Goal: Task Accomplishment & Management: Manage account settings

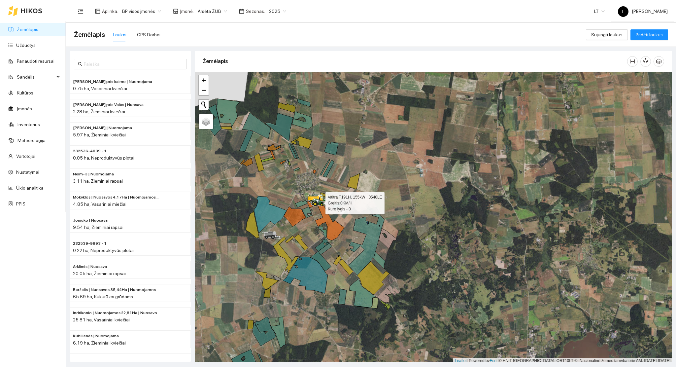
scroll to position [2, 0]
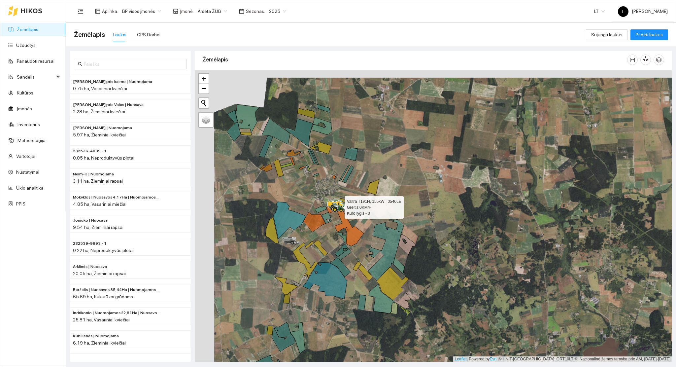
drag, startPoint x: 320, startPoint y: 133, endPoint x: 331, endPoint y: 139, distance: 11.7
click at [331, 139] on div at bounding box center [433, 215] width 477 height 291
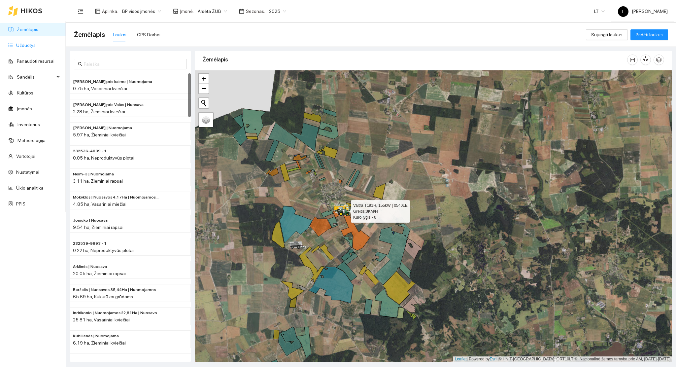
click at [22, 43] on link "Užduotys" at bounding box center [25, 45] width 19 height 5
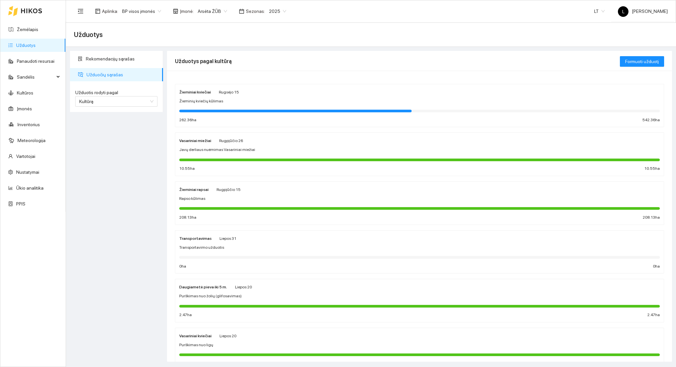
click at [263, 109] on div at bounding box center [419, 110] width 481 height 7
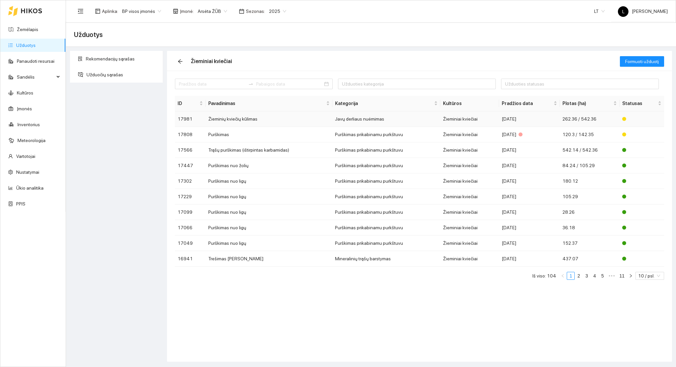
click at [436, 116] on td "Javų derliaus nuėmimas" at bounding box center [386, 119] width 108 height 16
click at [481, 135] on td "Žieminiai kviečiai" at bounding box center [469, 135] width 59 height 16
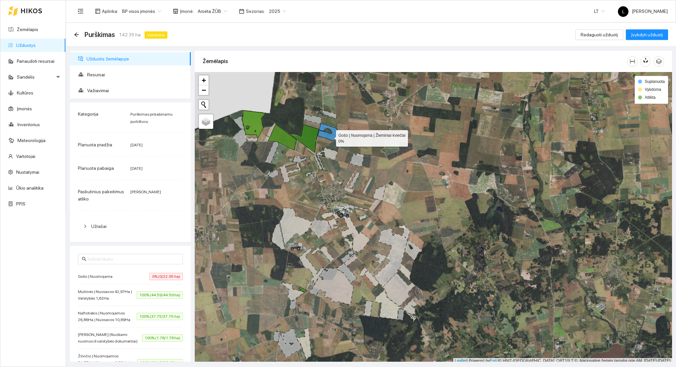
click at [330, 137] on icon at bounding box center [328, 131] width 20 height 17
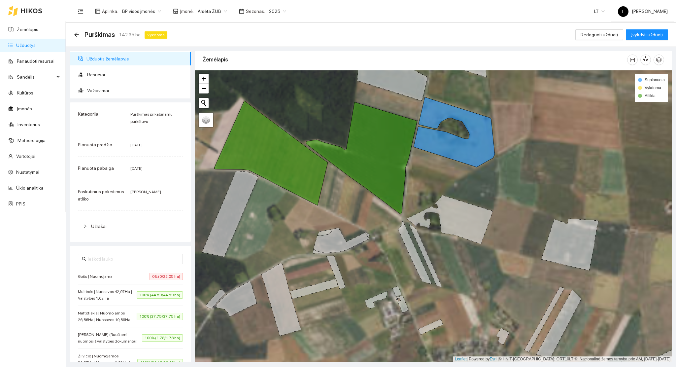
drag, startPoint x: 298, startPoint y: 123, endPoint x: 334, endPoint y: 159, distance: 50.6
click at [333, 156] on div at bounding box center [433, 215] width 477 height 291
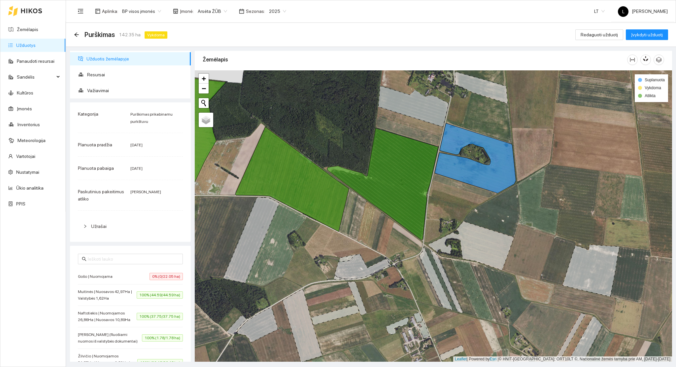
click at [36, 43] on link "Užduotys" at bounding box center [25, 45] width 19 height 5
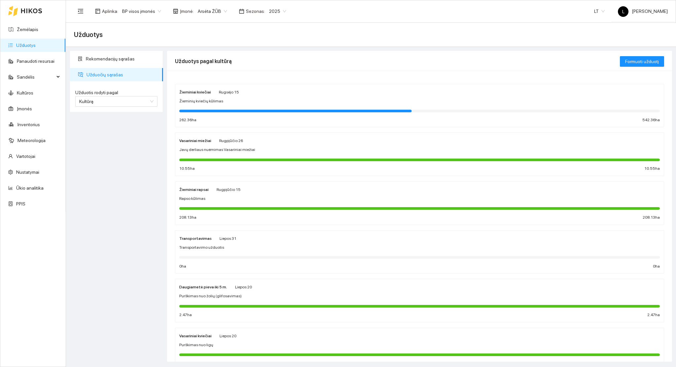
click at [227, 110] on div at bounding box center [295, 111] width 232 height 3
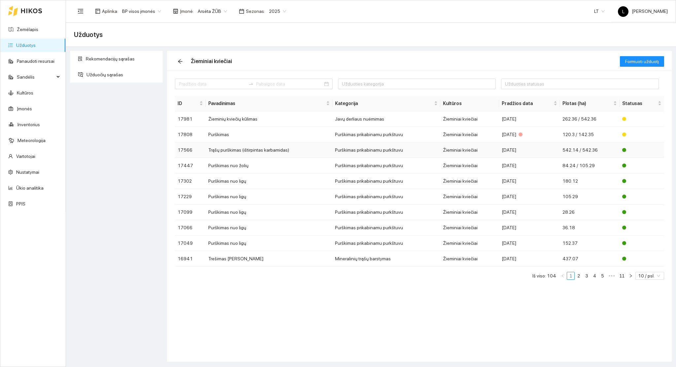
click at [244, 152] on td "Trąšų purškimas (ištirpintas karbamidas)" at bounding box center [269, 150] width 127 height 16
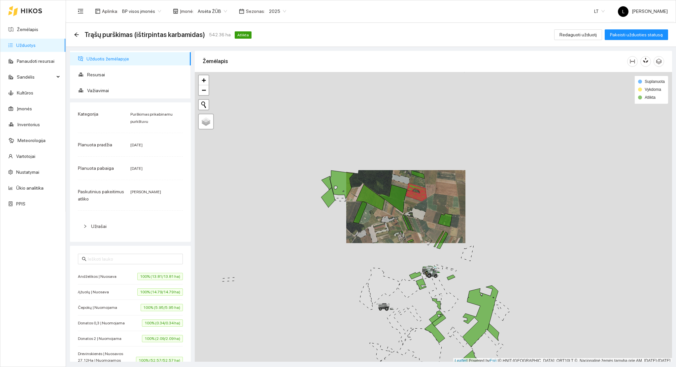
scroll to position [2, 0]
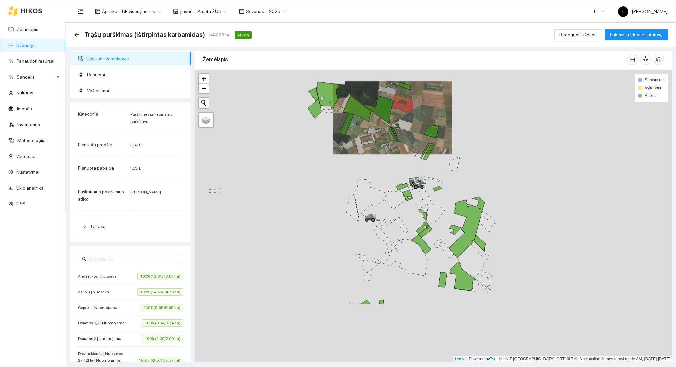
drag, startPoint x: 450, startPoint y: 246, endPoint x: 443, endPoint y: 202, distance: 45.1
click at [437, 165] on div at bounding box center [433, 215] width 477 height 291
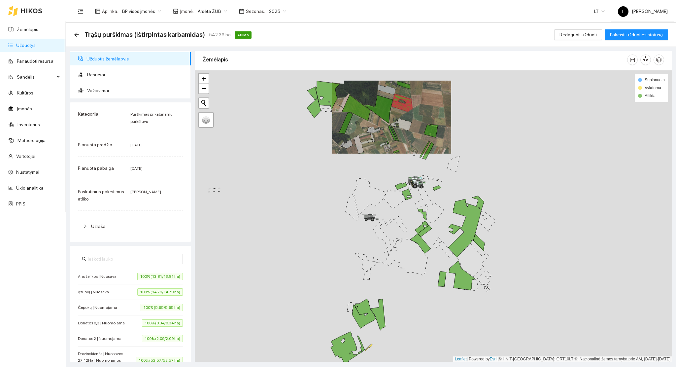
click at [410, 191] on div at bounding box center [433, 215] width 477 height 291
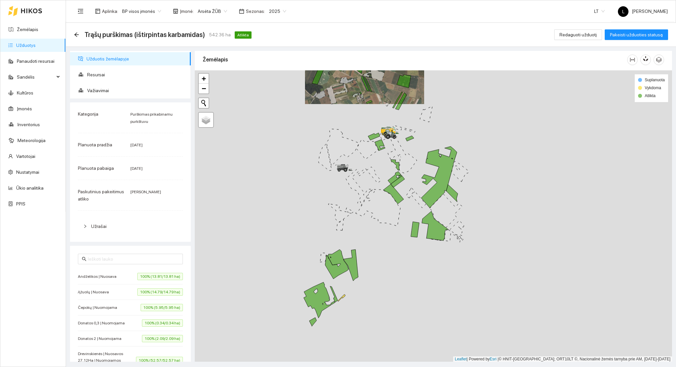
drag, startPoint x: 401, startPoint y: 212, endPoint x: 395, endPoint y: 169, distance: 42.9
click at [395, 171] on icon at bounding box center [395, 177] width 14 height 13
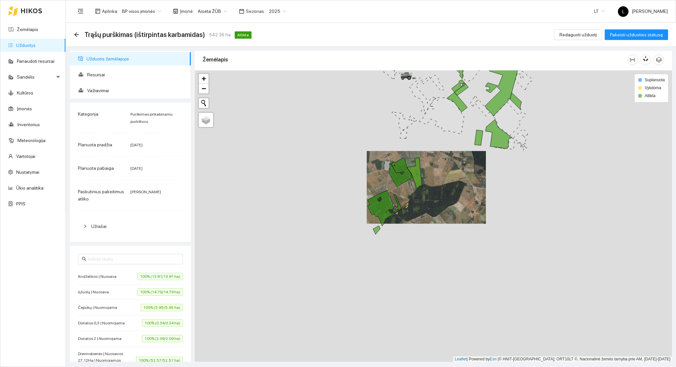
drag, startPoint x: 452, startPoint y: 161, endPoint x: 448, endPoint y: 208, distance: 46.7
click at [448, 208] on div at bounding box center [433, 215] width 477 height 291
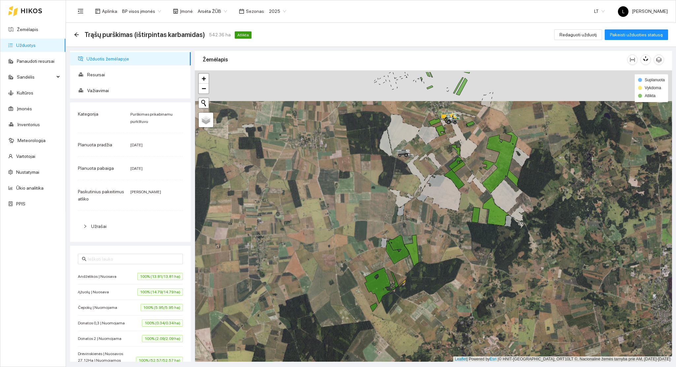
click at [332, 199] on div at bounding box center [433, 215] width 477 height 291
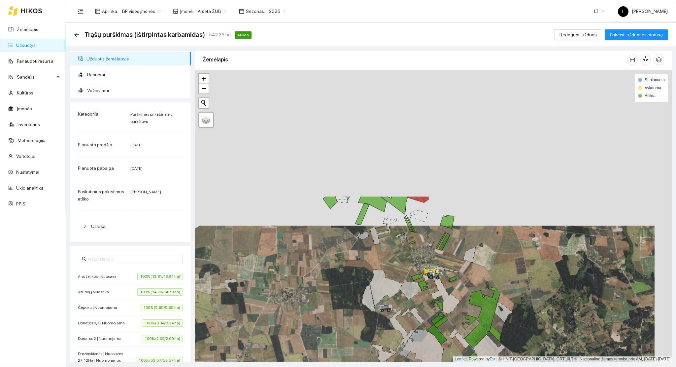
drag, startPoint x: 436, startPoint y: 168, endPoint x: 418, endPoint y: 341, distance: 173.9
click at [419, 345] on div at bounding box center [433, 215] width 477 height 291
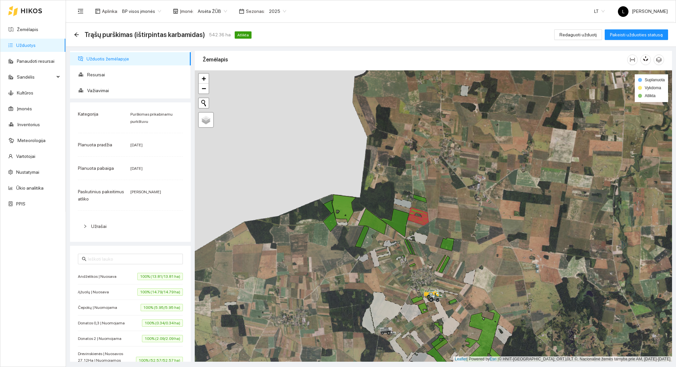
click at [16, 45] on link "Užduotys" at bounding box center [25, 45] width 19 height 5
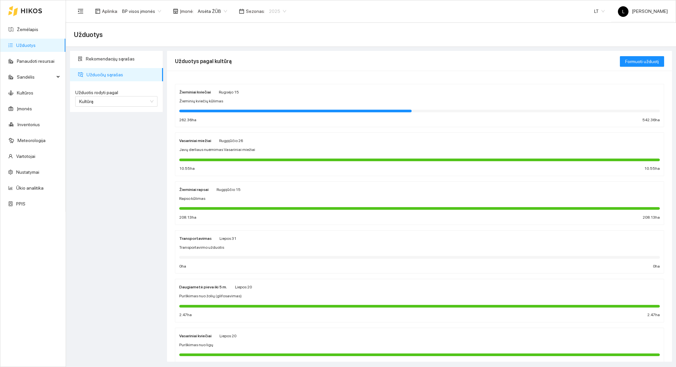
click at [269, 8] on span "2025" at bounding box center [277, 11] width 17 height 10
click at [36, 47] on link "Užduotys" at bounding box center [25, 45] width 19 height 5
click at [223, 105] on div "Žieminiai kviečiai Rugsėjo 15 Žieminių kviečių kūlimas 262.36 ha 542.36 ha" at bounding box center [419, 105] width 481 height 35
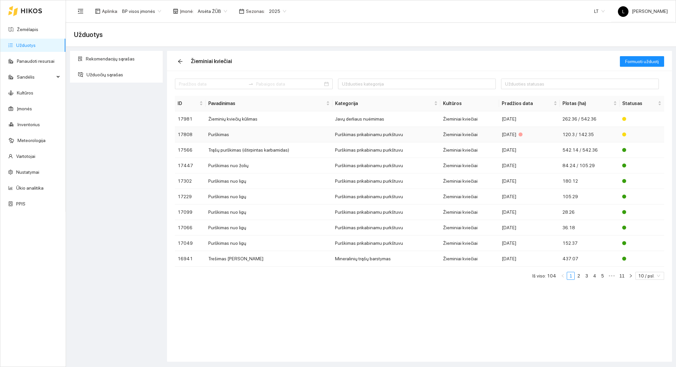
click at [309, 135] on td "Purškimas" at bounding box center [269, 135] width 127 height 16
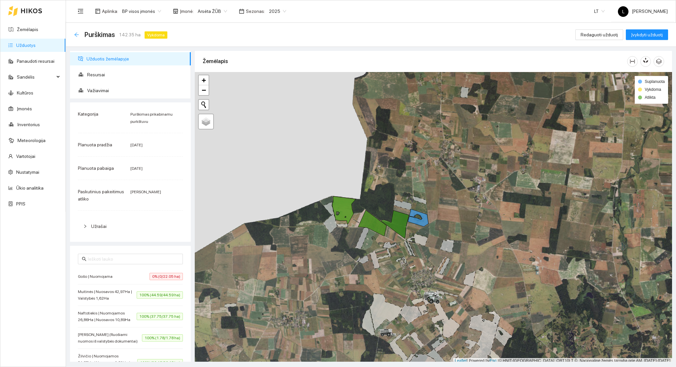
click at [77, 34] on icon "arrow-left" at bounding box center [76, 34] width 4 height 4
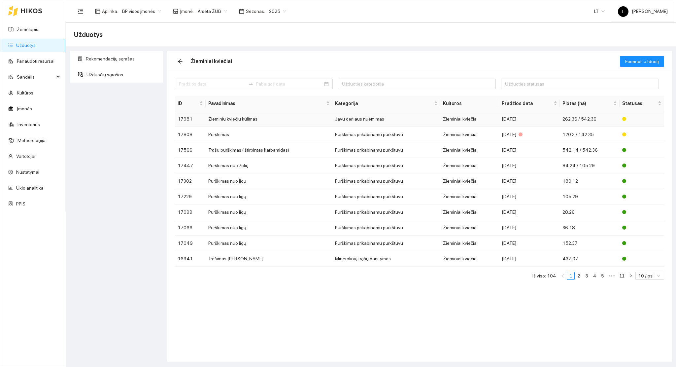
click at [488, 117] on td "Žieminiai kviečiai" at bounding box center [469, 119] width 59 height 16
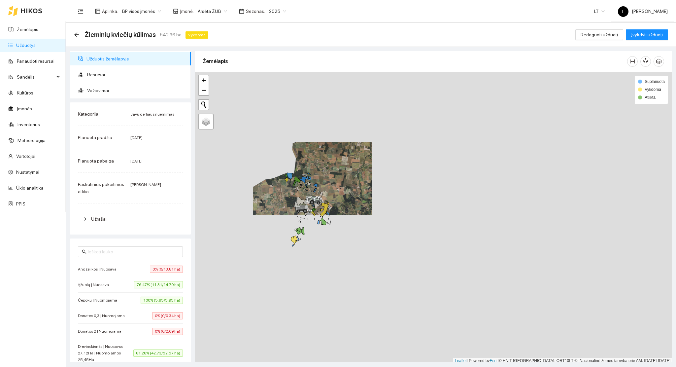
scroll to position [2, 0]
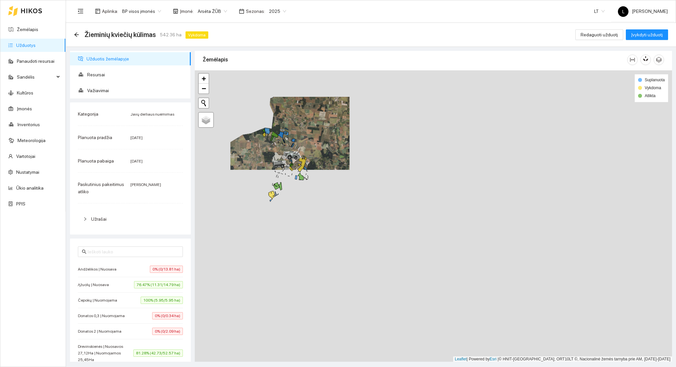
drag, startPoint x: 302, startPoint y: 173, endPoint x: 300, endPoint y: 164, distance: 8.8
click at [300, 164] on div at bounding box center [433, 215] width 477 height 291
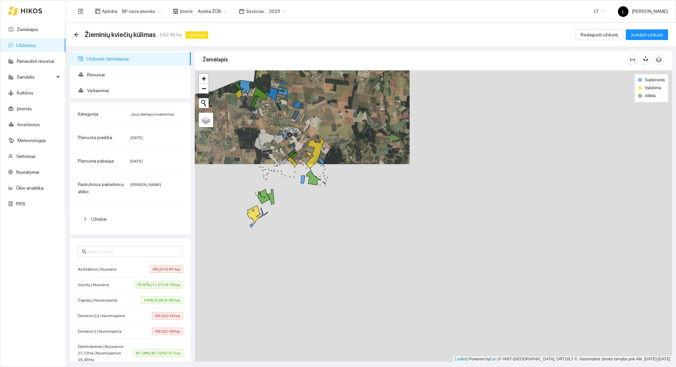
drag, startPoint x: 286, startPoint y: 175, endPoint x: 338, endPoint y: 197, distance: 56.9
click at [295, 178] on icon at bounding box center [284, 168] width 22 height 18
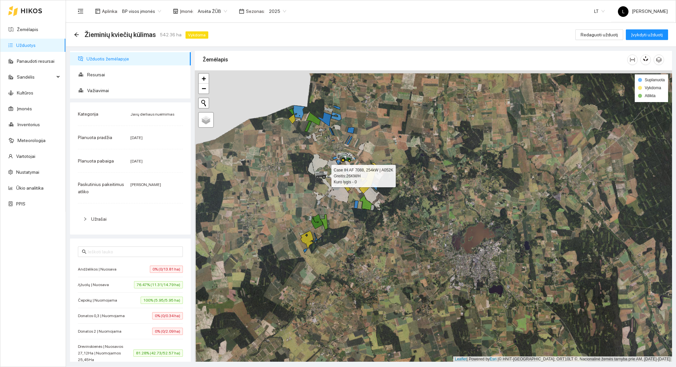
drag, startPoint x: 312, startPoint y: 171, endPoint x: 325, endPoint y: 196, distance: 27.8
click at [325, 179] on icon at bounding box center [323, 175] width 18 height 8
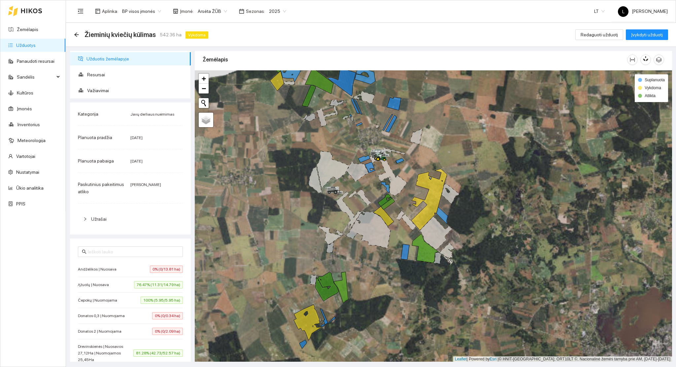
click at [339, 203] on div at bounding box center [433, 215] width 477 height 291
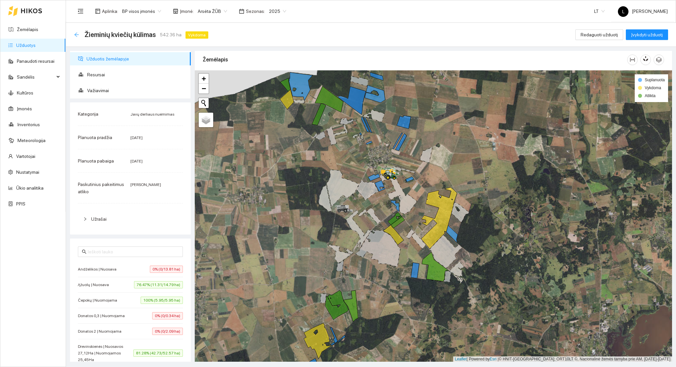
click at [77, 33] on icon "arrow-left" at bounding box center [76, 34] width 4 height 4
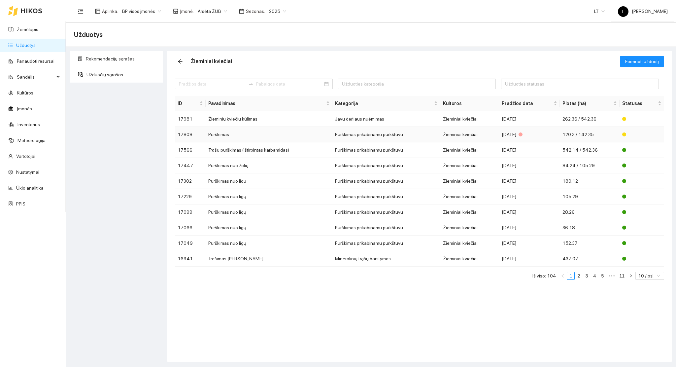
click at [309, 136] on td "Purškimas" at bounding box center [269, 135] width 127 height 16
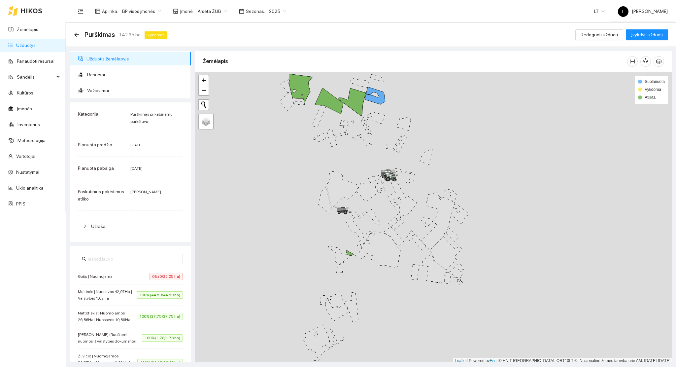
scroll to position [2, 0]
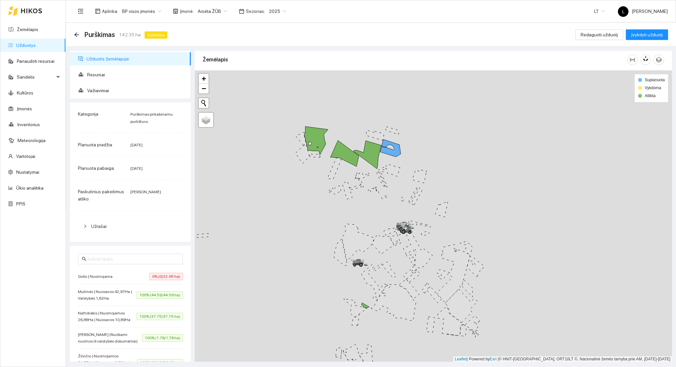
click at [386, 182] on div at bounding box center [433, 215] width 477 height 291
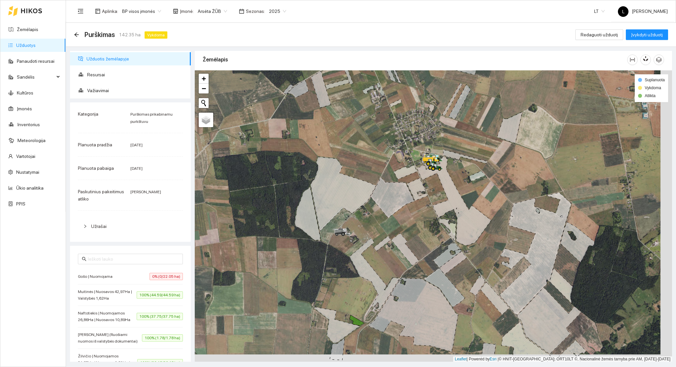
drag, startPoint x: 399, startPoint y: 244, endPoint x: 372, endPoint y: 235, distance: 28.5
click at [391, 236] on icon at bounding box center [405, 249] width 28 height 32
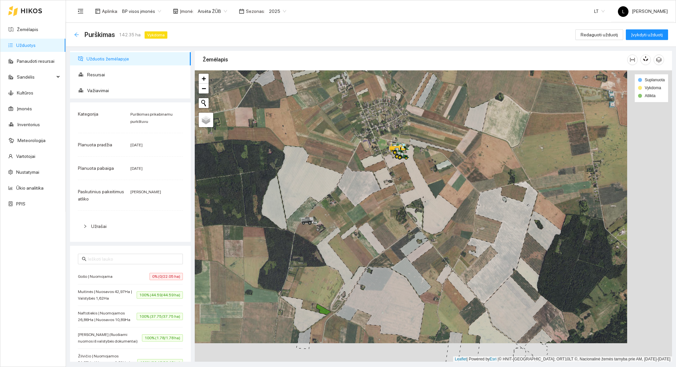
click at [74, 36] on div "Purškimas 142.35 ha Vykdoma Redaguoti užduotį Įvykdyti užduotį" at bounding box center [371, 35] width 610 height 24
click at [77, 36] on icon "arrow-left" at bounding box center [76, 34] width 5 height 5
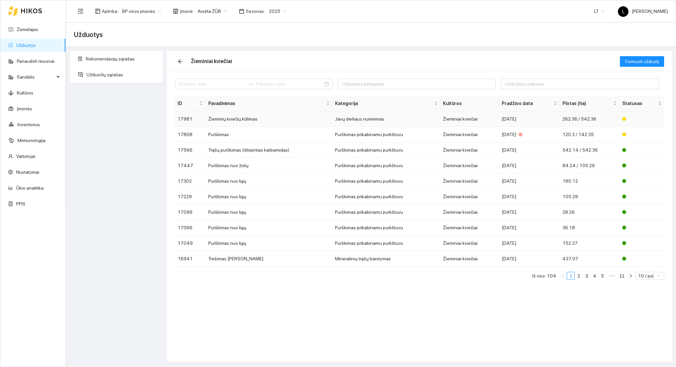
click at [484, 118] on td "Žieminiai kviečiai" at bounding box center [469, 119] width 59 height 16
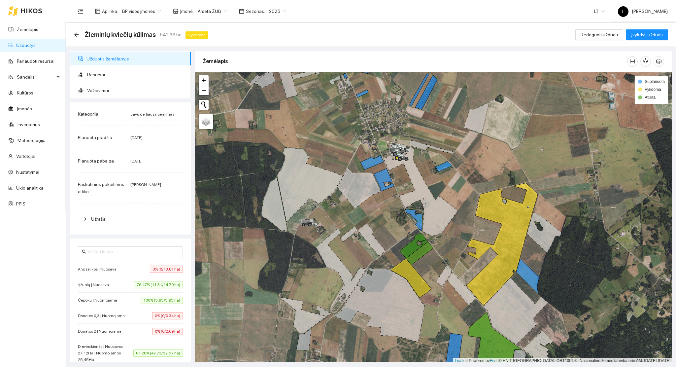
scroll to position [2, 0]
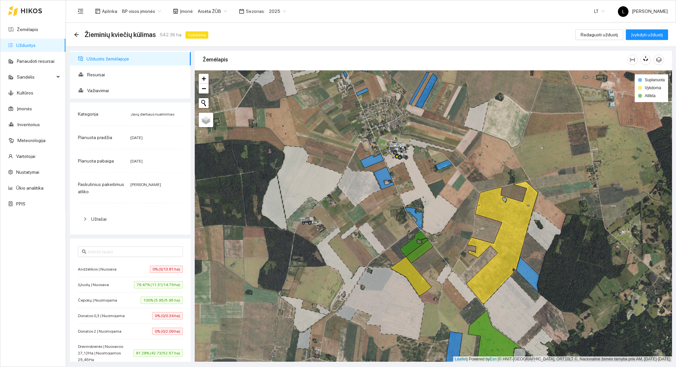
drag, startPoint x: 390, startPoint y: 216, endPoint x: 298, endPoint y: 197, distance: 93.9
click at [313, 202] on div at bounding box center [433, 215] width 477 height 291
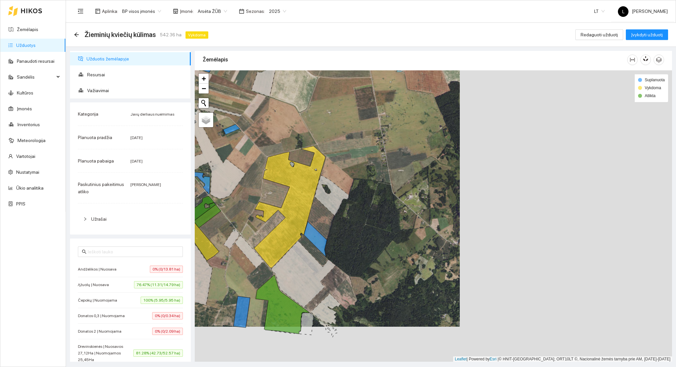
click at [35, 44] on link "Užduotys" at bounding box center [25, 45] width 19 height 5
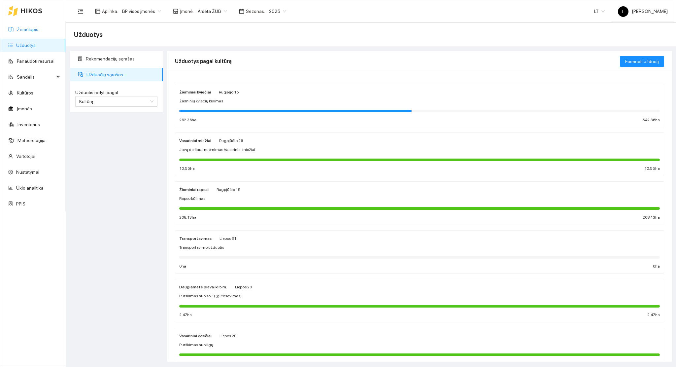
click at [28, 28] on link "Žemėlapis" at bounding box center [27, 29] width 21 height 5
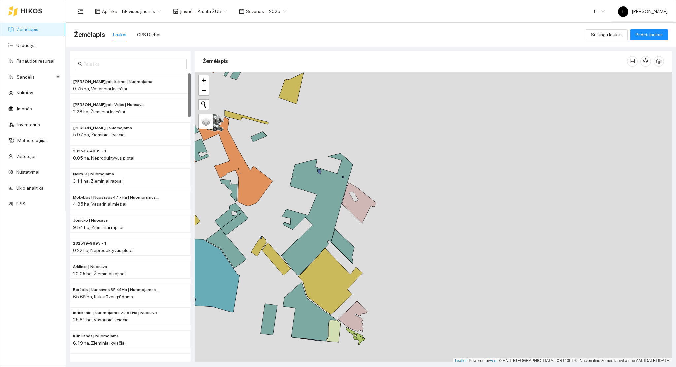
scroll to position [2, 0]
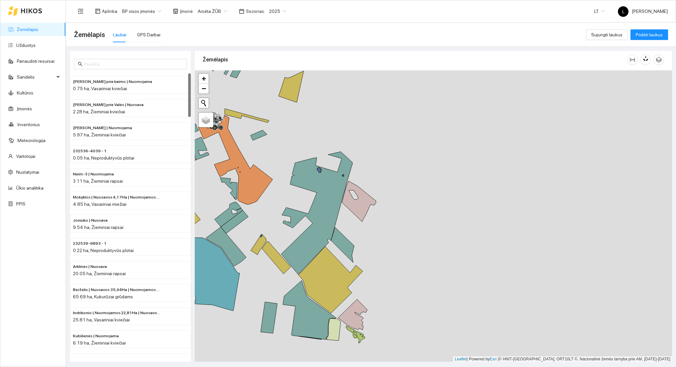
drag, startPoint x: 434, startPoint y: 182, endPoint x: 516, endPoint y: 180, distance: 81.2
click at [558, 194] on div at bounding box center [433, 215] width 477 height 291
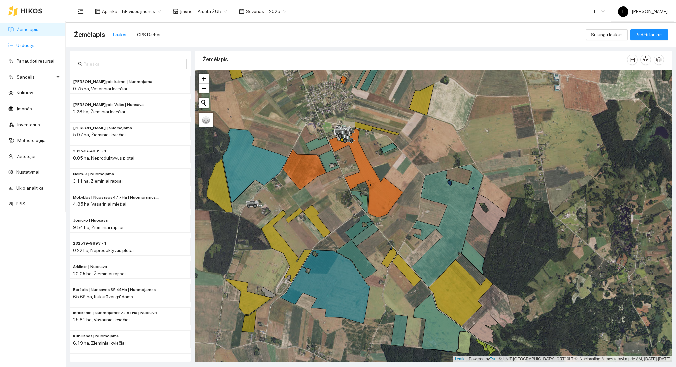
click at [27, 46] on link "Užduotys" at bounding box center [25, 45] width 19 height 5
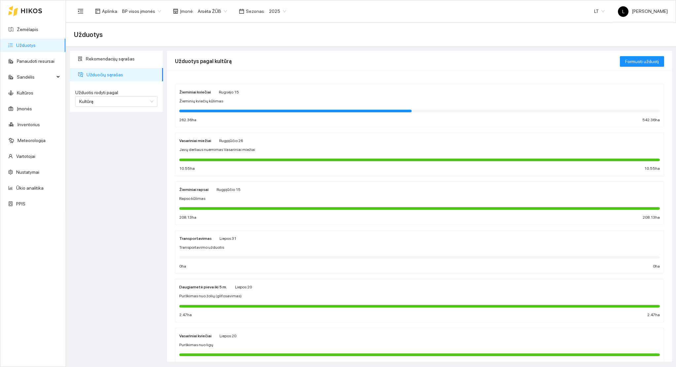
click at [282, 8] on div "2025" at bounding box center [277, 11] width 25 height 11
click at [270, 85] on div "2026" at bounding box center [272, 87] width 17 height 7
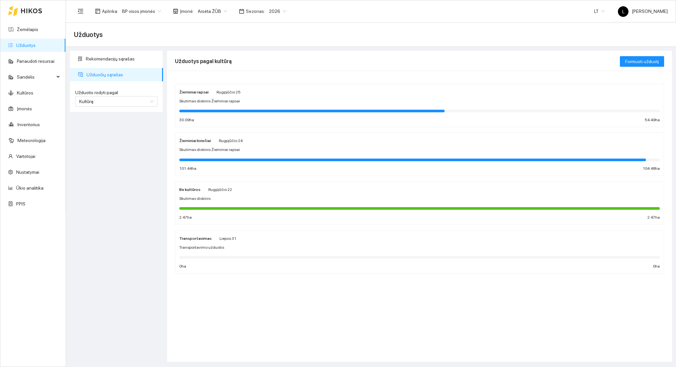
click at [255, 153] on div "Žieminiai kviečiai Rugpjūčio 24 Skutimas diskinis Žieminiai rapsai 101.44 ha 10…" at bounding box center [419, 154] width 481 height 35
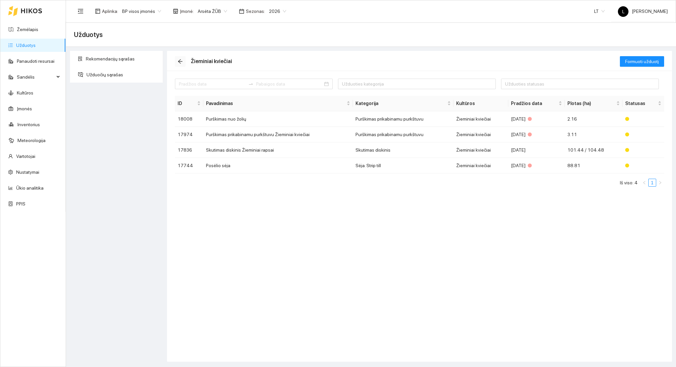
click at [179, 60] on icon "arrow-left" at bounding box center [180, 61] width 5 height 5
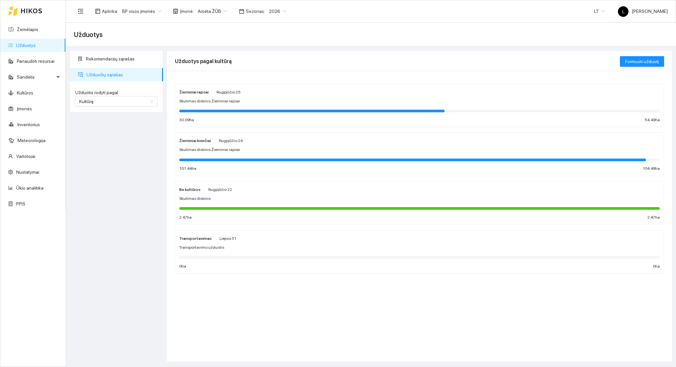
click at [220, 108] on div at bounding box center [419, 110] width 481 height 7
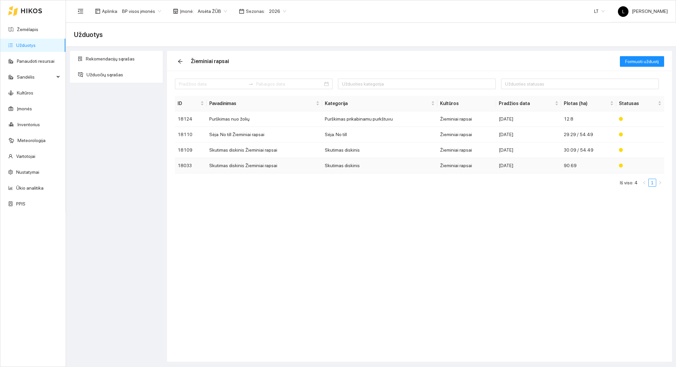
click at [245, 166] on td "Skutimas diskinis Žieminiai rapsai" at bounding box center [265, 166] width 116 height 16
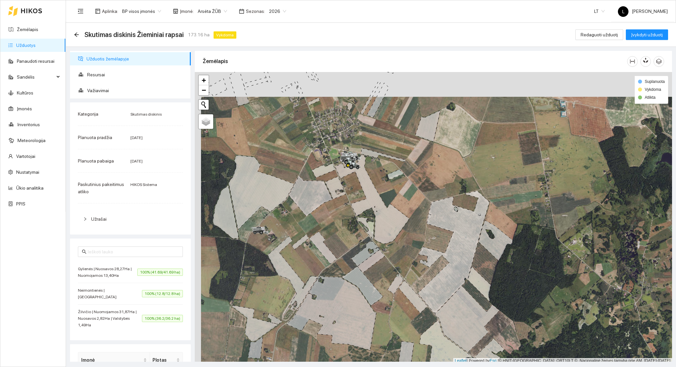
scroll to position [2, 0]
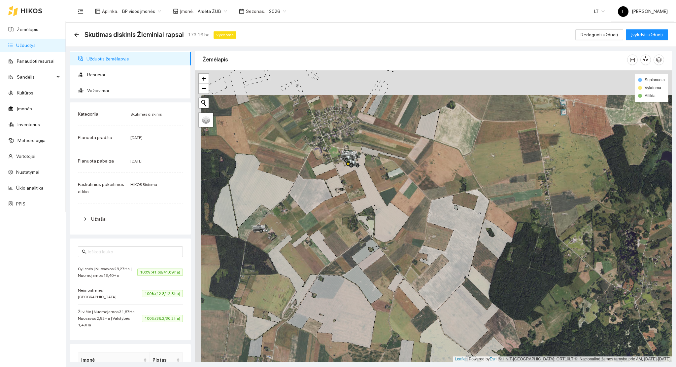
drag, startPoint x: 431, startPoint y: 209, endPoint x: 437, endPoint y: 254, distance: 46.0
click at [441, 253] on icon at bounding box center [453, 250] width 71 height 122
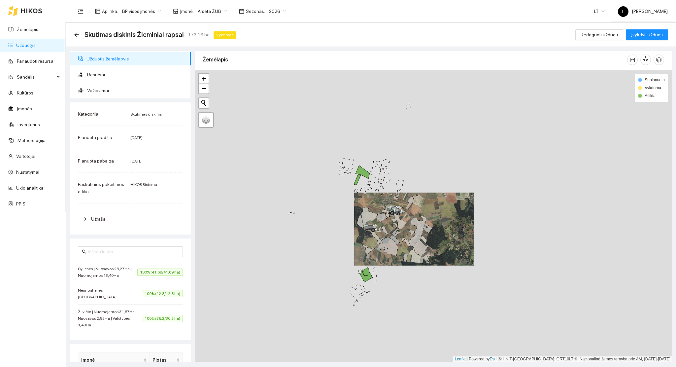
drag, startPoint x: 374, startPoint y: 265, endPoint x: 371, endPoint y: 269, distance: 5.0
click at [374, 263] on div at bounding box center [433, 215] width 477 height 291
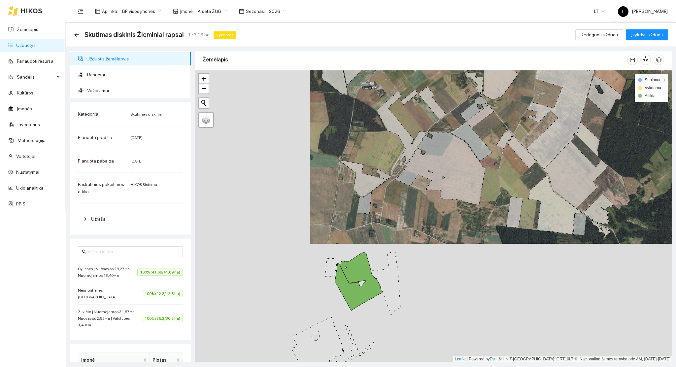
click at [361, 285] on div at bounding box center [433, 215] width 477 height 291
click at [361, 295] on icon at bounding box center [358, 281] width 47 height 58
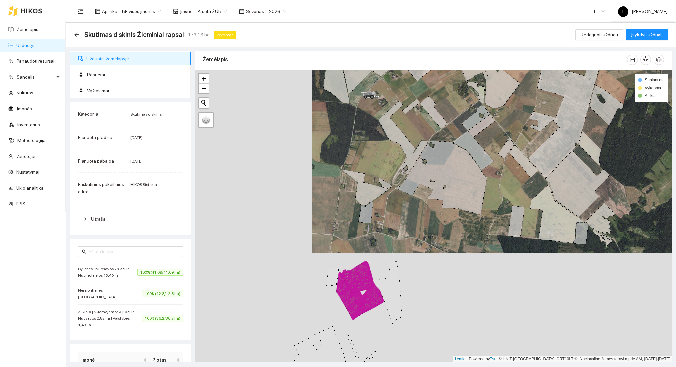
drag, startPoint x: 421, startPoint y: 210, endPoint x: 483, endPoint y: 363, distance: 165.7
click at [491, 366] on html "Žemėlapis Užduotys Panaudoti resursai Sandėlis Kultūros Įmonės Inventorius Mete…" at bounding box center [338, 183] width 676 height 367
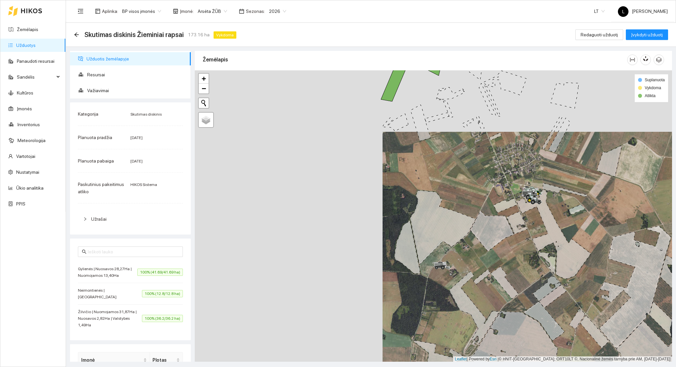
drag, startPoint x: 412, startPoint y: 256, endPoint x: 404, endPoint y: 244, distance: 14.8
click at [411, 256] on div at bounding box center [433, 215] width 477 height 291
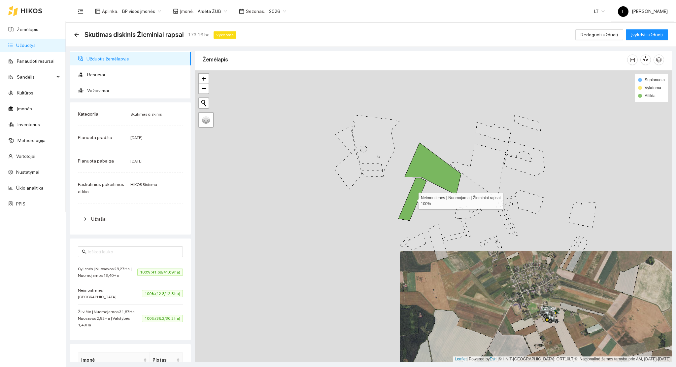
click at [411, 208] on icon at bounding box center [412, 199] width 28 height 43
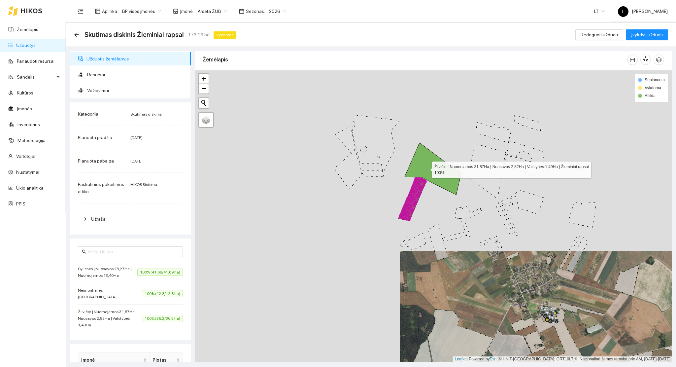
click at [426, 166] on icon at bounding box center [433, 169] width 56 height 52
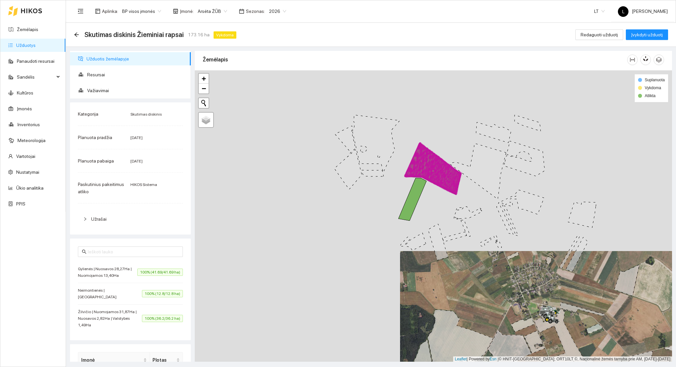
click at [435, 218] on div at bounding box center [433, 215] width 477 height 291
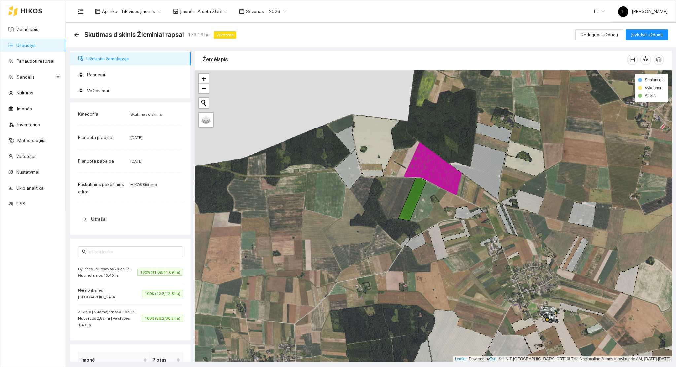
click at [72, 34] on div "Skutimas diskinis Žieminiai rapsai 173.16 ha Vykdoma Redaguoti užduotį Įvykdyti…" at bounding box center [371, 35] width 610 height 24
click at [75, 35] on icon "arrow-left" at bounding box center [76, 34] width 5 height 5
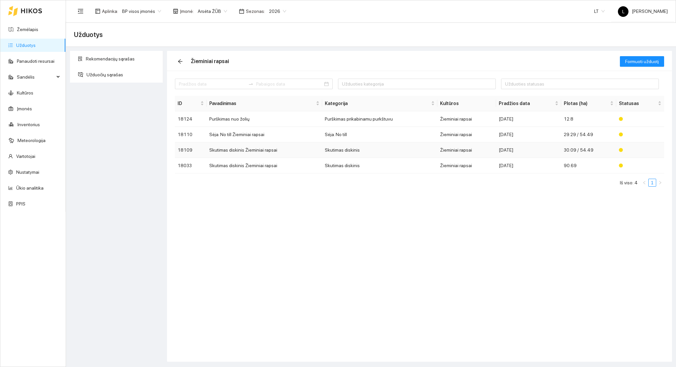
click at [280, 152] on td "Skutimas diskinis Žieminiai rapsai" at bounding box center [265, 150] width 116 height 16
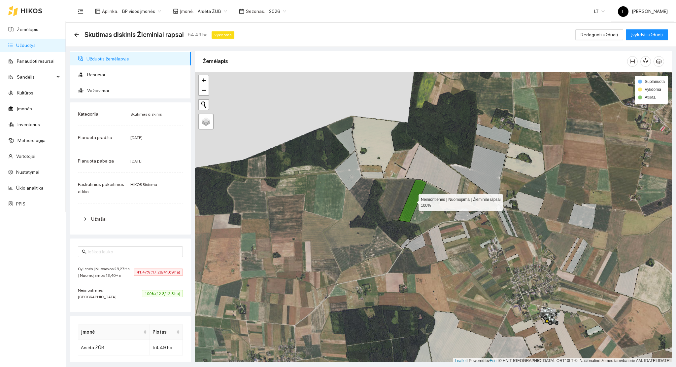
scroll to position [2, 0]
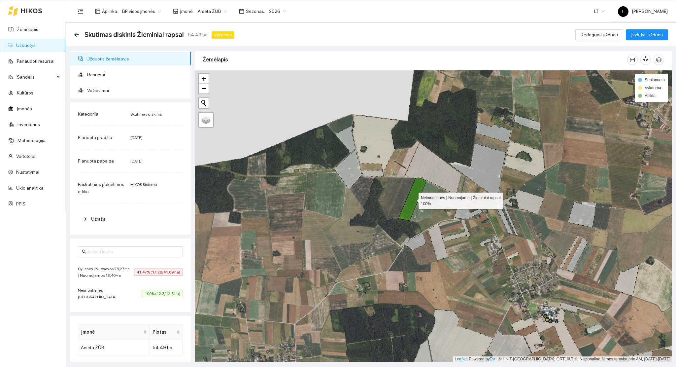
click at [414, 190] on icon at bounding box center [412, 199] width 28 height 43
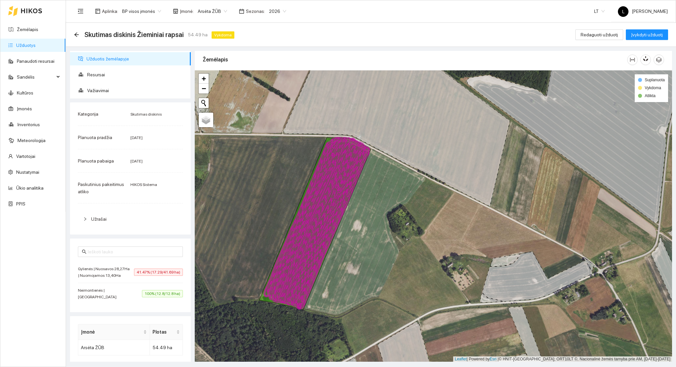
click at [72, 33] on div "Skutimas diskinis Žieminiai rapsai 54.49 ha Vykdoma Redaguoti užduotį Įvykdyti …" at bounding box center [371, 35] width 610 height 24
click at [75, 33] on icon "arrow-left" at bounding box center [76, 34] width 5 height 5
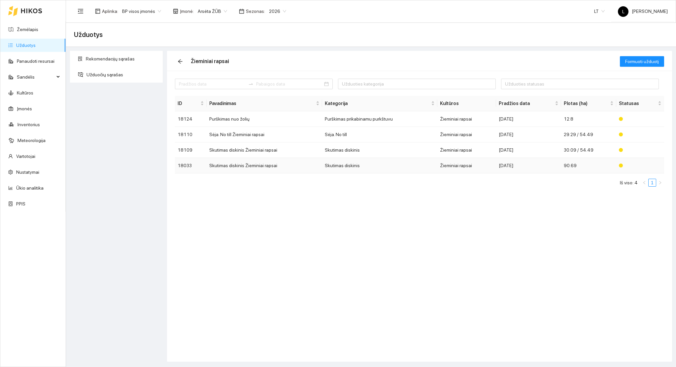
click at [457, 167] on td "Žieminiai rapsai" at bounding box center [466, 166] width 59 height 16
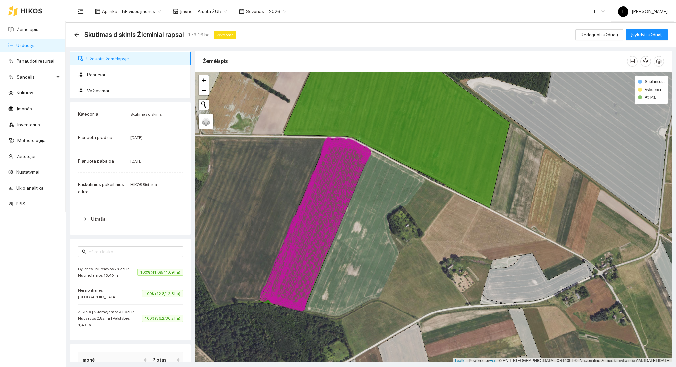
click at [312, 262] on icon at bounding box center [330, 225] width 80 height 172
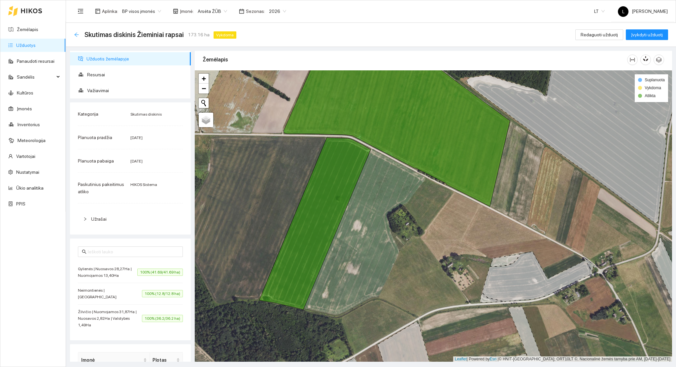
click at [76, 32] on icon "arrow-left" at bounding box center [76, 34] width 5 height 5
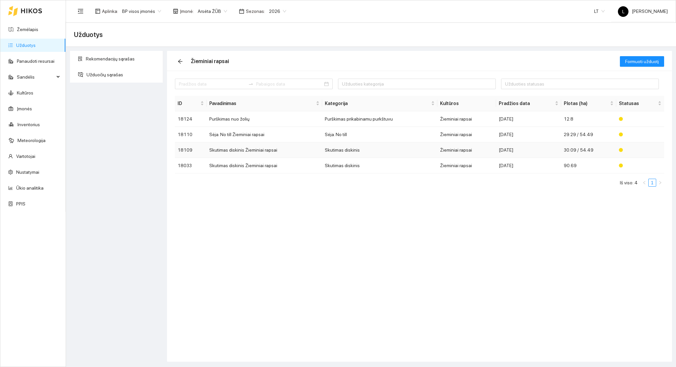
click at [406, 148] on td "Skutimas diskinis" at bounding box center [380, 150] width 116 height 16
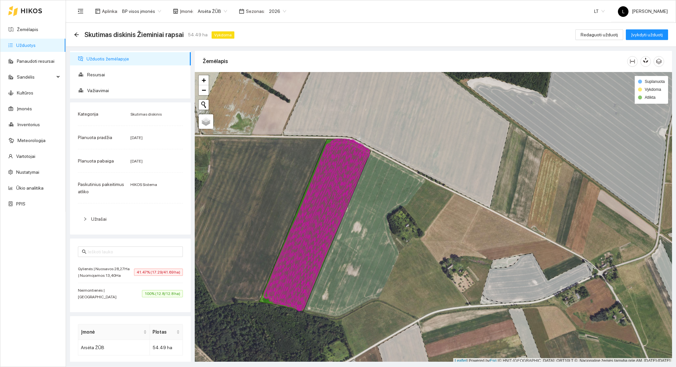
scroll to position [2, 0]
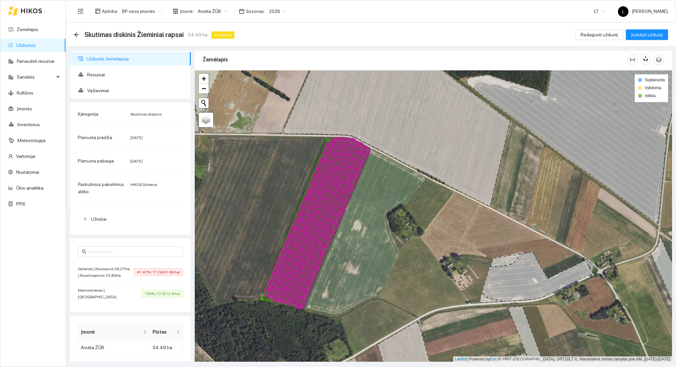
click at [315, 253] on icon at bounding box center [317, 223] width 106 height 172
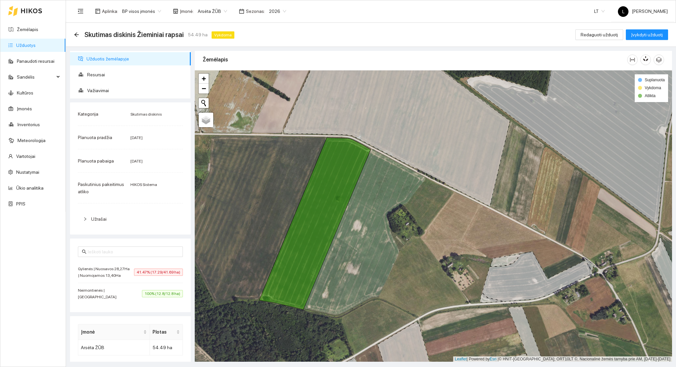
click at [122, 277] on span "Gylienės | Nuosavos 28,27Ha | Nuomojamos 13,40Ha" at bounding box center [106, 271] width 56 height 13
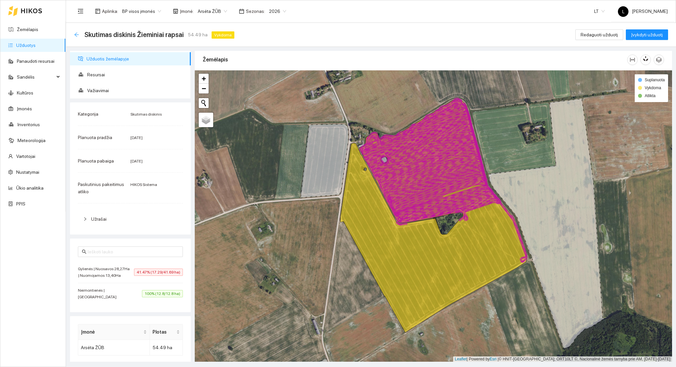
click at [75, 33] on icon "arrow-left" at bounding box center [76, 34] width 5 height 5
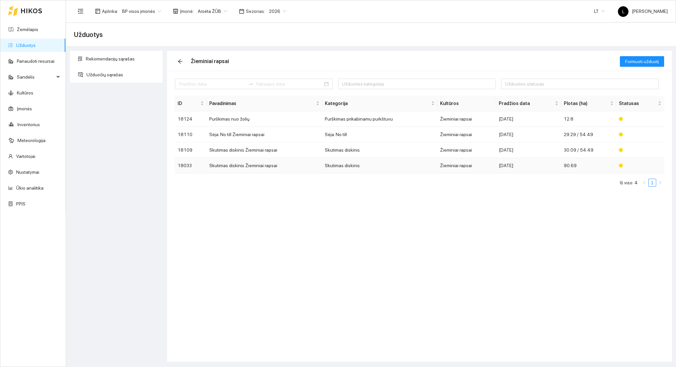
click at [440, 165] on td "Žieminiai rapsai" at bounding box center [466, 166] width 59 height 16
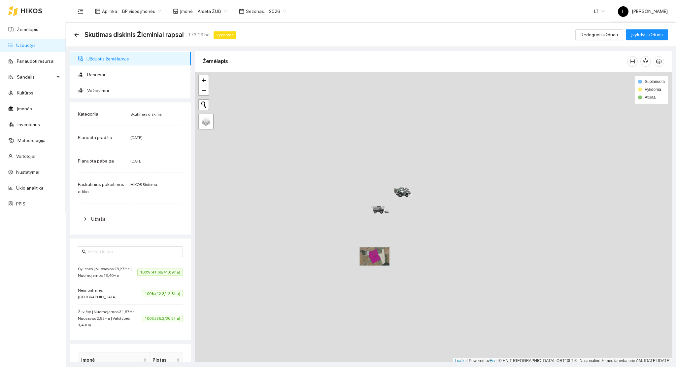
scroll to position [2, 0]
drag, startPoint x: 357, startPoint y: 257, endPoint x: 306, endPoint y: 250, distance: 52.0
click at [306, 250] on div at bounding box center [433, 215] width 477 height 291
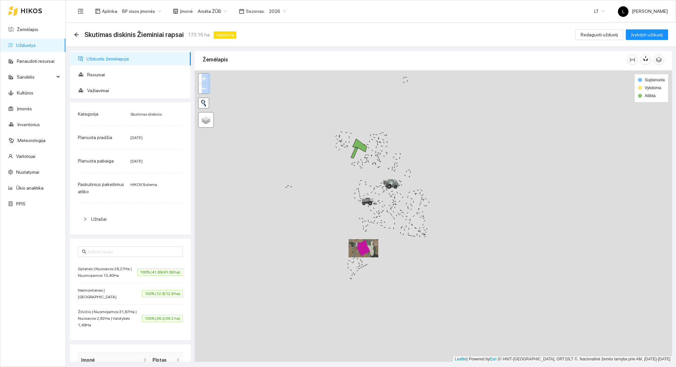
drag, startPoint x: 407, startPoint y: 263, endPoint x: 374, endPoint y: 248, distance: 36.5
click at [375, 248] on div at bounding box center [433, 215] width 477 height 291
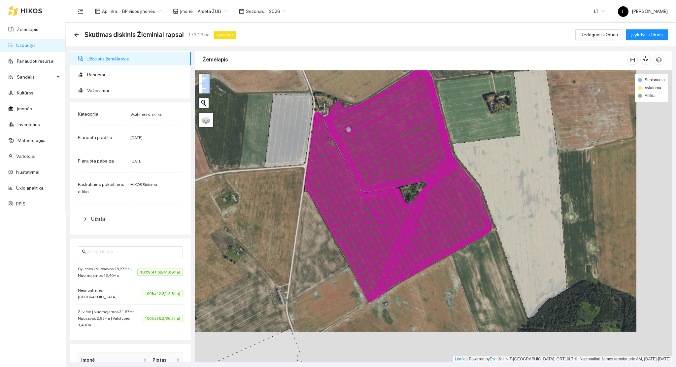
click at [403, 239] on icon at bounding box center [398, 207] width 186 height 190
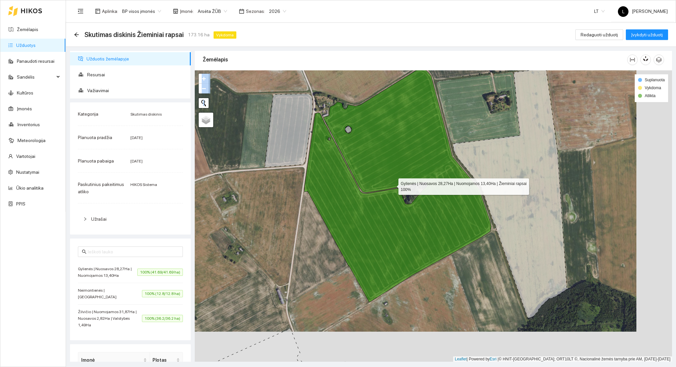
click at [403, 239] on icon at bounding box center [397, 185] width 187 height 233
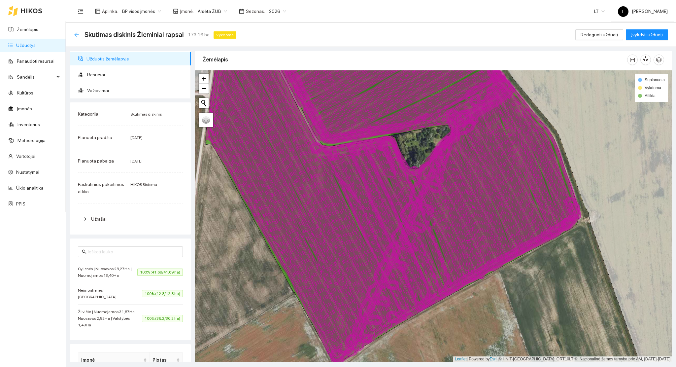
click at [77, 36] on icon "arrow-left" at bounding box center [76, 34] width 5 height 5
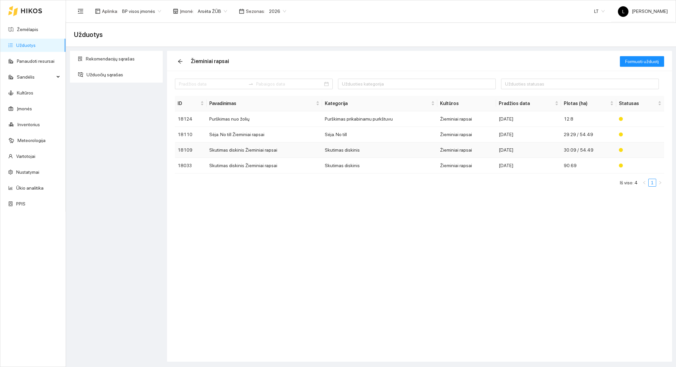
click at [409, 147] on td "Skutimas diskinis" at bounding box center [380, 150] width 116 height 16
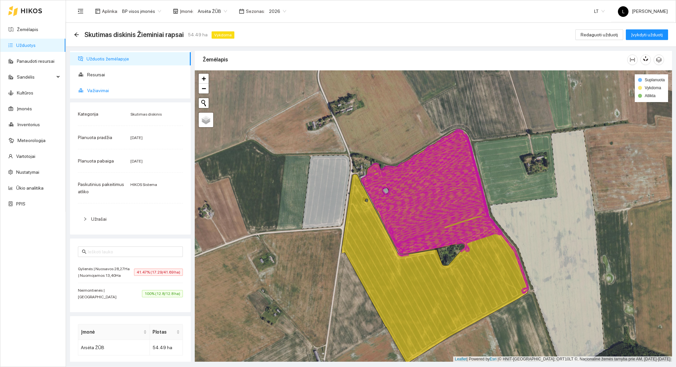
click at [94, 93] on span "Važiavimai" at bounding box center [136, 90] width 98 height 13
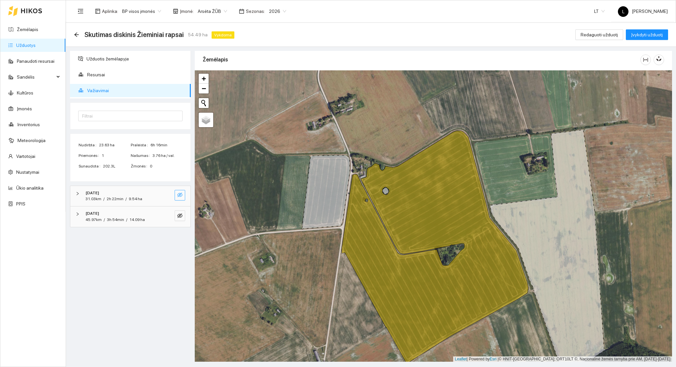
click at [182, 196] on icon "eye-invisible" at bounding box center [179, 194] width 5 height 5
click at [181, 195] on icon "eye" at bounding box center [179, 195] width 5 height 4
click at [181, 216] on icon "eye-invisible" at bounding box center [179, 215] width 5 height 5
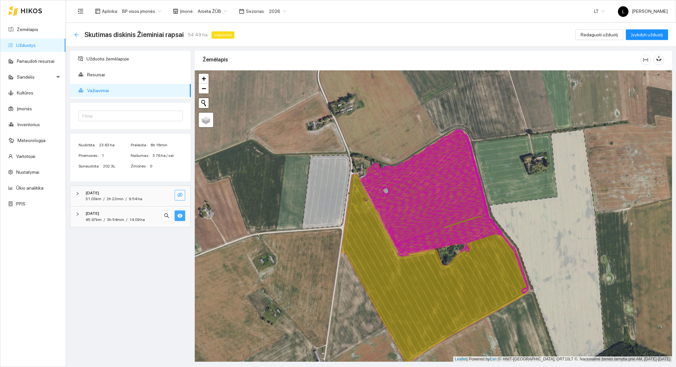
click at [75, 36] on icon "arrow-left" at bounding box center [76, 34] width 5 height 5
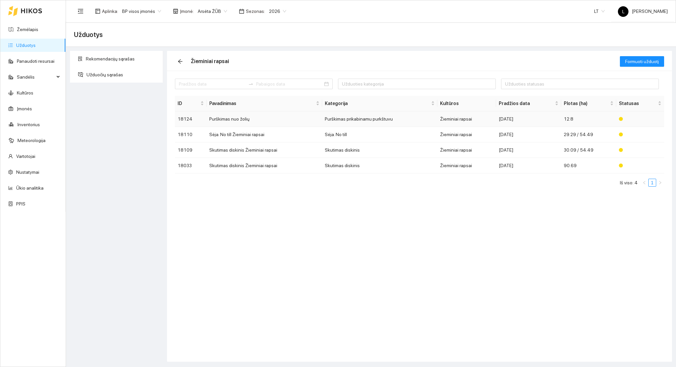
click at [282, 122] on td "Purškimas nuo žolių" at bounding box center [265, 119] width 116 height 16
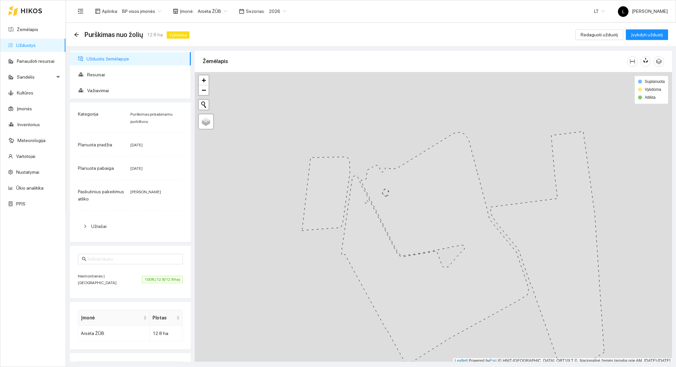
click at [154, 278] on span "100% (12.8/12.8 ha)" at bounding box center [162, 279] width 41 height 7
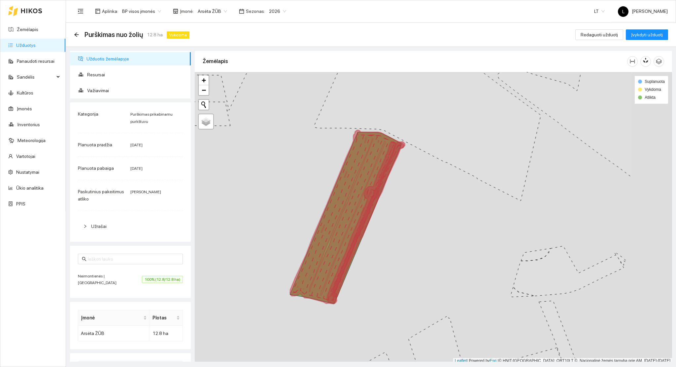
scroll to position [2, 0]
drag, startPoint x: 400, startPoint y: 224, endPoint x: 262, endPoint y: 224, distance: 137.6
click at [262, 224] on div at bounding box center [433, 215] width 477 height 291
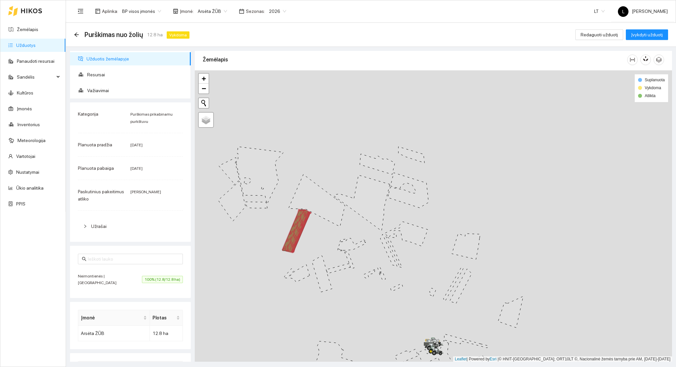
drag, startPoint x: 360, startPoint y: 238, endPoint x: 430, endPoint y: 248, distance: 70.7
click at [430, 248] on div at bounding box center [433, 215] width 477 height 291
click at [97, 72] on span "Resursai" at bounding box center [136, 74] width 98 height 13
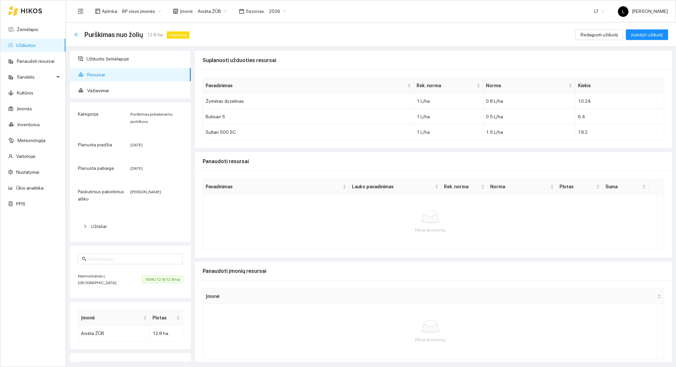
click at [76, 37] on icon "arrow-left" at bounding box center [76, 34] width 5 height 5
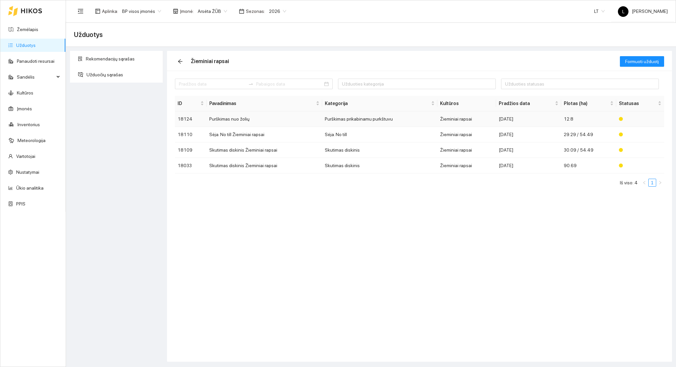
click at [383, 117] on td "Purškimas prikabinamu purkštuvu" at bounding box center [380, 119] width 116 height 16
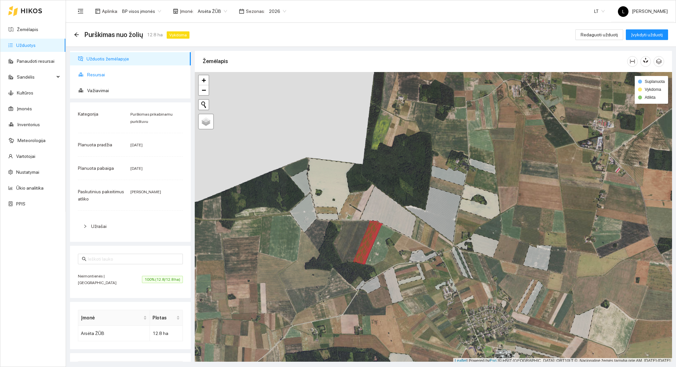
click at [98, 74] on span "Resursai" at bounding box center [136, 74] width 98 height 13
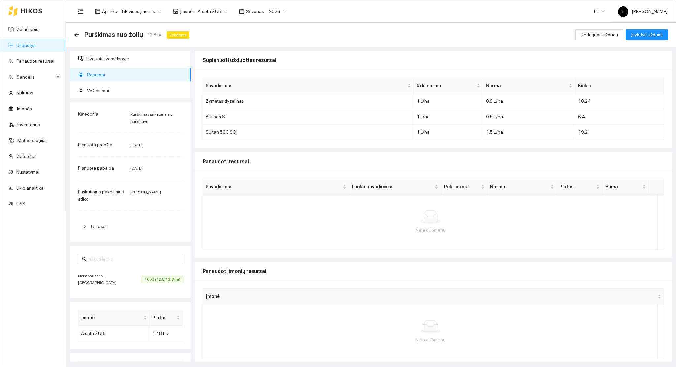
click at [599, 40] on div "Purškimas nuo žolių 12.8 ha Vykdoma Redaguoti užduotį Įvykdyti užduotį" at bounding box center [371, 34] width 594 height 13
click at [600, 34] on span "Redaguoti užduotį" at bounding box center [599, 34] width 37 height 7
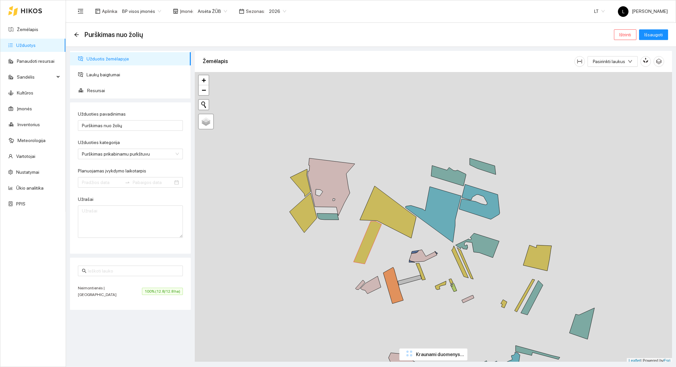
type input "2025-08-16"
type input "2025-08-23"
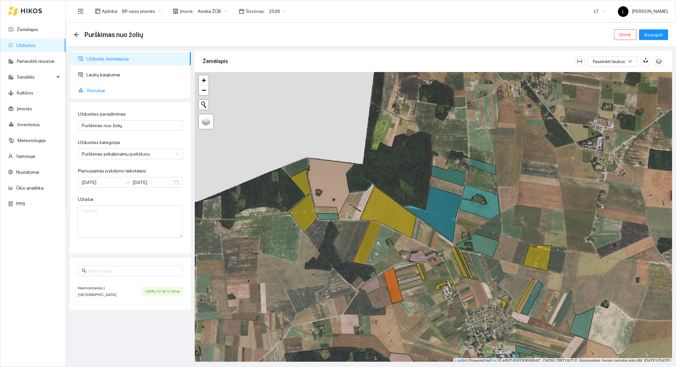
click at [98, 90] on span "Resursai" at bounding box center [136, 90] width 98 height 13
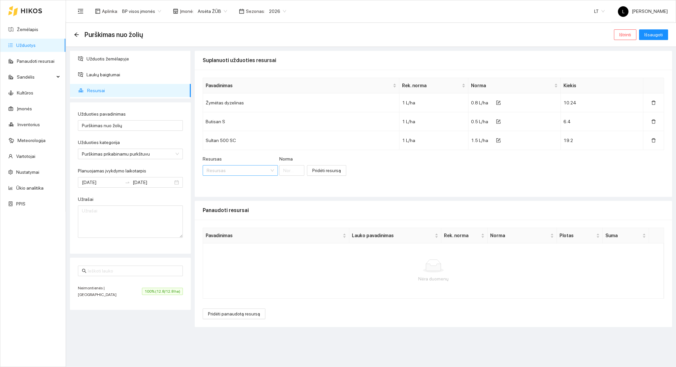
click at [220, 172] on input "Resursas" at bounding box center [238, 170] width 63 height 10
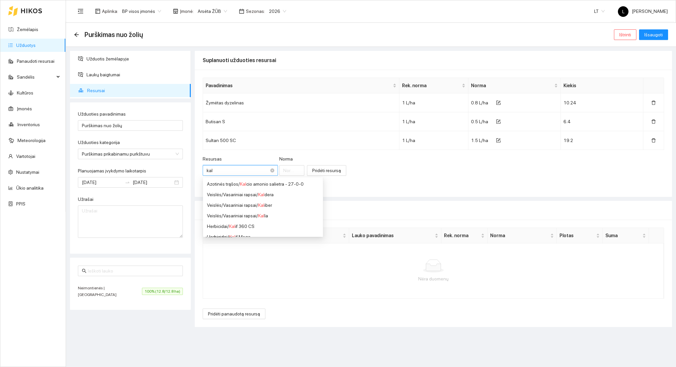
type input "kali"
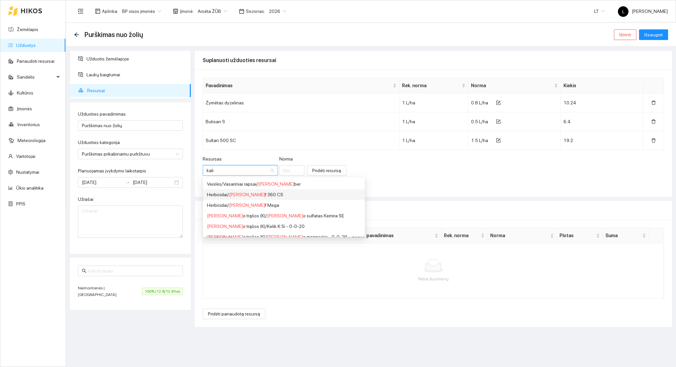
click at [245, 194] on div "Herbicidai / Kali f 360 CS" at bounding box center [284, 194] width 154 height 7
type input "1"
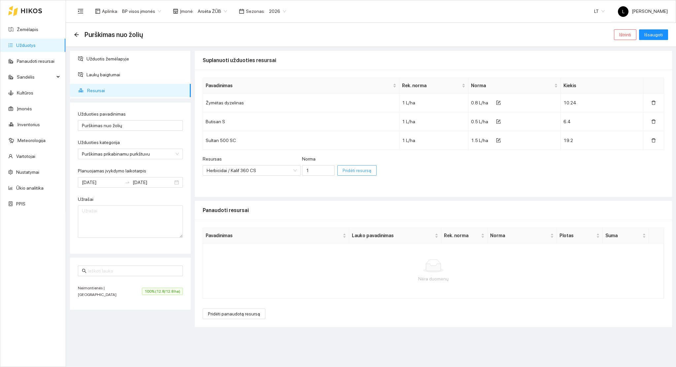
click at [345, 173] on span "Pridėti resursą" at bounding box center [357, 170] width 29 height 7
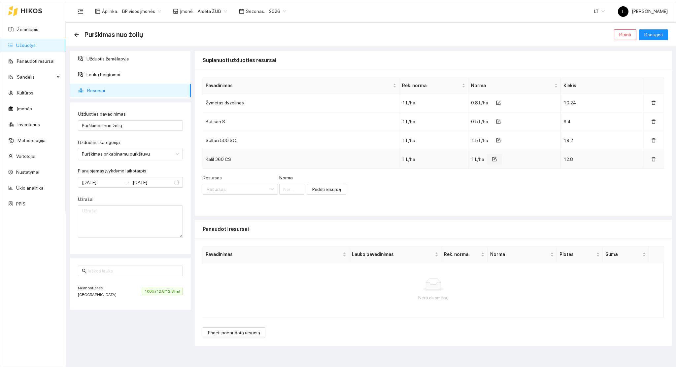
click at [493, 162] on button "button" at bounding box center [494, 159] width 15 height 11
drag, startPoint x: 475, startPoint y: 159, endPoint x: 469, endPoint y: 159, distance: 6.6
click at [471, 159] on span "1" at bounding box center [513, 161] width 84 height 14
type input "0.2"
click at [541, 158] on icon "check" at bounding box center [543, 160] width 5 height 5
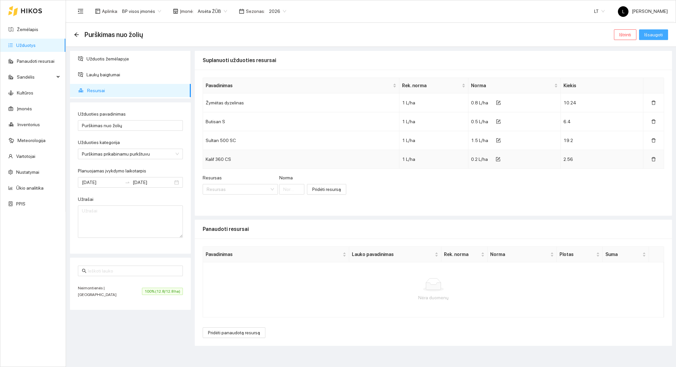
click at [650, 32] on span "Išsaugoti" at bounding box center [653, 34] width 18 height 7
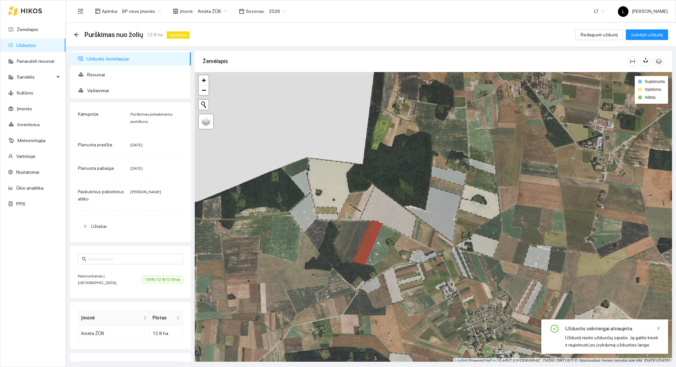
click at [73, 35] on div "Purškimas nuo žolių 12.8 ha Vykdoma Redaguoti užduotį Įvykdyti užduotį" at bounding box center [371, 35] width 610 height 24
click at [75, 34] on icon "arrow-left" at bounding box center [76, 34] width 4 height 4
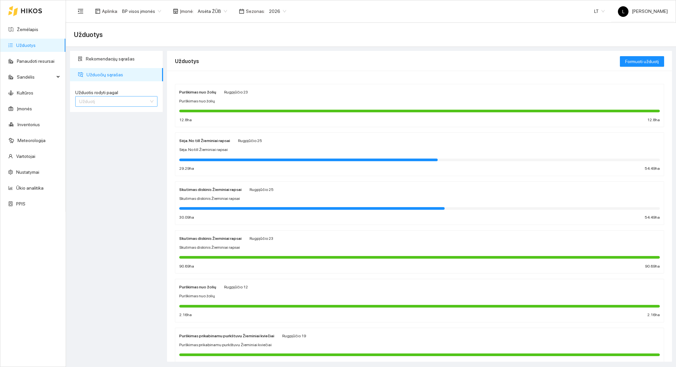
click at [101, 98] on span "Užduotį" at bounding box center [116, 101] width 74 height 10
click at [99, 128] on div "Kultūrą" at bounding box center [117, 125] width 74 height 7
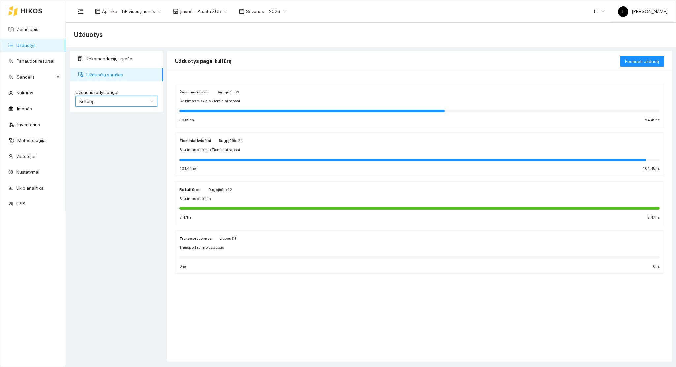
click at [217, 100] on span "Skutimas diskinis Žieminiai rapsai" at bounding box center [209, 101] width 61 height 6
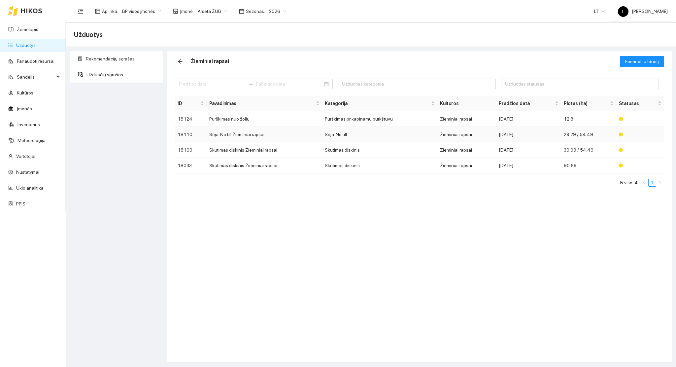
click at [281, 139] on td "Sėja. No till Žieminiai rapsai" at bounding box center [265, 135] width 116 height 16
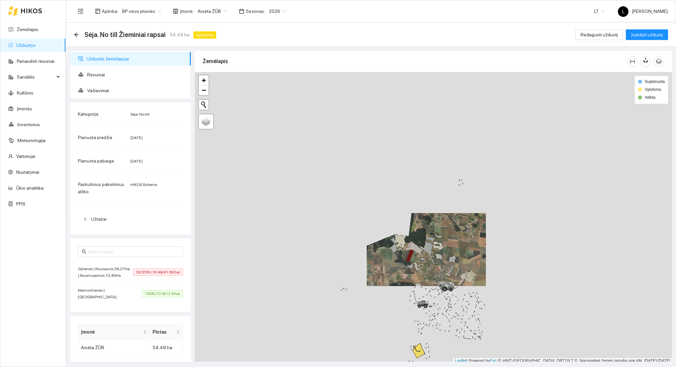
scroll to position [2, 0]
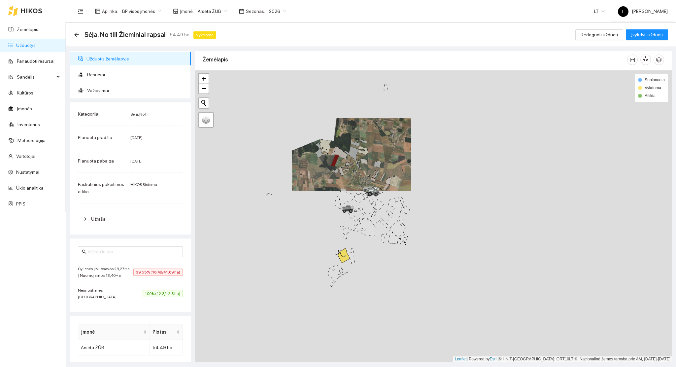
drag, startPoint x: 448, startPoint y: 289, endPoint x: 380, endPoint y: 214, distance: 101.6
click at [378, 202] on icon at bounding box center [374, 199] width 18 height 22
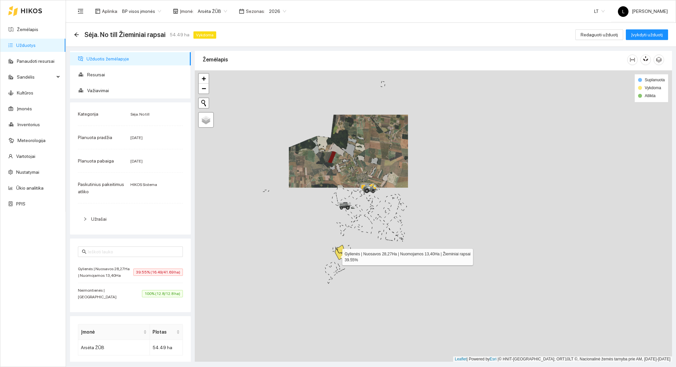
click at [337, 255] on icon at bounding box center [341, 252] width 12 height 15
click at [341, 256] on icon at bounding box center [341, 252] width 12 height 15
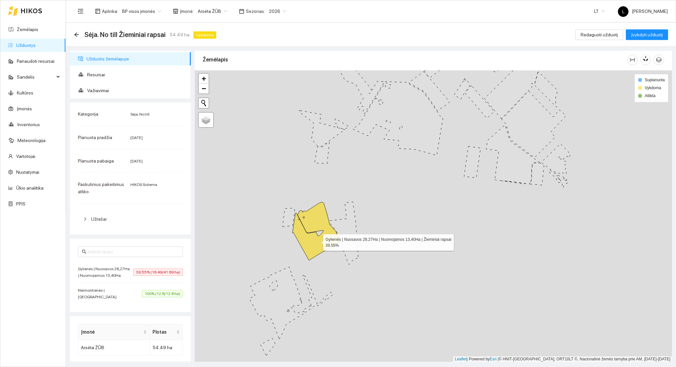
click at [316, 240] on icon at bounding box center [315, 231] width 47 height 58
click at [318, 242] on icon at bounding box center [315, 231] width 47 height 58
click at [322, 242] on icon at bounding box center [315, 231] width 47 height 58
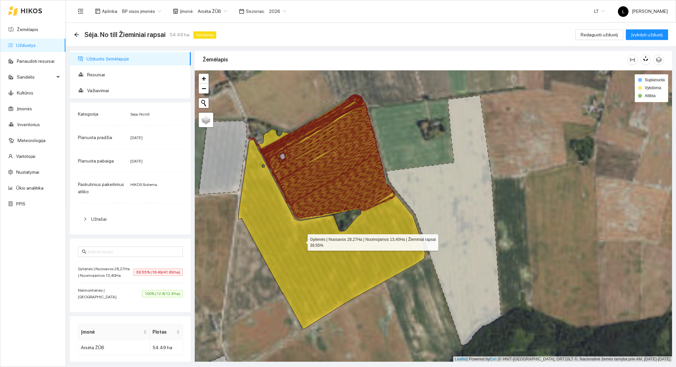
click at [302, 242] on icon at bounding box center [331, 212] width 187 height 233
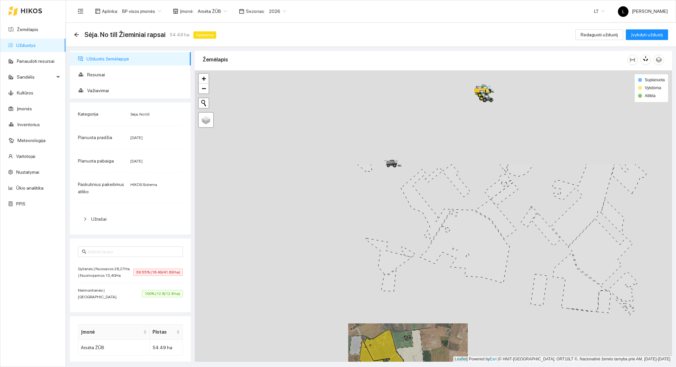
drag, startPoint x: 367, startPoint y: 274, endPoint x: 397, endPoint y: 333, distance: 66.0
click at [397, 333] on div at bounding box center [433, 215] width 477 height 291
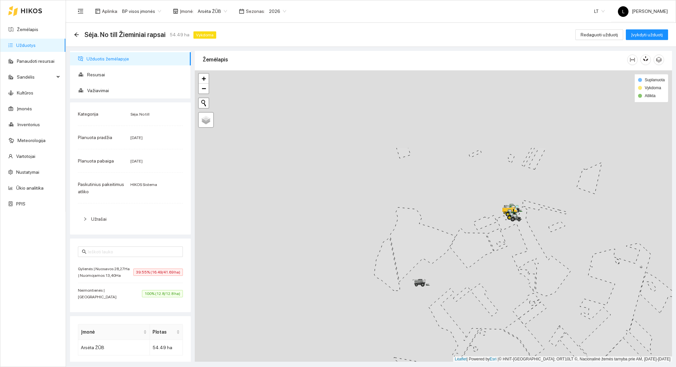
drag, startPoint x: 350, startPoint y: 212, endPoint x: 362, endPoint y: 314, distance: 102.7
click at [362, 314] on div at bounding box center [433, 215] width 477 height 291
drag, startPoint x: 357, startPoint y: 276, endPoint x: 363, endPoint y: 315, distance: 38.7
click at [364, 321] on div at bounding box center [433, 215] width 477 height 291
drag, startPoint x: 351, startPoint y: 259, endPoint x: 336, endPoint y: 240, distance: 24.2
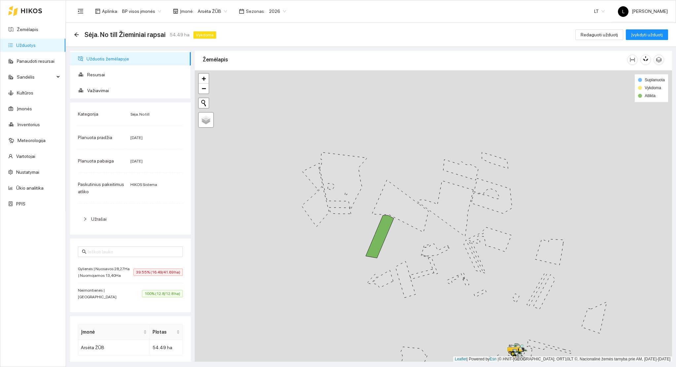
click at [334, 240] on div at bounding box center [433, 215] width 477 height 291
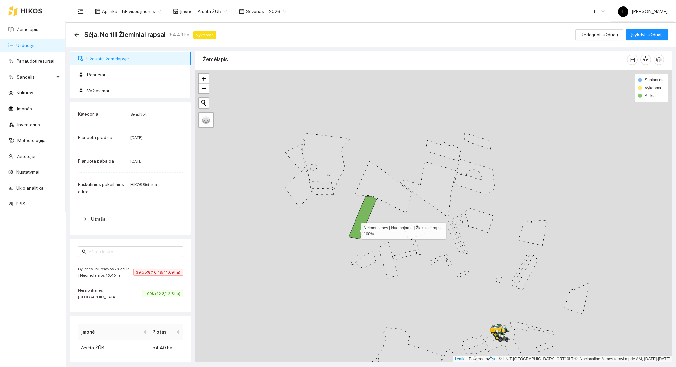
click at [355, 229] on icon at bounding box center [363, 217] width 28 height 43
click at [355, 229] on icon at bounding box center [362, 216] width 20 height 41
drag, startPoint x: 358, startPoint y: 299, endPoint x: 304, endPoint y: 240, distance: 79.9
click at [304, 240] on div at bounding box center [433, 215] width 477 height 291
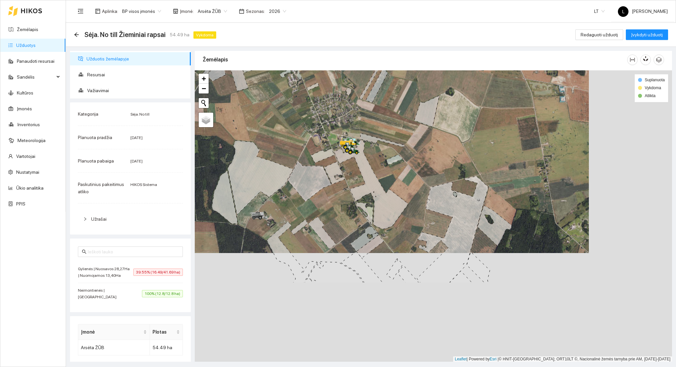
drag, startPoint x: 496, startPoint y: 234, endPoint x: 402, endPoint y: 175, distance: 111.2
click at [412, 124] on div at bounding box center [433, 215] width 477 height 291
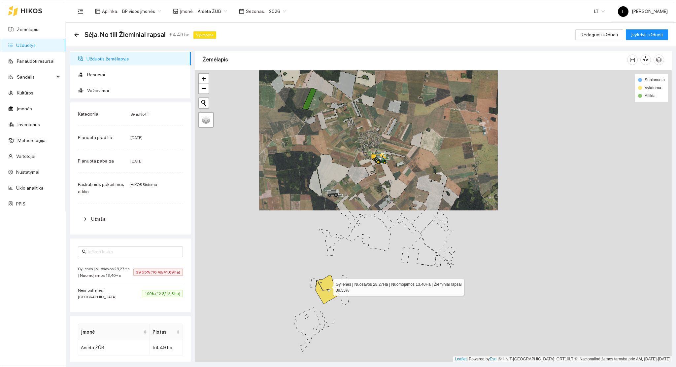
drag, startPoint x: 316, startPoint y: 306, endPoint x: 460, endPoint y: 87, distance: 262.2
click at [327, 285] on icon at bounding box center [327, 289] width 23 height 29
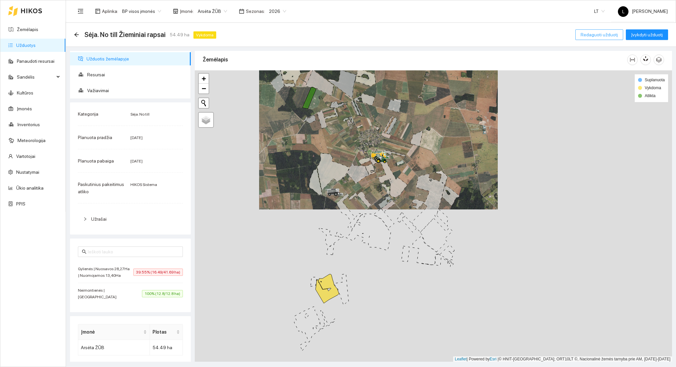
click at [598, 34] on span "Redaguoti užduotį" at bounding box center [599, 34] width 37 height 7
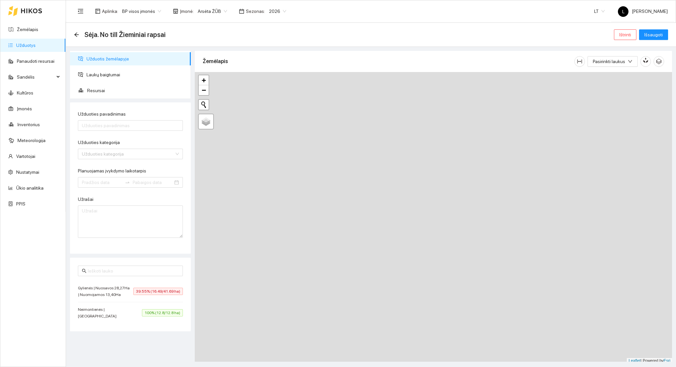
type input "Sėja. No till Žieminiai rapsai"
type textarea "Auto generated task Environment - 217 Category - 10; Created by route - FB770F6…"
type input "2025-08-15"
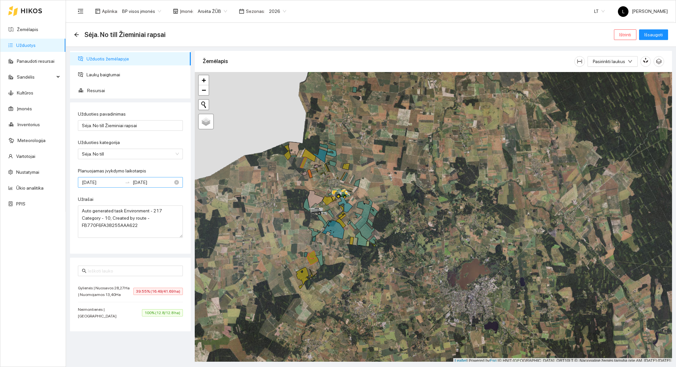
click at [166, 180] on input "2025-08-25" at bounding box center [153, 182] width 40 height 7
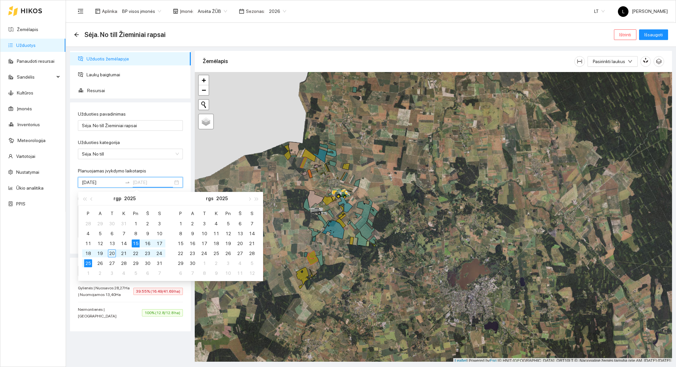
click at [137, 245] on div "15" at bounding box center [136, 243] width 8 height 8
click at [135, 242] on div "15" at bounding box center [136, 243] width 8 height 8
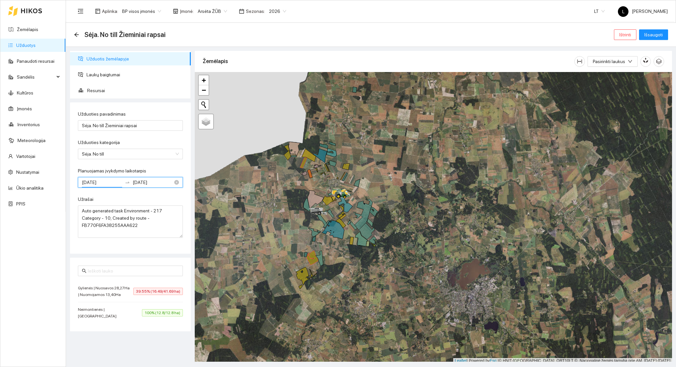
click at [159, 181] on input "2025-08-15" at bounding box center [153, 182] width 40 height 7
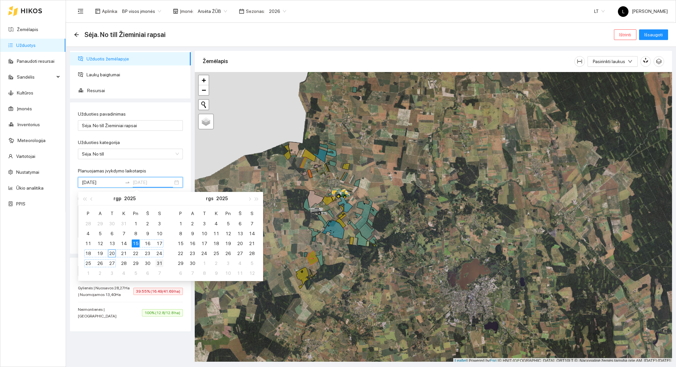
type input "2025-08-31"
click at [160, 264] on div "31" at bounding box center [159, 263] width 8 height 8
type input "2025-08-15"
click at [136, 243] on div "15" at bounding box center [136, 243] width 8 height 8
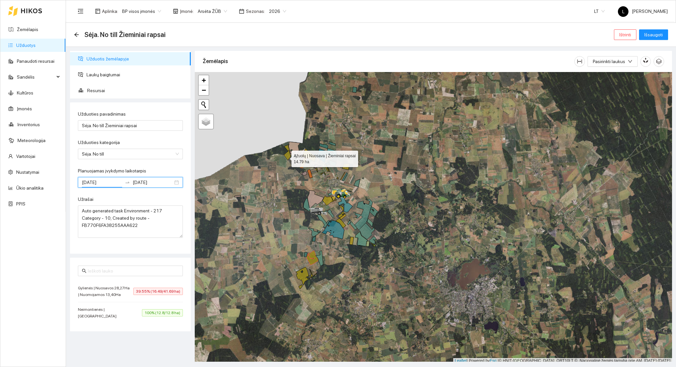
click at [286, 157] on icon at bounding box center [287, 155] width 7 height 10
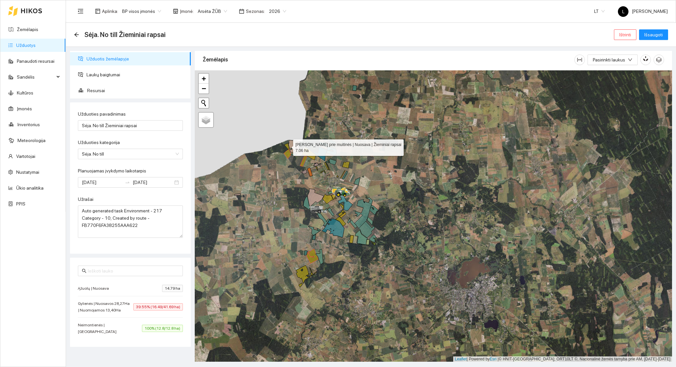
click at [287, 146] on icon at bounding box center [286, 146] width 5 height 7
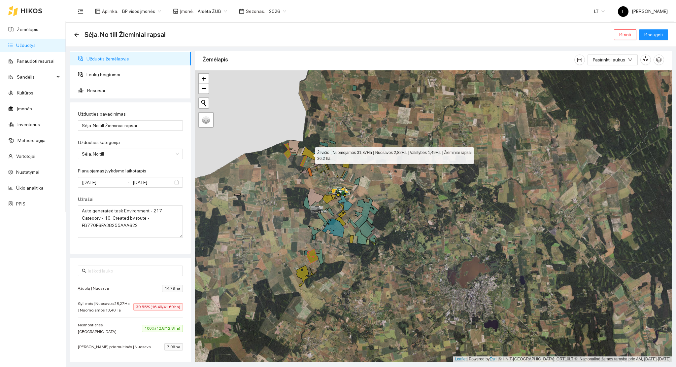
click at [310, 155] on icon at bounding box center [309, 153] width 14 height 13
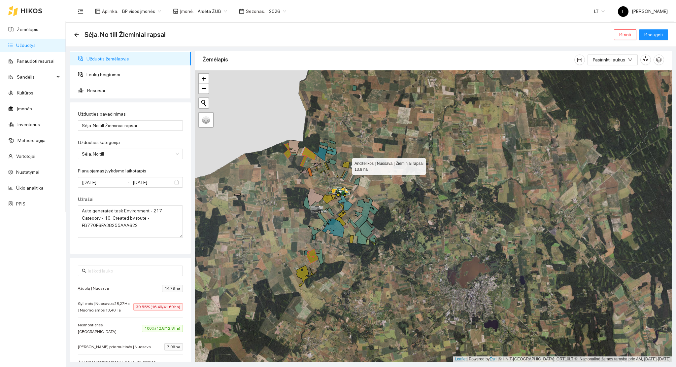
click at [348, 166] on icon at bounding box center [345, 165] width 7 height 6
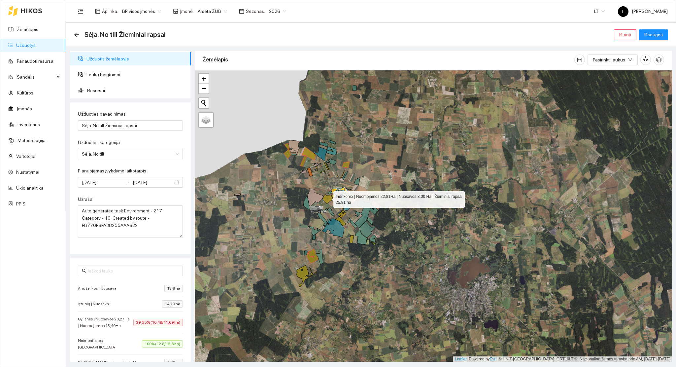
click at [327, 198] on icon at bounding box center [327, 199] width 11 height 10
click at [333, 197] on icon at bounding box center [333, 196] width 5 height 5
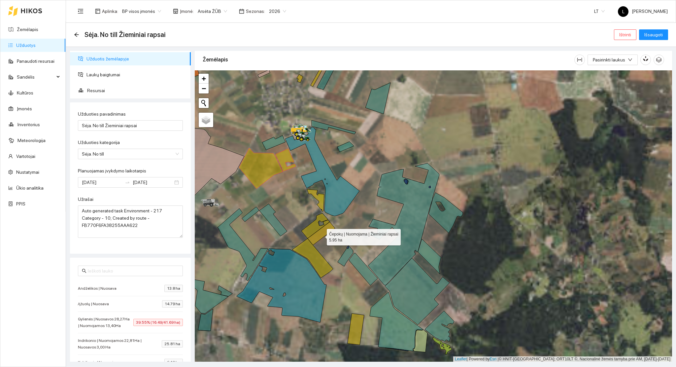
click at [320, 233] on icon at bounding box center [321, 233] width 27 height 23
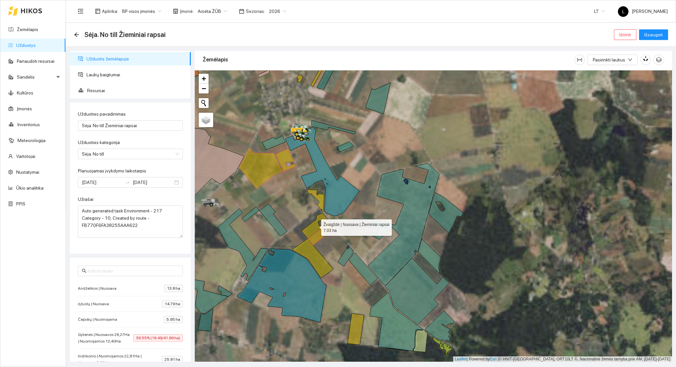
click at [313, 226] on icon at bounding box center [315, 225] width 28 height 25
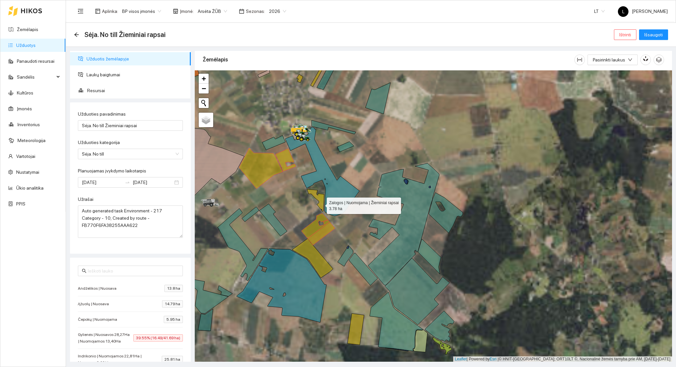
click at [321, 203] on icon at bounding box center [315, 200] width 17 height 22
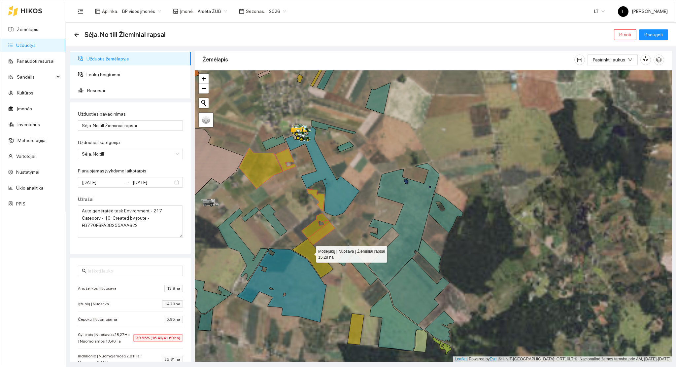
click at [310, 253] on icon at bounding box center [312, 257] width 41 height 39
click at [359, 328] on icon at bounding box center [356, 328] width 17 height 31
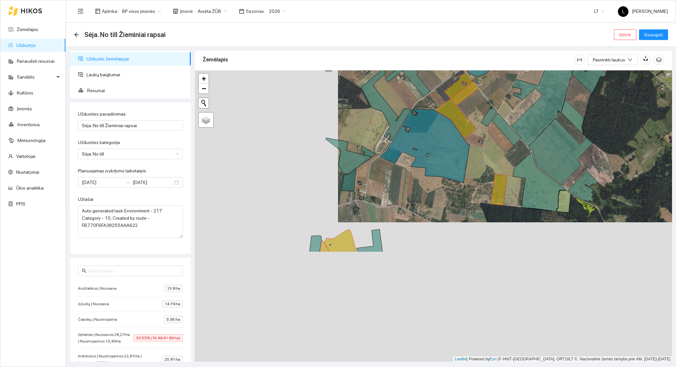
drag, startPoint x: 411, startPoint y: 201, endPoint x: 370, endPoint y: 207, distance: 40.8
click at [469, 149] on icon at bounding box center [425, 146] width 90 height 74
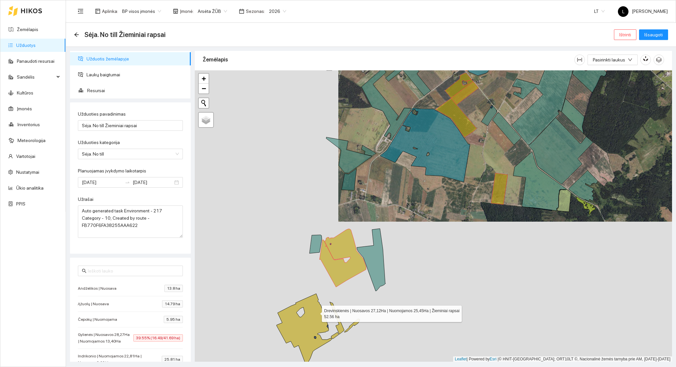
click at [315, 313] on icon at bounding box center [304, 329] width 55 height 72
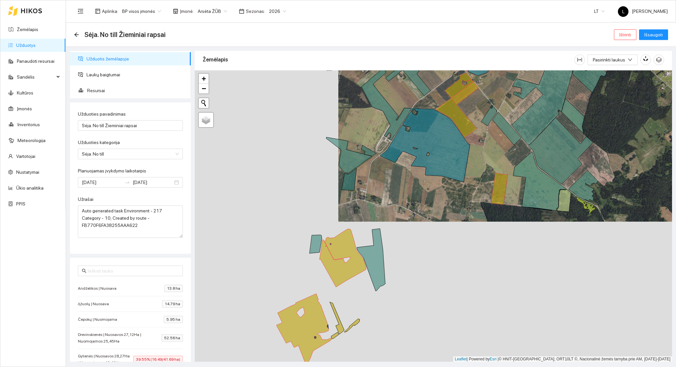
click at [333, 338] on icon at bounding box center [335, 335] width 8 height 7
click at [340, 327] on icon at bounding box center [337, 318] width 15 height 32
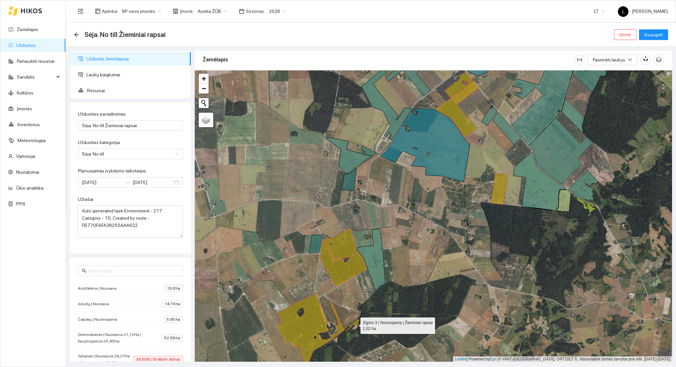
click at [354, 324] on icon at bounding box center [352, 326] width 16 height 14
drag, startPoint x: 347, startPoint y: 293, endPoint x: 310, endPoint y: 317, distance: 44.2
click at [310, 317] on div at bounding box center [433, 215] width 477 height 291
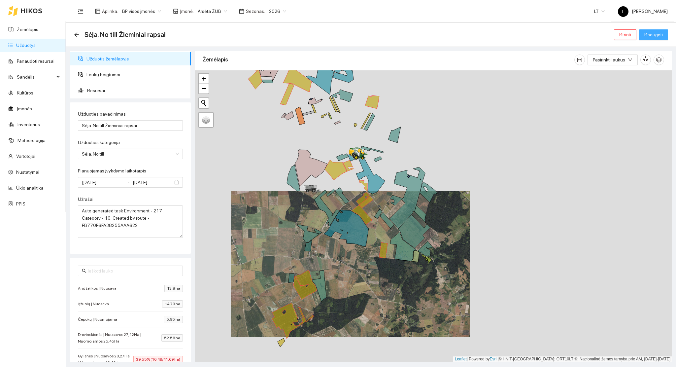
click at [653, 32] on span "Išsaugoti" at bounding box center [653, 34] width 18 height 7
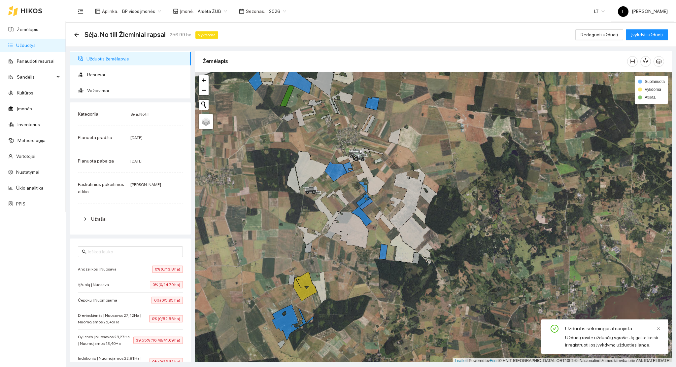
scroll to position [2, 0]
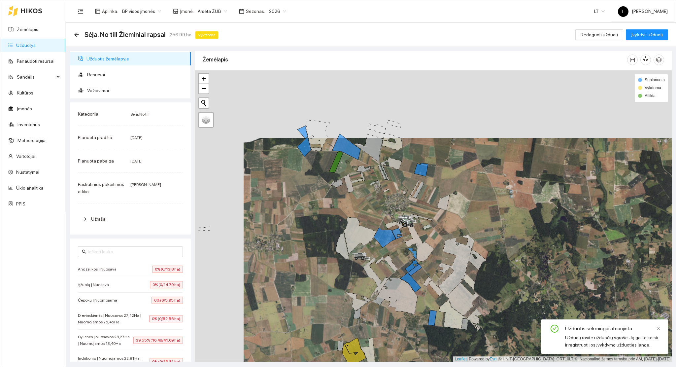
drag, startPoint x: 421, startPoint y: 249, endPoint x: 463, endPoint y: 306, distance: 71.4
click at [473, 323] on icon at bounding box center [474, 316] width 14 height 15
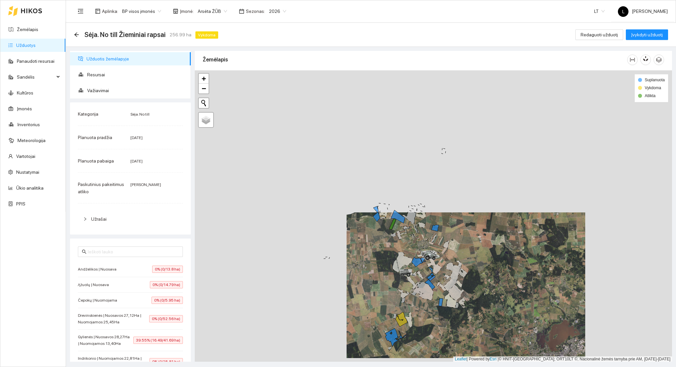
drag, startPoint x: 422, startPoint y: 225, endPoint x: 422, endPoint y: 212, distance: 13.2
click at [444, 260] on icon at bounding box center [453, 275] width 18 height 31
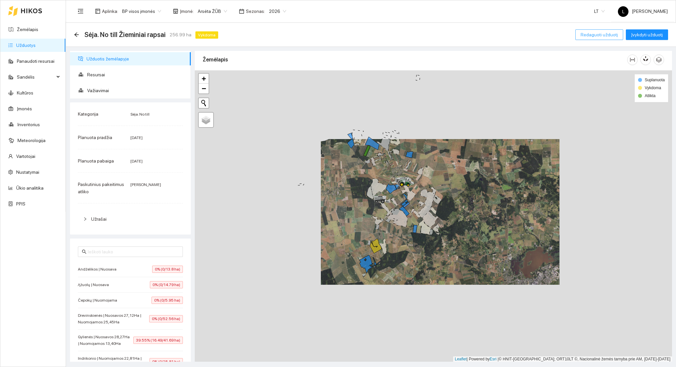
click at [595, 35] on span "Redaguoti užduotį" at bounding box center [599, 34] width 37 height 7
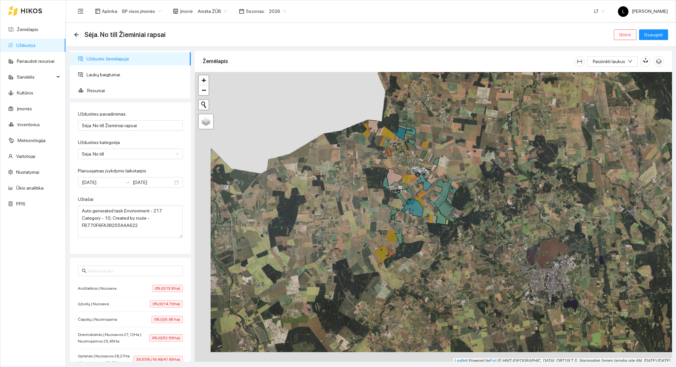
scroll to position [2, 0]
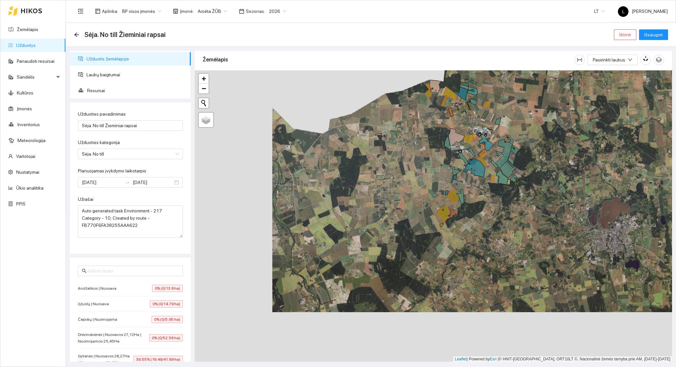
drag, startPoint x: 353, startPoint y: 205, endPoint x: 417, endPoint y: 166, distance: 74.4
click at [417, 166] on div at bounding box center [433, 215] width 477 height 291
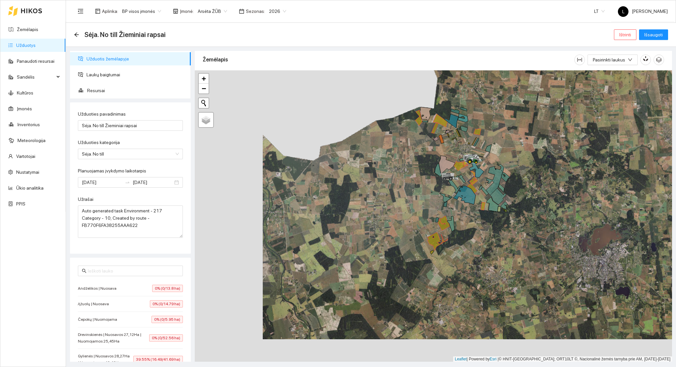
drag, startPoint x: 430, startPoint y: 140, endPoint x: 379, endPoint y: 223, distance: 97.2
click at [379, 223] on div at bounding box center [433, 215] width 477 height 291
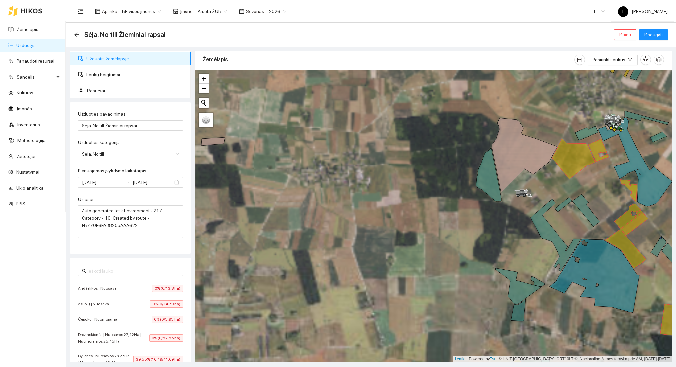
drag, startPoint x: 362, startPoint y: 227, endPoint x: 276, endPoint y: 296, distance: 110.4
click at [279, 294] on div at bounding box center [433, 215] width 477 height 291
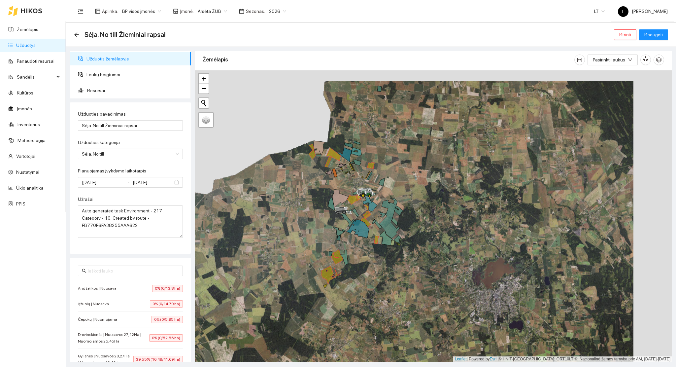
drag, startPoint x: 377, startPoint y: 235, endPoint x: 402, endPoint y: 185, distance: 56.1
click at [403, 152] on div at bounding box center [433, 215] width 477 height 291
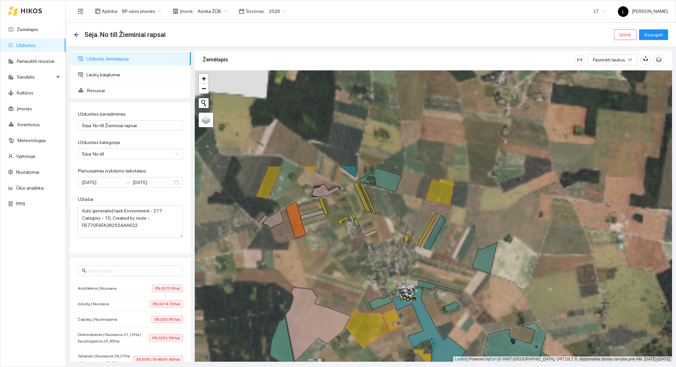
drag, startPoint x: 471, startPoint y: 286, endPoint x: 497, endPoint y: 335, distance: 55.4
click at [502, 340] on div at bounding box center [433, 215] width 477 height 291
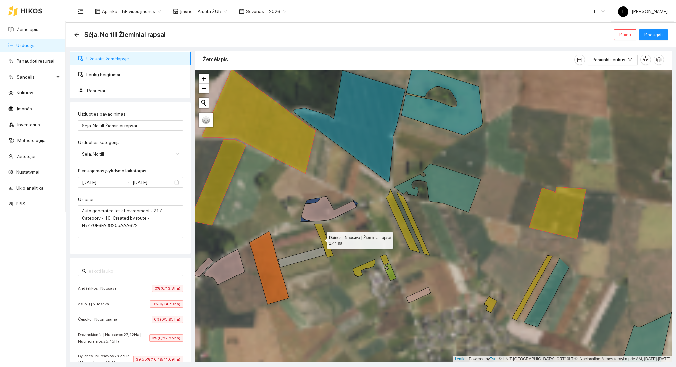
click at [322, 239] on icon at bounding box center [323, 240] width 19 height 33
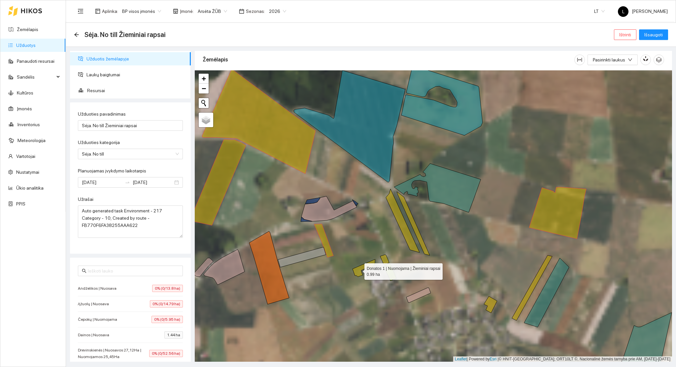
click at [358, 270] on icon at bounding box center [364, 267] width 22 height 17
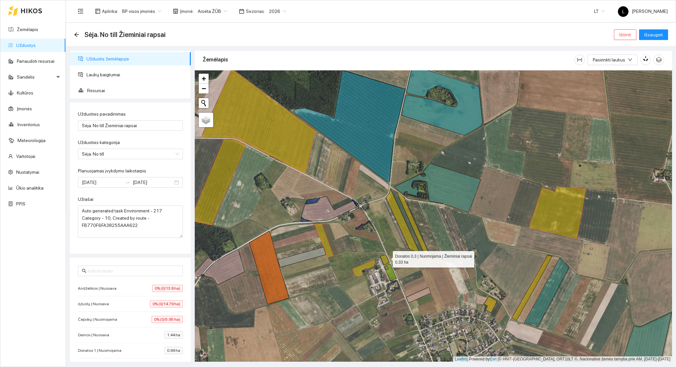
click at [387, 258] on icon at bounding box center [384, 259] width 9 height 10
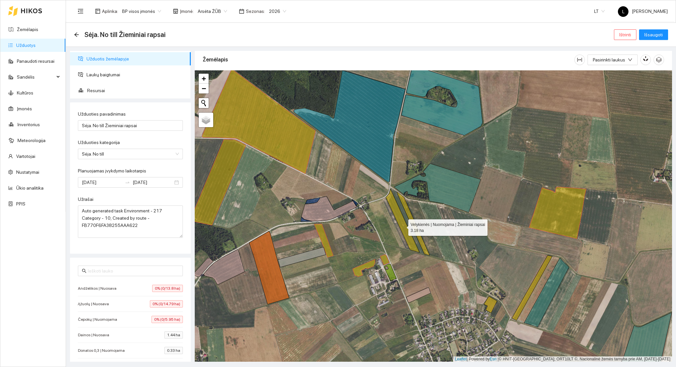
click at [402, 226] on icon at bounding box center [403, 220] width 34 height 63
click at [415, 228] on icon at bounding box center [413, 223] width 33 height 64
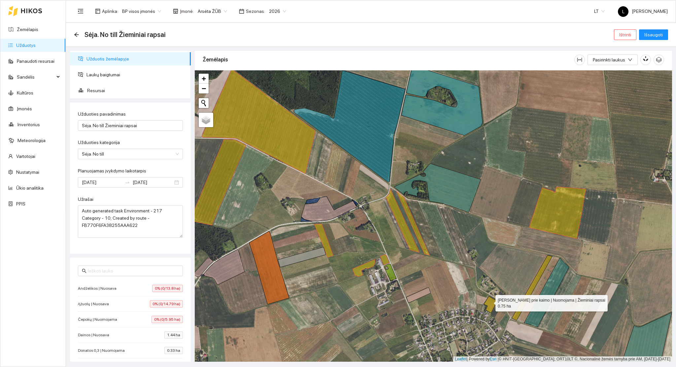
click at [489, 301] on icon at bounding box center [490, 304] width 13 height 17
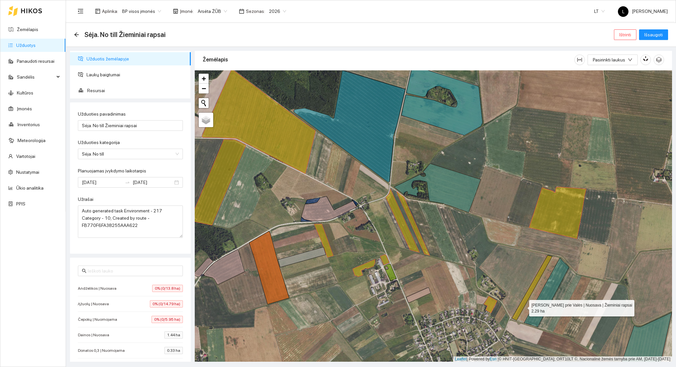
click at [522, 306] on icon at bounding box center [532, 287] width 40 height 65
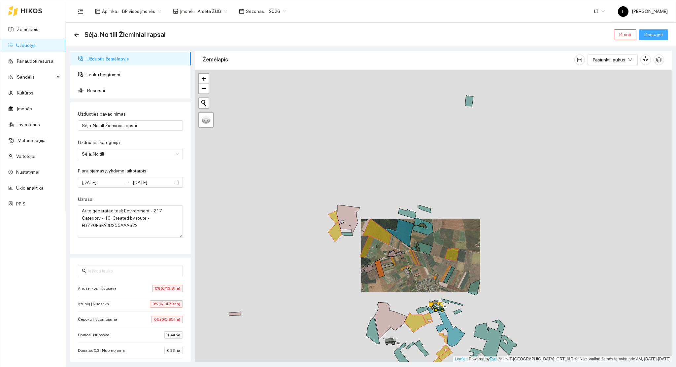
click at [650, 37] on span "Išsaugoti" at bounding box center [653, 34] width 18 height 7
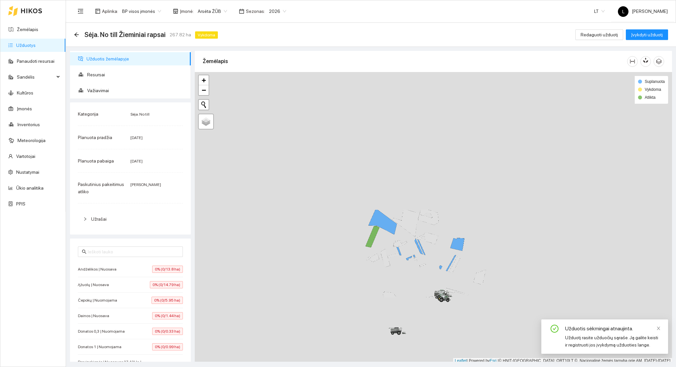
scroll to position [2, 0]
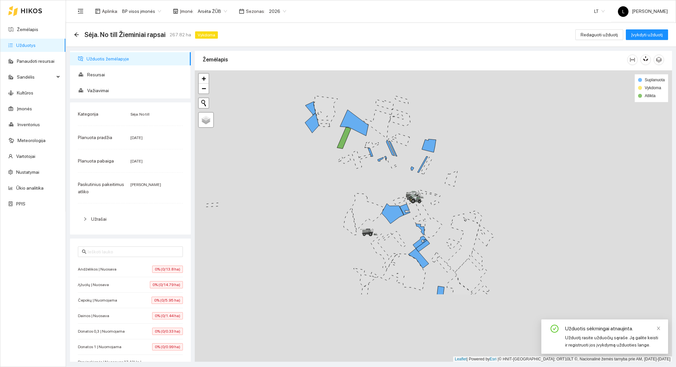
drag, startPoint x: 431, startPoint y: 269, endPoint x: 455, endPoint y: 260, distance: 25.7
click at [411, 185] on div at bounding box center [433, 215] width 477 height 291
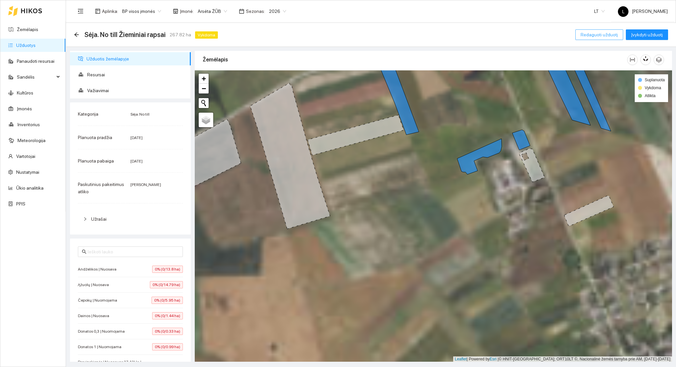
click at [592, 31] on span "Redaguoti užduotį" at bounding box center [599, 34] width 37 height 7
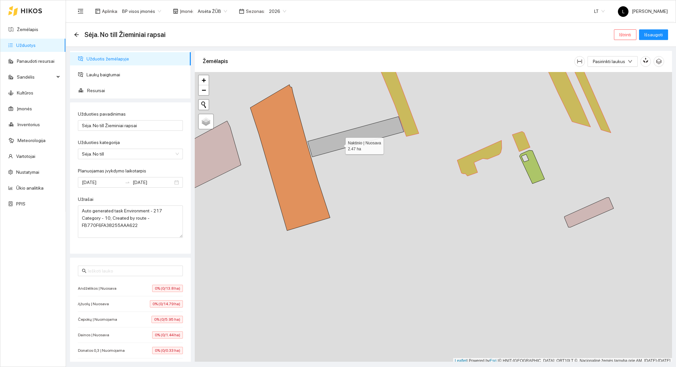
click at [340, 144] on icon at bounding box center [356, 137] width 96 height 40
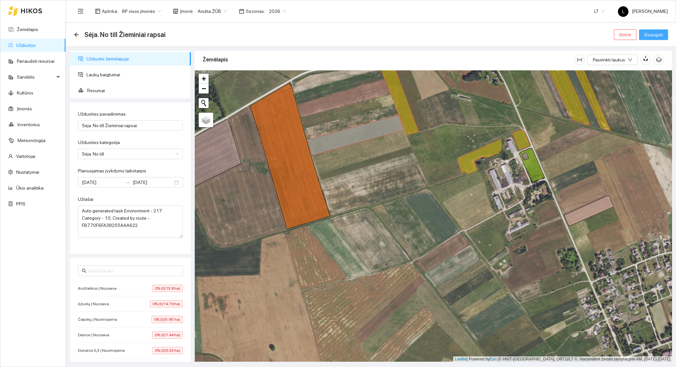
click at [655, 33] on span "Išsaugoti" at bounding box center [653, 34] width 18 height 7
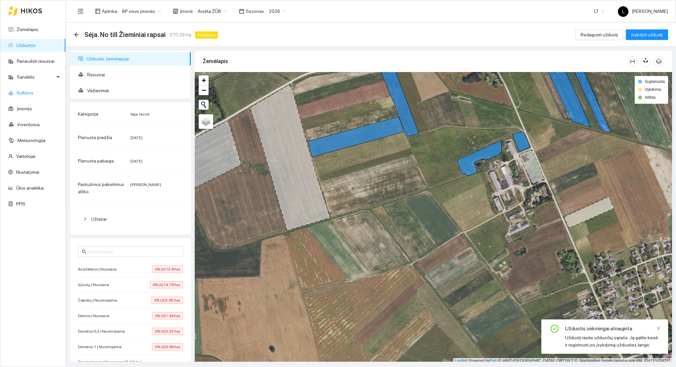
drag, startPoint x: 33, startPoint y: 94, endPoint x: 36, endPoint y: 96, distance: 3.6
click at [33, 94] on link "Kultūros" at bounding box center [25, 92] width 17 height 5
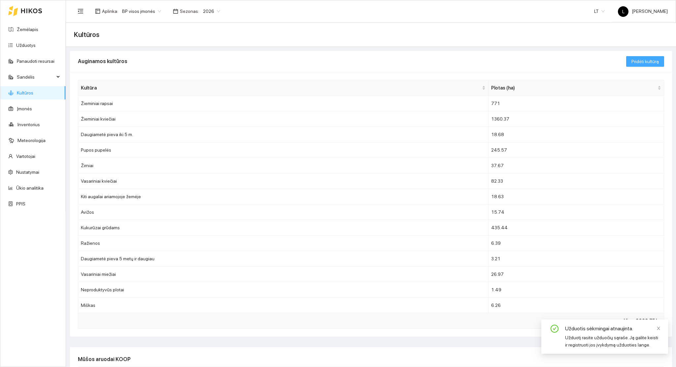
click at [639, 64] on span "Pridėti kultūrą" at bounding box center [644, 61] width 27 height 7
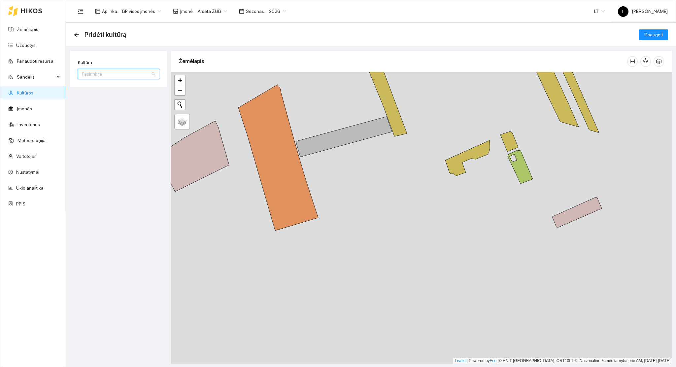
click at [128, 74] on input "Kultūra" at bounding box center [116, 74] width 69 height 10
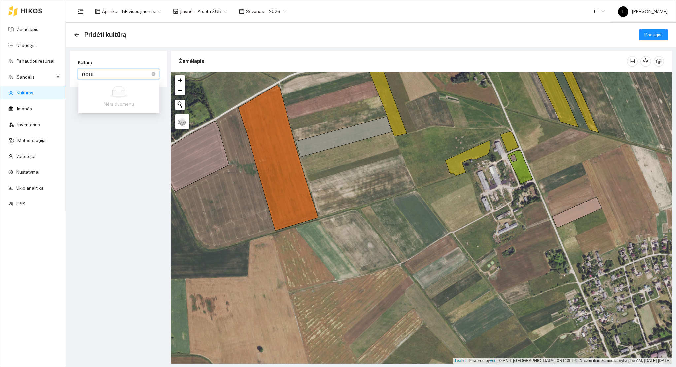
type input "raps"
click at [107, 109] on div "Žieminiai rapsai" at bounding box center [118, 108] width 73 height 7
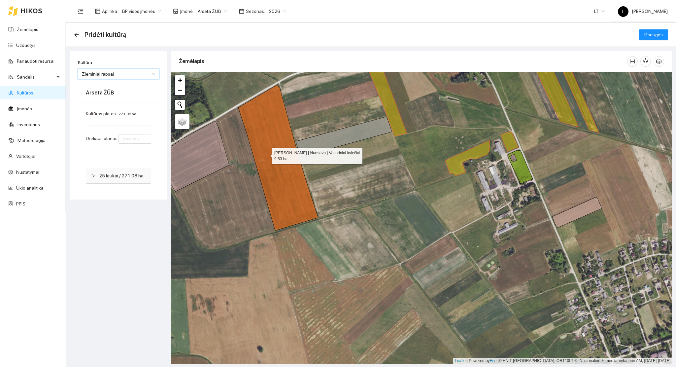
type input "3.5"
click at [304, 148] on icon at bounding box center [344, 137] width 96 height 40
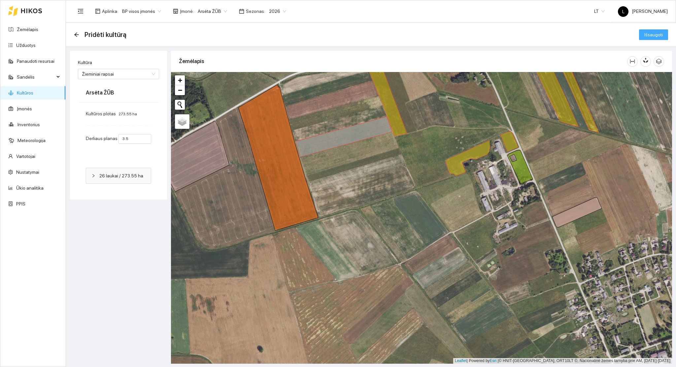
click at [656, 38] on button "Išsaugoti" at bounding box center [653, 34] width 29 height 11
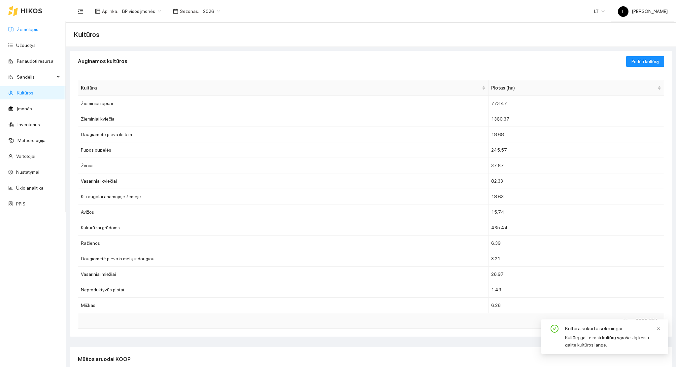
click at [27, 28] on link "Žemėlapis" at bounding box center [27, 29] width 21 height 5
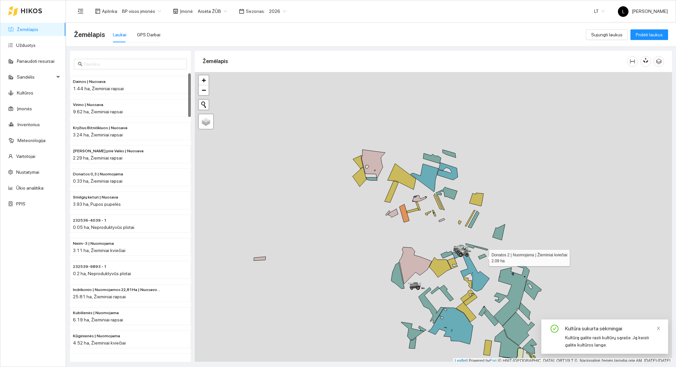
scroll to position [2, 0]
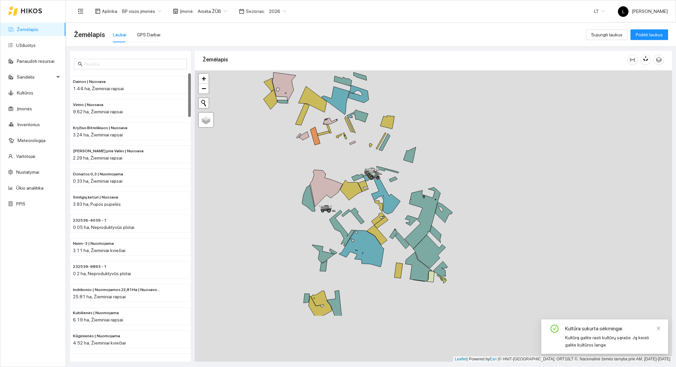
drag, startPoint x: 457, startPoint y: 235, endPoint x: 380, endPoint y: 170, distance: 100.7
click at [380, 170] on icon at bounding box center [374, 172] width 18 height 8
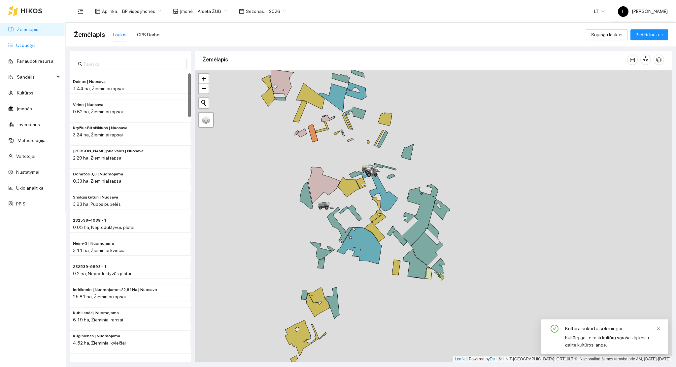
click at [33, 45] on link "Užduotys" at bounding box center [25, 45] width 19 height 5
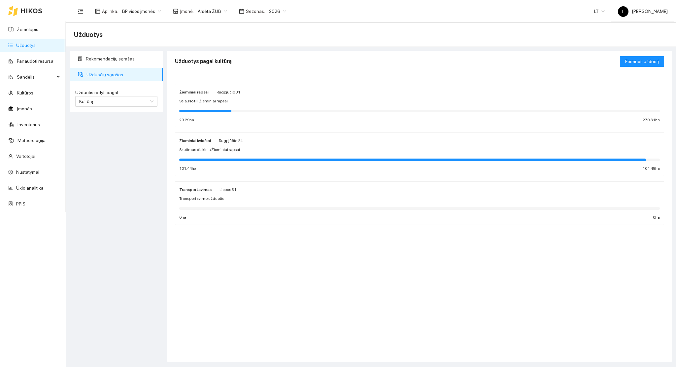
click at [217, 105] on div "Žieminiai rapsai Rugpjūčio 31 Sėja. No till Žieminiai rapsai 29.29 ha 270.31 ha" at bounding box center [419, 105] width 481 height 35
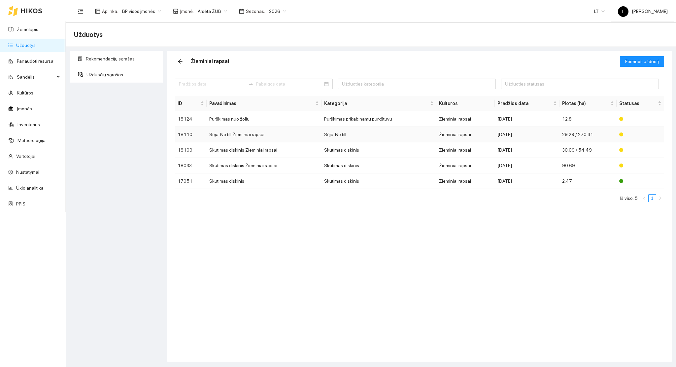
click at [541, 132] on div "2025-08-15" at bounding box center [526, 134] width 59 height 7
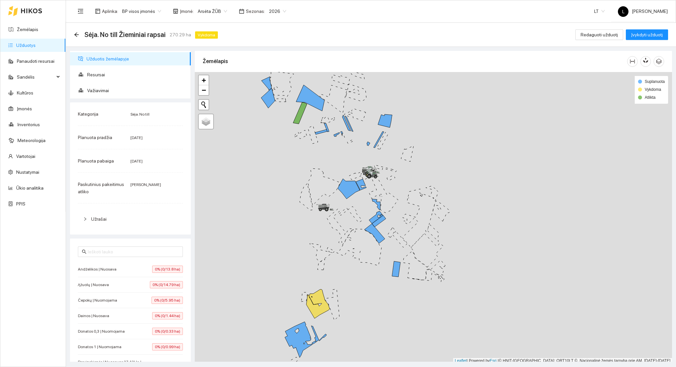
scroll to position [2, 0]
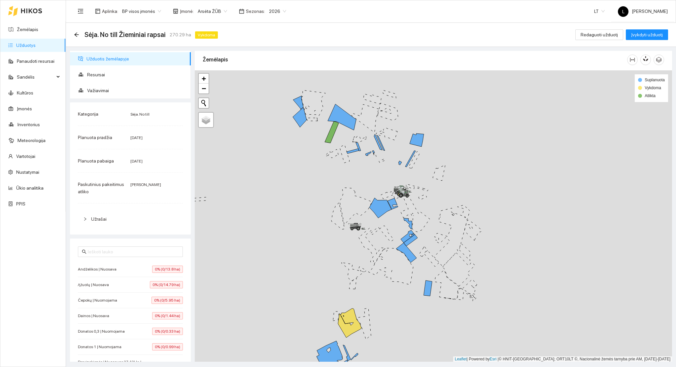
drag, startPoint x: 319, startPoint y: 258, endPoint x: 344, endPoint y: 274, distance: 29.7
click at [344, 274] on div at bounding box center [433, 215] width 477 height 291
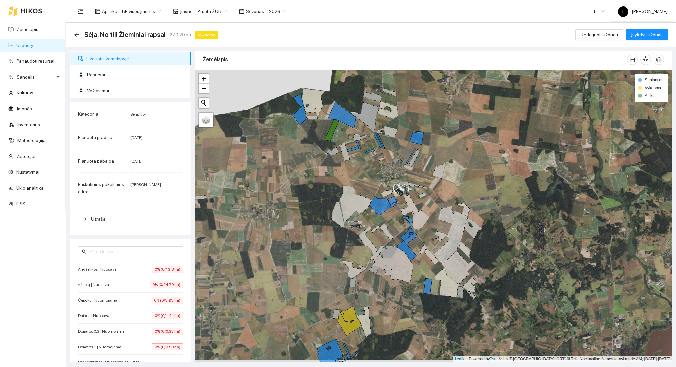
drag, startPoint x: 397, startPoint y: 308, endPoint x: 393, endPoint y: 228, distance: 79.6
click at [393, 228] on div at bounding box center [433, 215] width 477 height 291
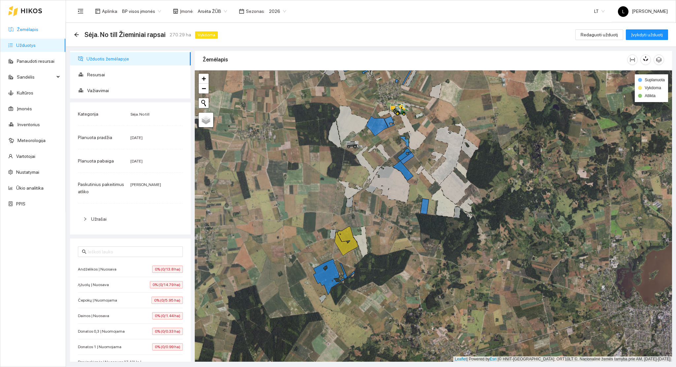
click at [23, 27] on link "Žemėlapis" at bounding box center [27, 29] width 21 height 5
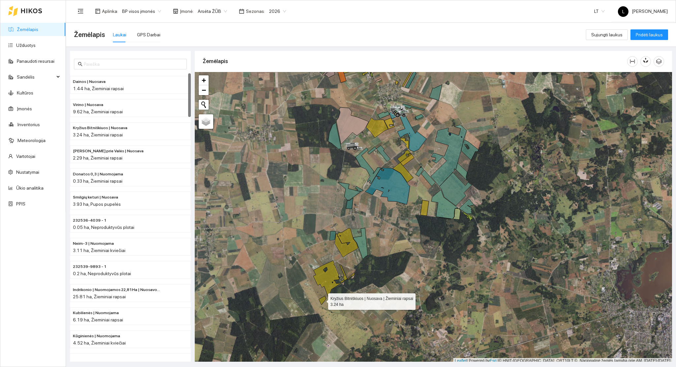
click at [322, 300] on icon at bounding box center [322, 300] width 7 height 9
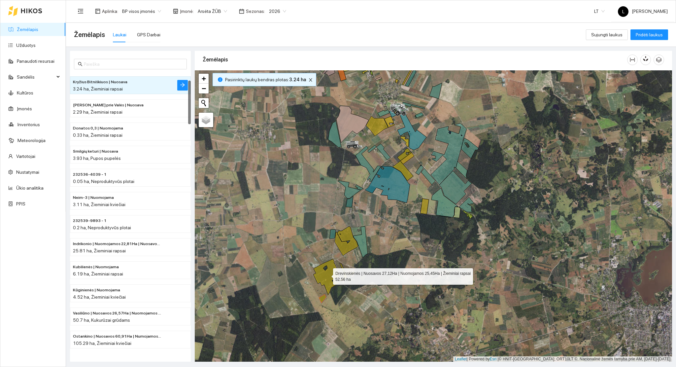
click at [329, 271] on icon at bounding box center [326, 277] width 27 height 36
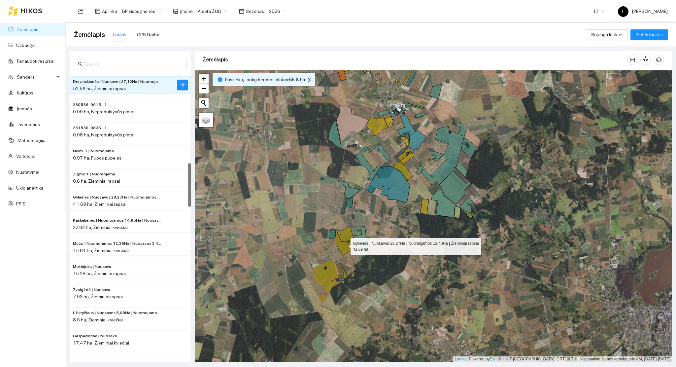
click at [345, 245] on icon at bounding box center [346, 240] width 23 height 29
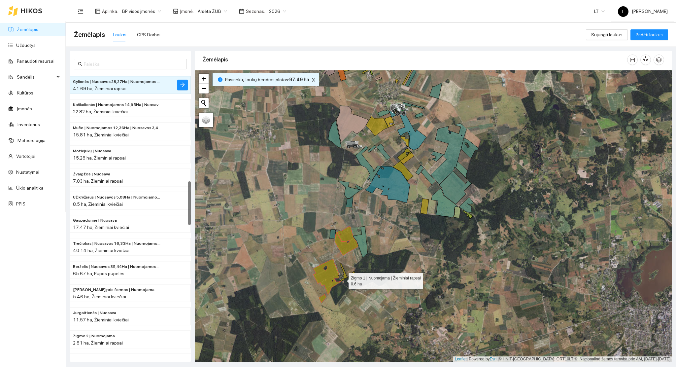
click at [343, 279] on icon at bounding box center [342, 279] width 4 height 3
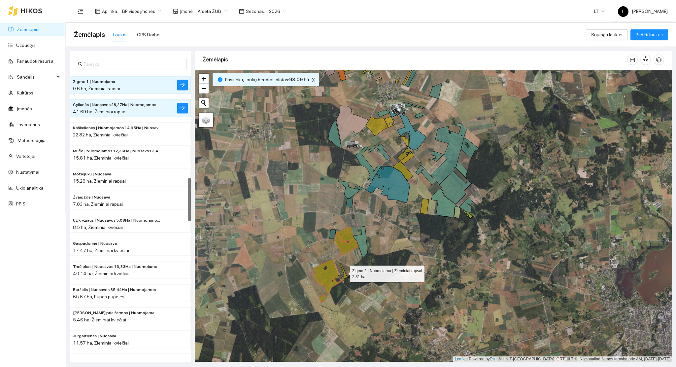
drag, startPoint x: 345, startPoint y: 275, endPoint x: 350, endPoint y: 275, distance: 4.6
click at [346, 275] on icon at bounding box center [344, 271] width 8 height 16
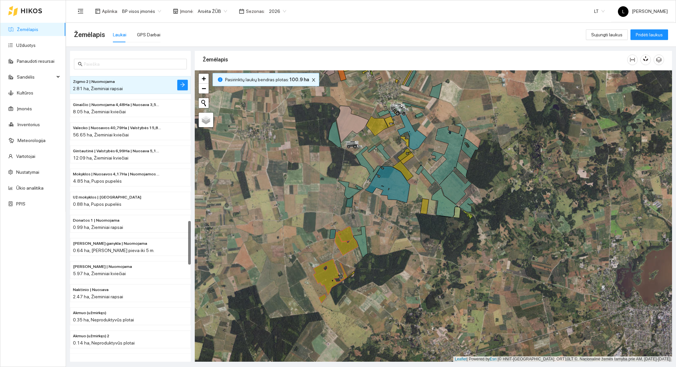
click at [352, 272] on icon at bounding box center [351, 274] width 8 height 7
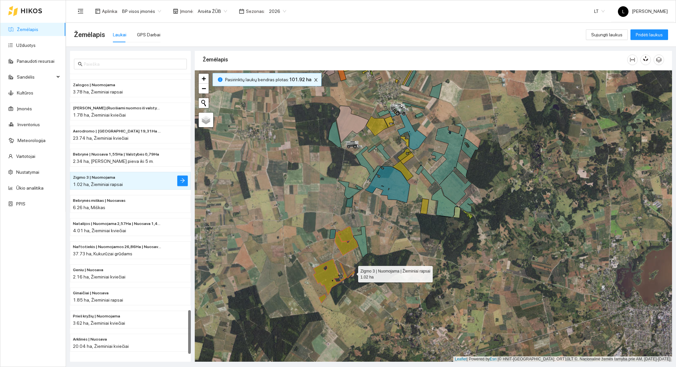
click at [352, 272] on icon at bounding box center [351, 274] width 8 height 7
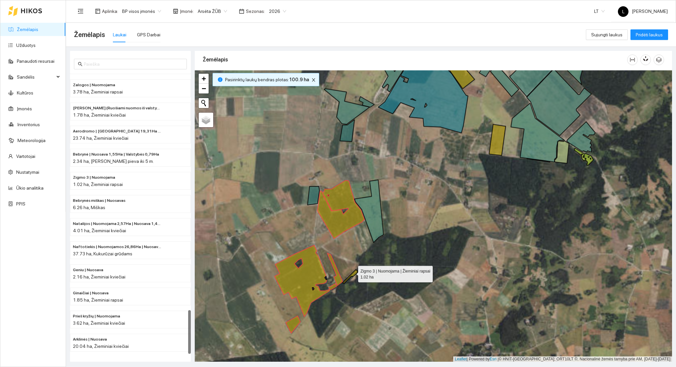
click at [352, 272] on div at bounding box center [433, 215] width 477 height 291
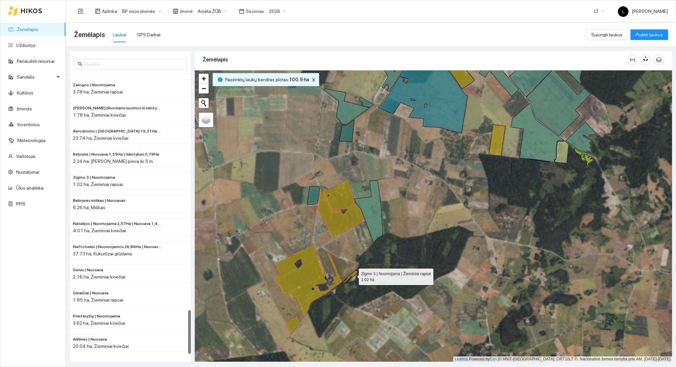
click at [353, 275] on icon at bounding box center [350, 277] width 16 height 14
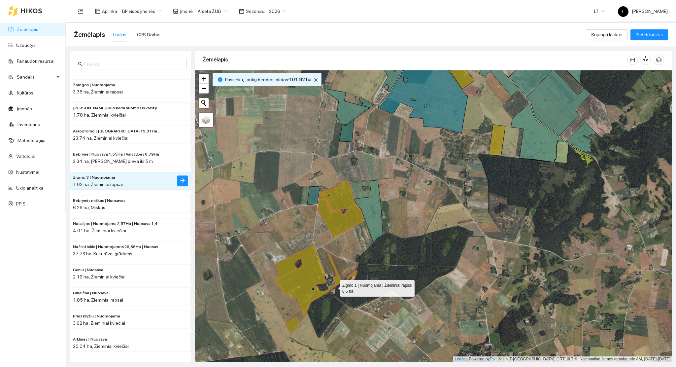
click at [333, 286] on icon at bounding box center [333, 287] width 8 height 7
click at [336, 279] on icon at bounding box center [334, 269] width 15 height 32
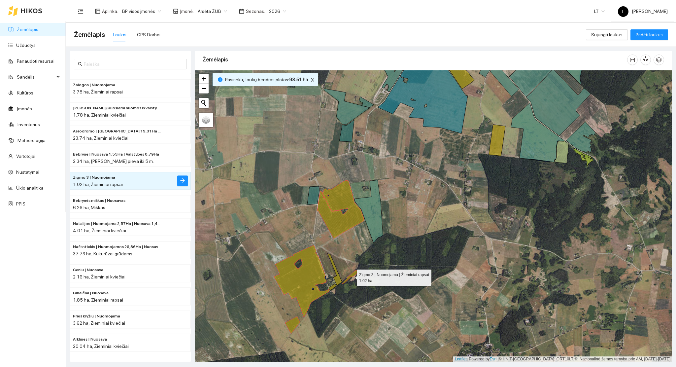
click at [348, 279] on icon at bounding box center [350, 277] width 16 height 14
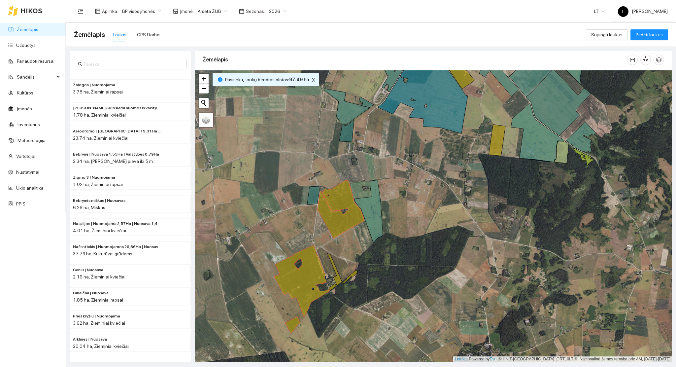
click at [329, 285] on div at bounding box center [433, 215] width 477 height 291
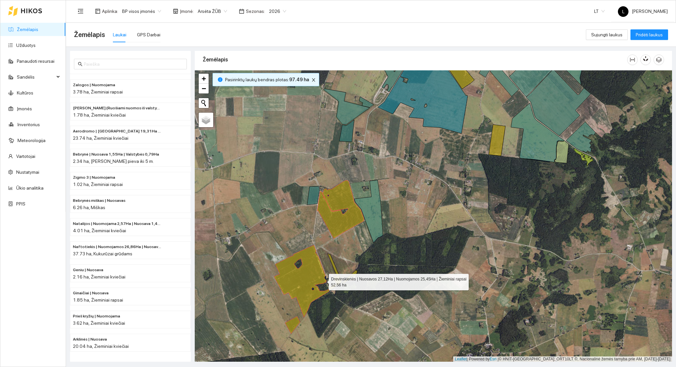
click at [320, 278] on icon at bounding box center [301, 281] width 55 height 72
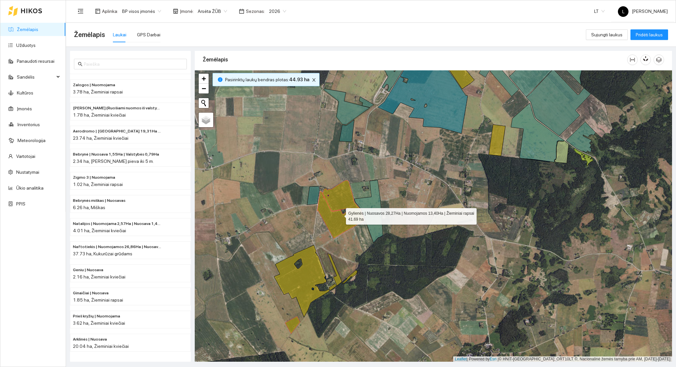
click at [340, 214] on icon at bounding box center [340, 209] width 47 height 58
drag, startPoint x: 400, startPoint y: 278, endPoint x: 391, endPoint y: 381, distance: 103.7
click at [391, 366] on html "Žemėlapis Užduotys Panaudoti resursai Sandėlis Kultūros Įmonės Inventorius Mete…" at bounding box center [338, 183] width 676 height 367
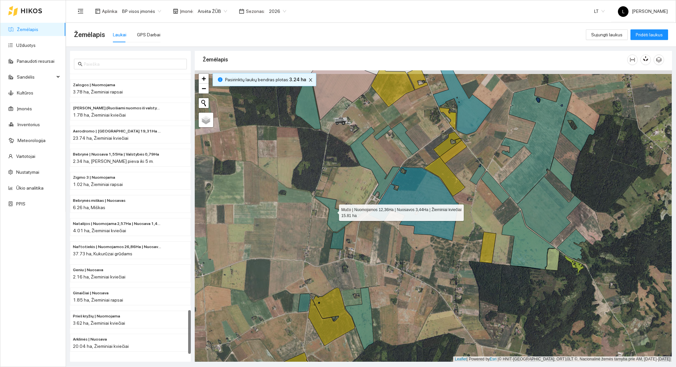
drag, startPoint x: 333, startPoint y: 207, endPoint x: 327, endPoint y: 292, distance: 84.8
click at [327, 232] on icon at bounding box center [338, 214] width 46 height 36
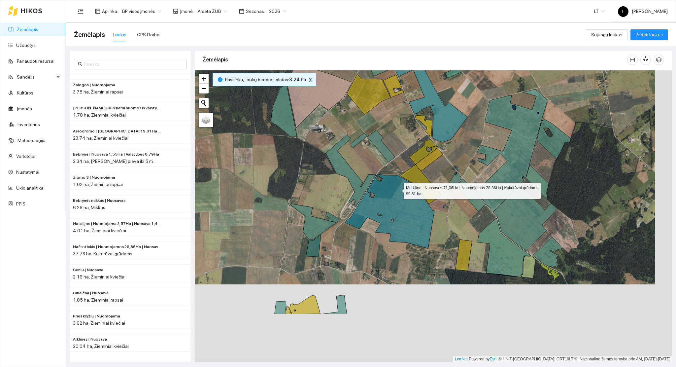
drag, startPoint x: 421, startPoint y: 289, endPoint x: 342, endPoint y: 185, distance: 131.0
click at [386, 174] on icon at bounding box center [390, 211] width 90 height 74
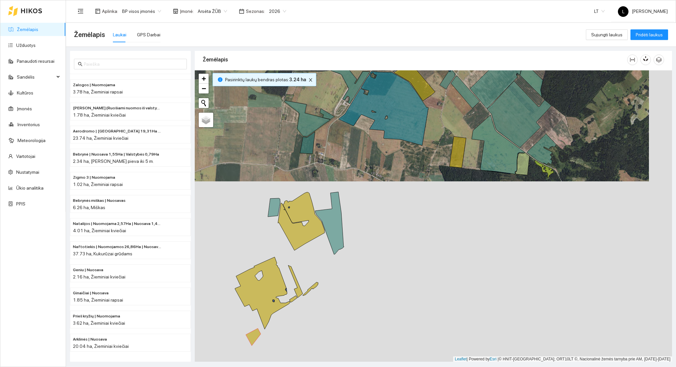
drag, startPoint x: 321, startPoint y: 294, endPoint x: 437, endPoint y: 246, distance: 125.9
click at [437, 246] on div at bounding box center [433, 215] width 477 height 291
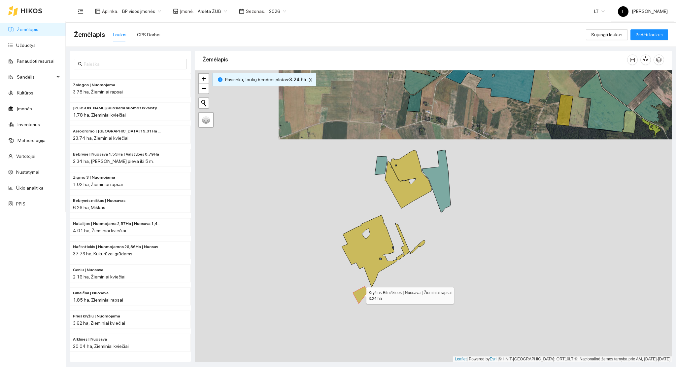
click at [362, 296] on icon at bounding box center [360, 294] width 15 height 17
drag, startPoint x: 503, startPoint y: 271, endPoint x: 465, endPoint y: 345, distance: 82.8
click at [466, 345] on div at bounding box center [433, 215] width 477 height 291
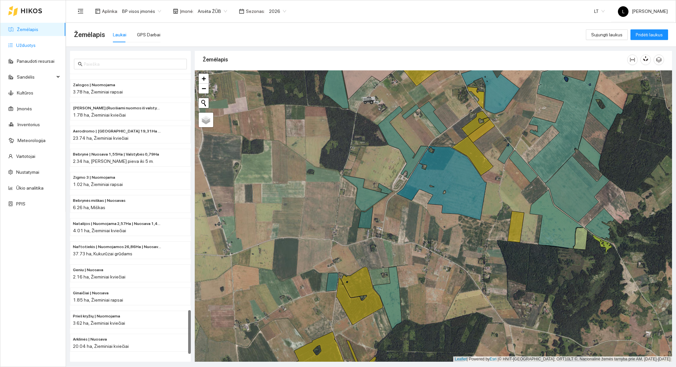
click at [20, 43] on link "Užduotys" at bounding box center [25, 45] width 19 height 5
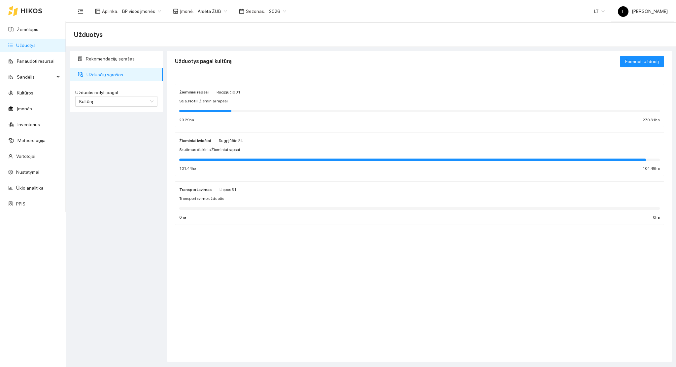
click at [444, 150] on div "Skutimas diskinis Žieminiai rapsai" at bounding box center [419, 150] width 481 height 6
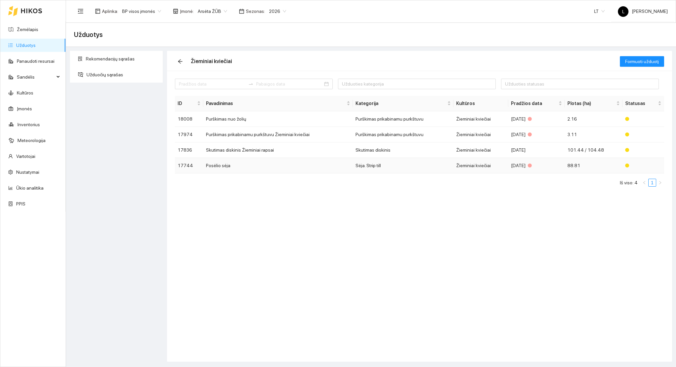
click at [392, 165] on td "Sėja. Strip till" at bounding box center [403, 166] width 101 height 16
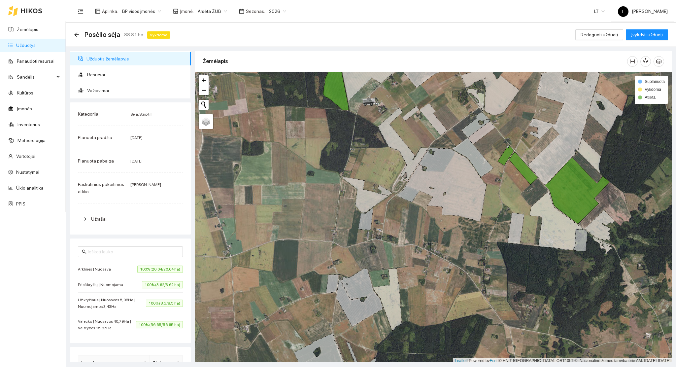
click at [80, 34] on div "Posėlio sėja 88.81 ha Vykdoma" at bounding box center [123, 34] width 99 height 11
click at [78, 34] on icon "arrow-left" at bounding box center [76, 34] width 5 height 5
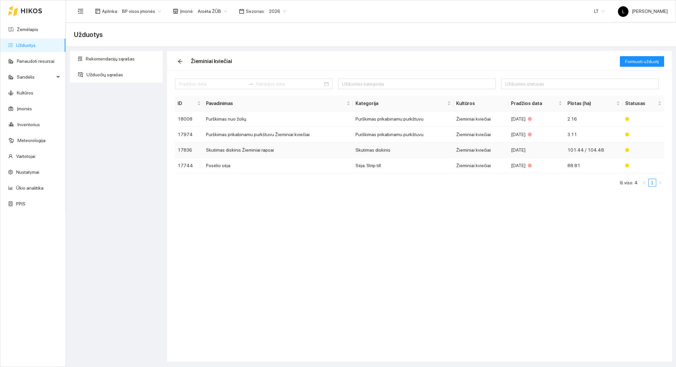
click at [257, 148] on td "Skutimas diskinis Žieminiai rapsai" at bounding box center [278, 150] width 150 height 16
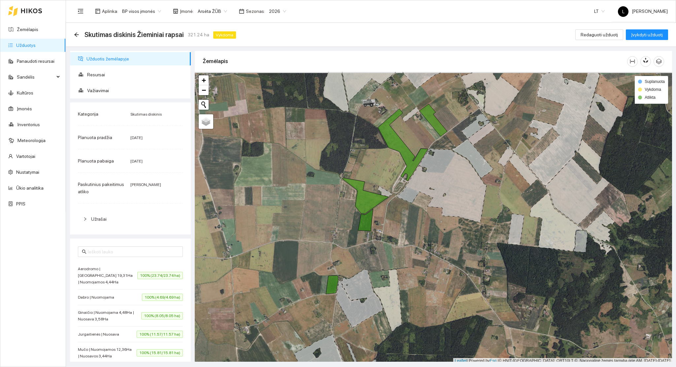
scroll to position [2, 0]
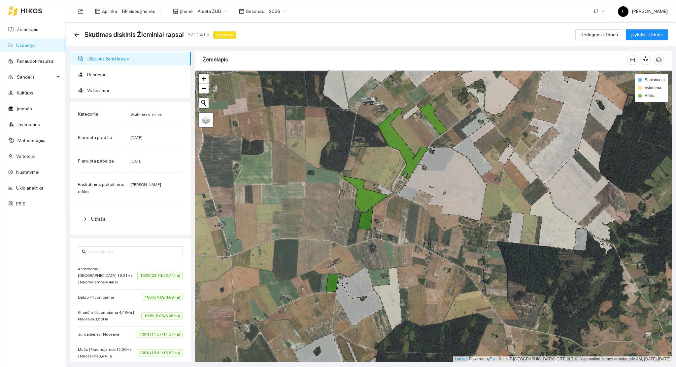
drag, startPoint x: 375, startPoint y: 216, endPoint x: 382, endPoint y: 259, distance: 43.8
click at [382, 268] on div at bounding box center [433, 215] width 477 height 291
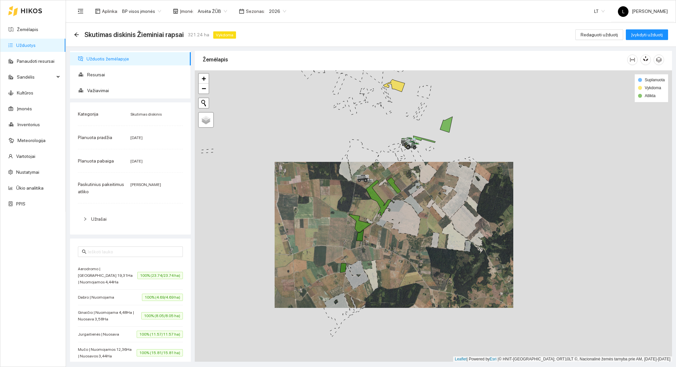
drag, startPoint x: 399, startPoint y: 259, endPoint x: 381, endPoint y: 231, distance: 33.6
click at [381, 231] on div at bounding box center [433, 215] width 477 height 291
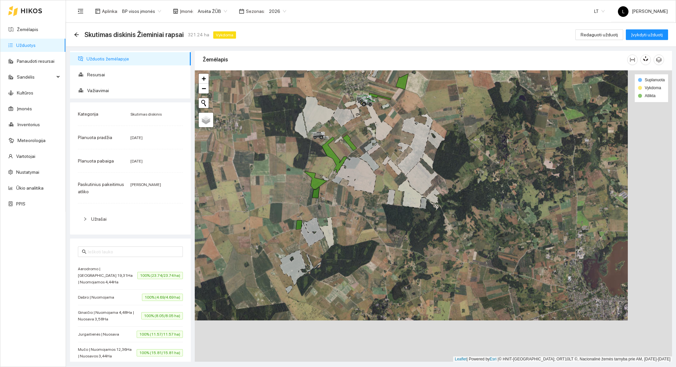
drag, startPoint x: 339, startPoint y: 195, endPoint x: 327, endPoint y: 191, distance: 12.5
click at [332, 186] on div at bounding box center [433, 215] width 477 height 291
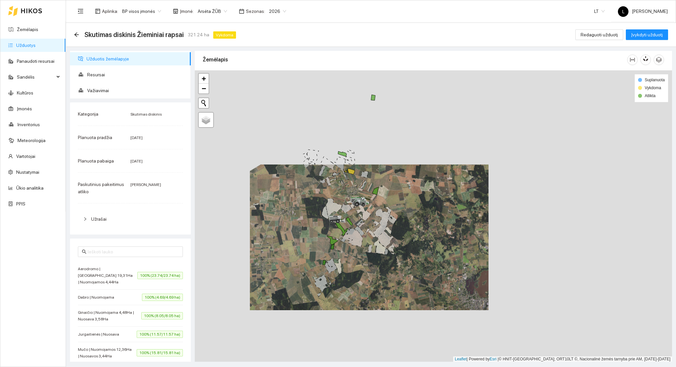
drag, startPoint x: 331, startPoint y: 182, endPoint x: 344, endPoint y: 233, distance: 52.8
click at [344, 233] on icon at bounding box center [342, 228] width 13 height 18
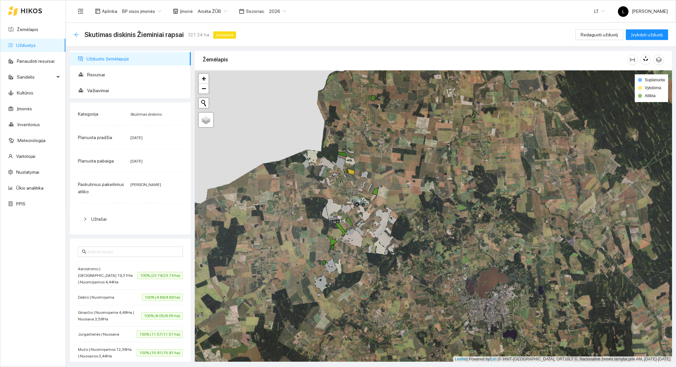
click at [76, 34] on icon "arrow-left" at bounding box center [76, 34] width 5 height 5
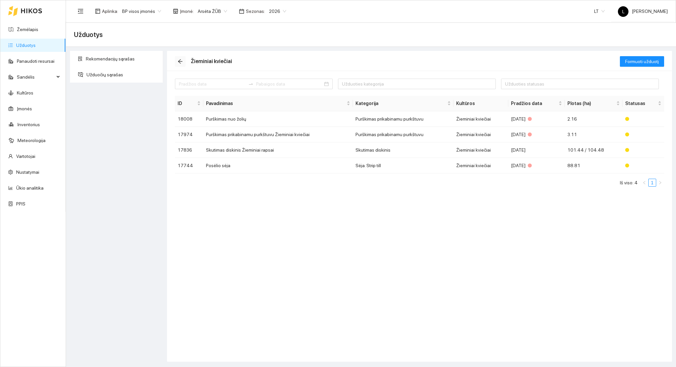
click at [181, 64] on icon "arrow-left" at bounding box center [180, 61] width 5 height 5
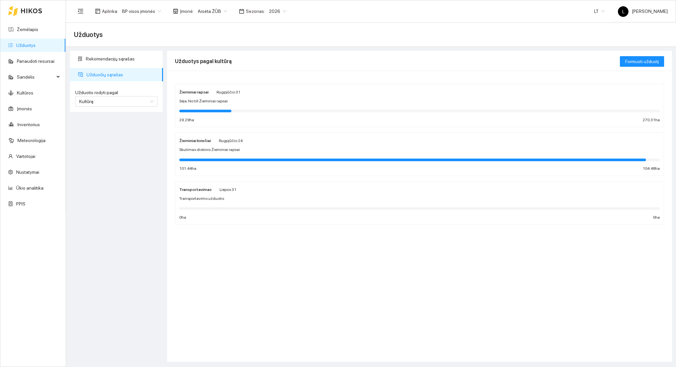
click at [225, 108] on div at bounding box center [419, 110] width 481 height 7
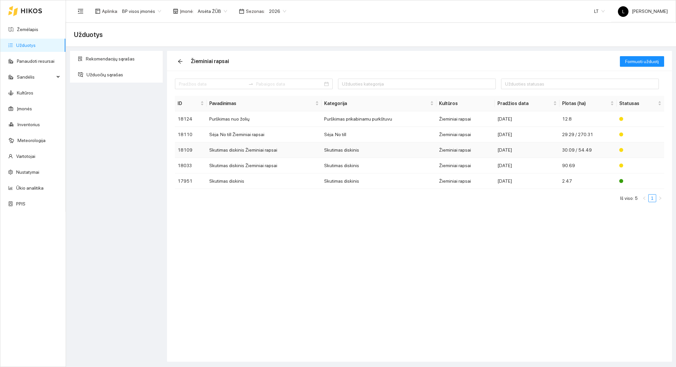
click at [395, 150] on td "Skutimas diskinis" at bounding box center [378, 150] width 115 height 16
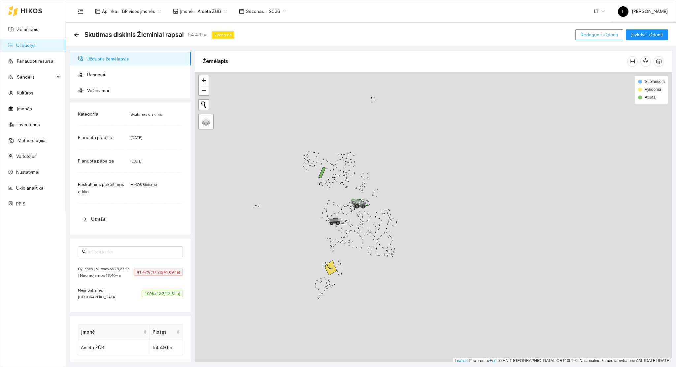
click at [597, 36] on span "Redaguoti užduotį" at bounding box center [599, 34] width 37 height 7
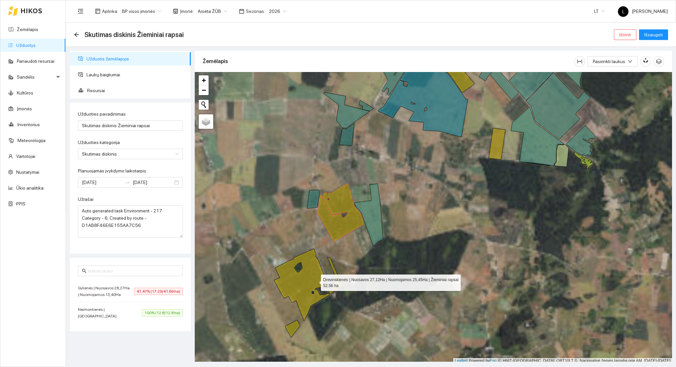
click at [314, 279] on icon at bounding box center [301, 285] width 55 height 72
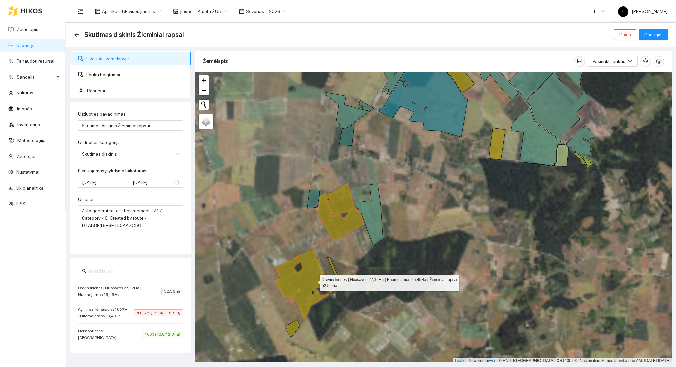
scroll to position [2, 0]
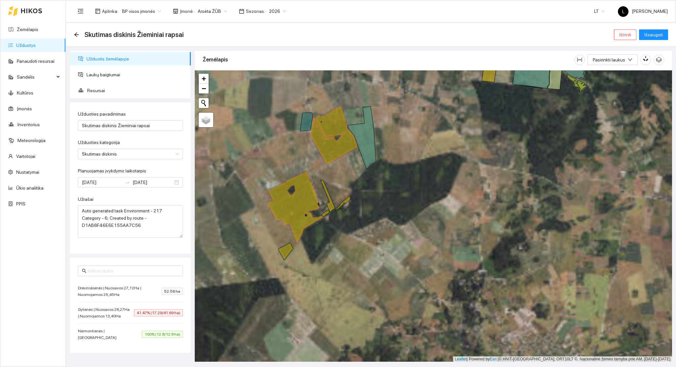
drag, startPoint x: 358, startPoint y: 265, endPoint x: 309, endPoint y: 263, distance: 49.5
click at [357, 260] on div at bounding box center [433, 215] width 477 height 291
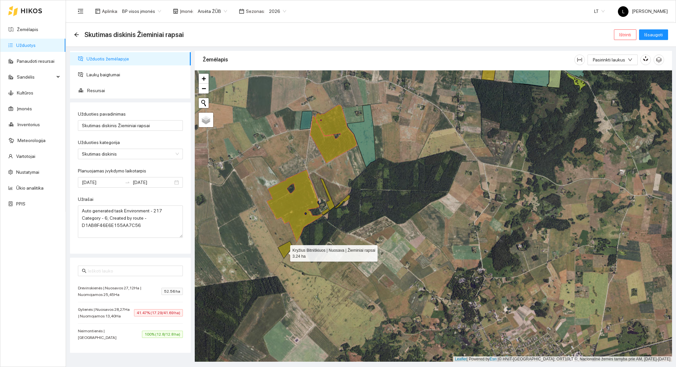
click at [284, 252] on icon at bounding box center [285, 249] width 15 height 17
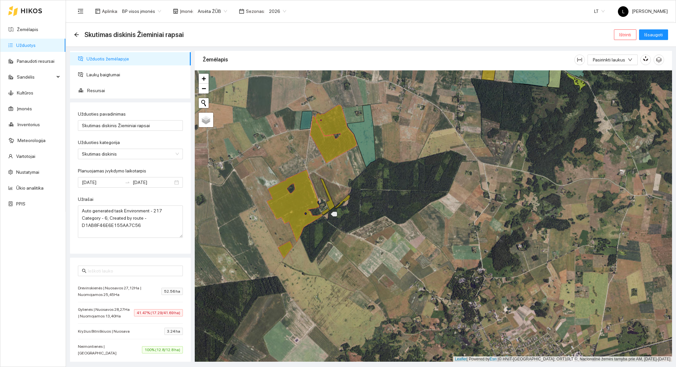
click at [326, 212] on icon at bounding box center [325, 211] width 8 height 7
click at [329, 205] on icon at bounding box center [327, 194] width 15 height 32
click at [340, 202] on icon at bounding box center [343, 202] width 16 height 14
drag, startPoint x: 427, startPoint y: 225, endPoint x: 411, endPoint y: 333, distance: 109.1
click at [411, 333] on div at bounding box center [433, 215] width 477 height 291
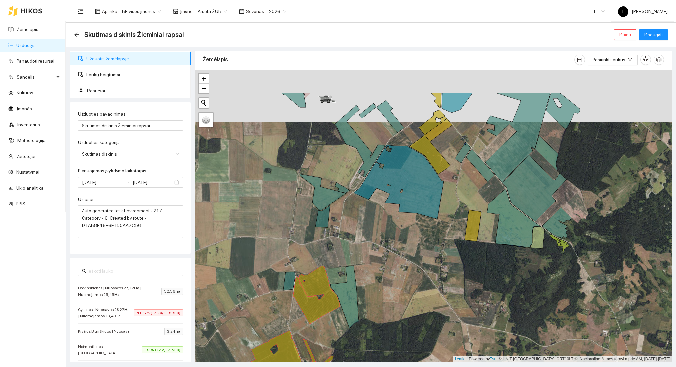
drag, startPoint x: 391, startPoint y: 238, endPoint x: 391, endPoint y: 287, distance: 49.8
click at [391, 289] on div at bounding box center [433, 215] width 477 height 291
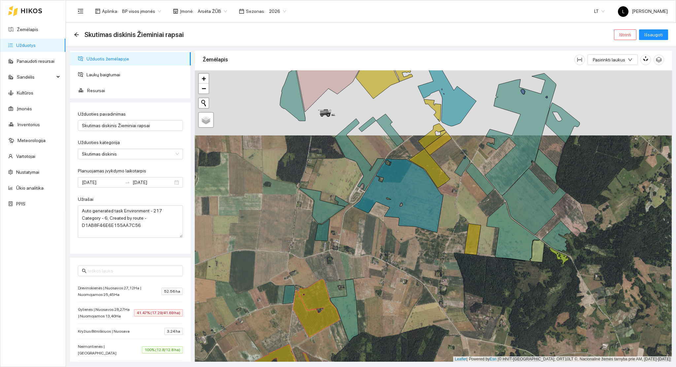
drag, startPoint x: 421, startPoint y: 282, endPoint x: 420, endPoint y: 309, distance: 27.1
click at [420, 309] on div at bounding box center [433, 215] width 477 height 291
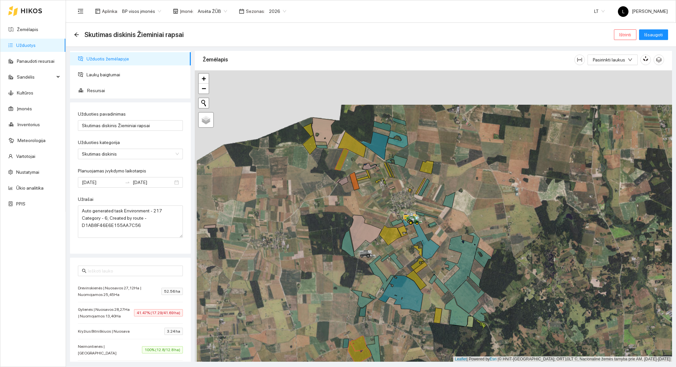
drag, startPoint x: 383, startPoint y: 200, endPoint x: 385, endPoint y: 234, distance: 33.4
click at [385, 234] on icon at bounding box center [390, 235] width 22 height 20
click at [416, 262] on icon at bounding box center [418, 263] width 14 height 13
click at [420, 268] on icon at bounding box center [421, 268] width 14 height 12
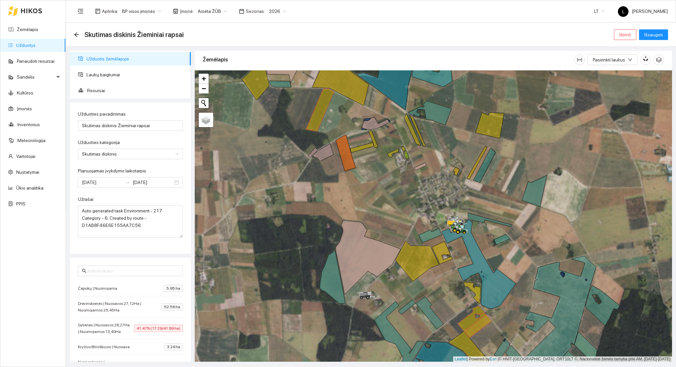
drag, startPoint x: 363, startPoint y: 217, endPoint x: 372, endPoint y: 282, distance: 65.6
click at [372, 282] on div at bounding box center [433, 215] width 477 height 291
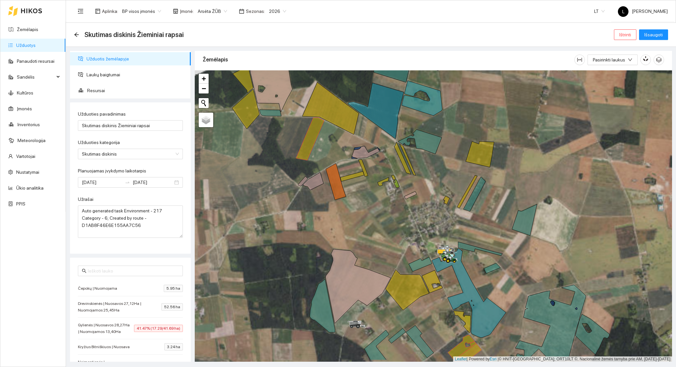
drag, startPoint x: 357, startPoint y: 247, endPoint x: 355, endPoint y: 243, distance: 4.7
click at [355, 243] on div at bounding box center [433, 215] width 477 height 291
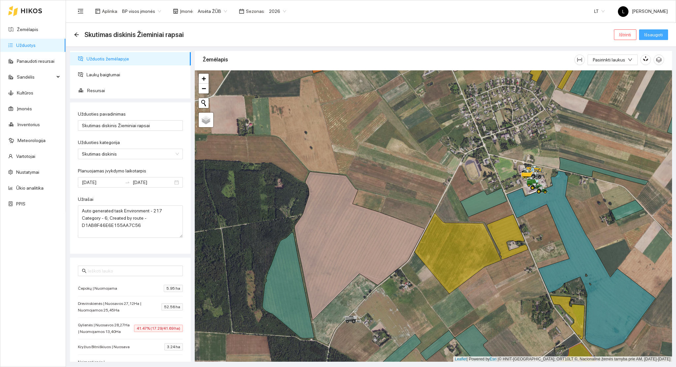
click at [654, 33] on span "Išsaugoti" at bounding box center [653, 34] width 18 height 7
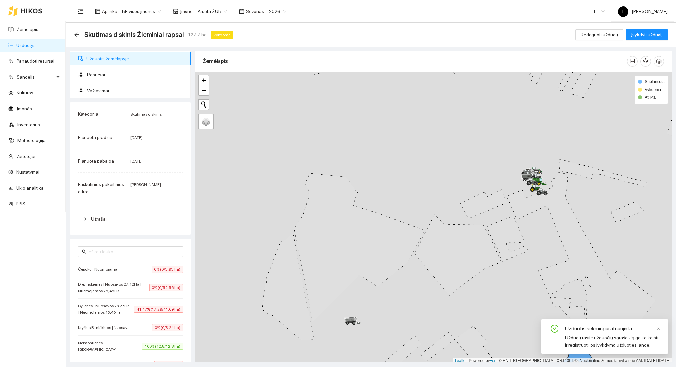
scroll to position [2, 0]
drag, startPoint x: 524, startPoint y: 286, endPoint x: 451, endPoint y: 256, distance: 78.7
click at [453, 256] on div at bounding box center [433, 215] width 477 height 291
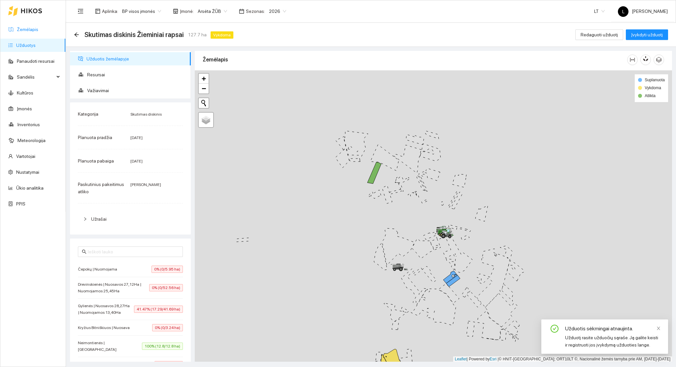
click at [27, 32] on link "Žemėlapis" at bounding box center [27, 29] width 21 height 5
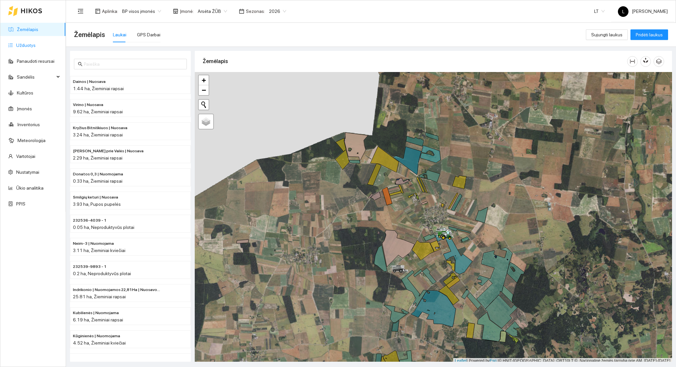
click at [36, 48] on link "Užduotys" at bounding box center [25, 45] width 19 height 5
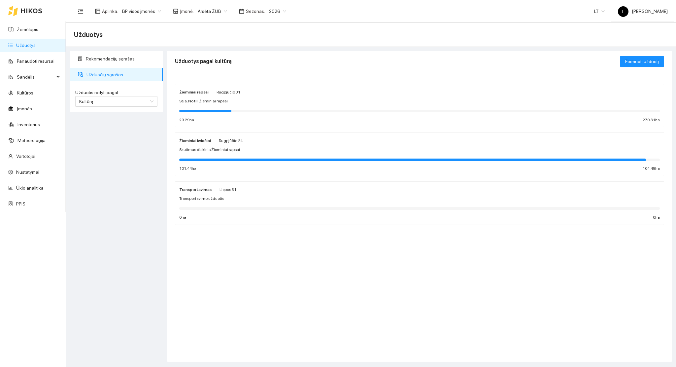
click at [249, 160] on div at bounding box center [412, 159] width 467 height 3
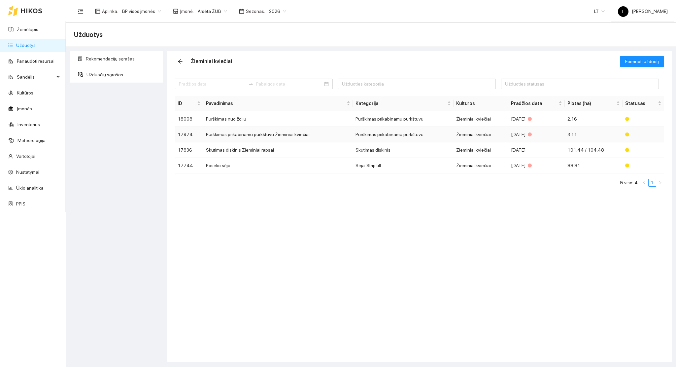
click at [288, 138] on td "Purškimas prikabinamu purkštuvu Žieminiai kviečiai" at bounding box center [278, 135] width 150 height 16
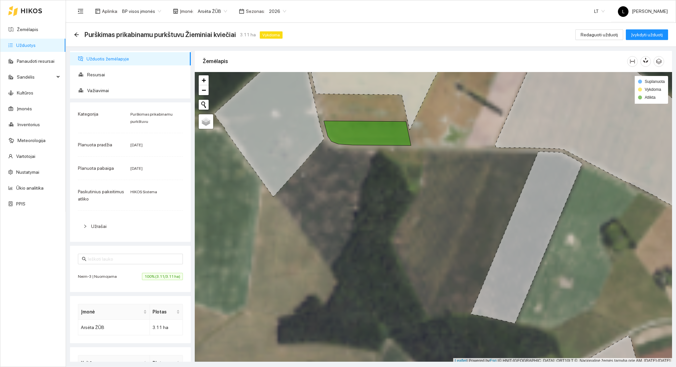
scroll to position [2, 0]
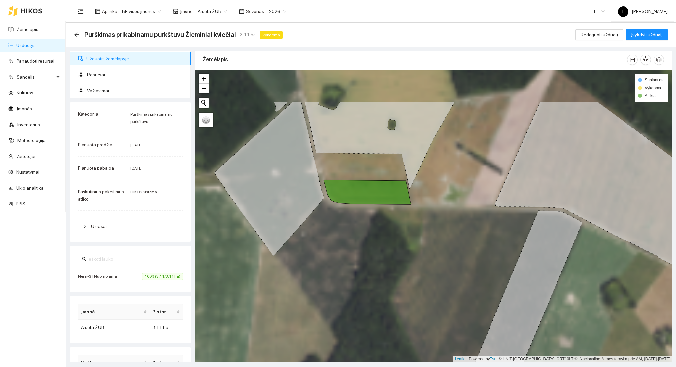
drag, startPoint x: 360, startPoint y: 174, endPoint x: 224, endPoint y: 188, distance: 137.1
click at [358, 222] on div at bounding box center [433, 215] width 477 height 291
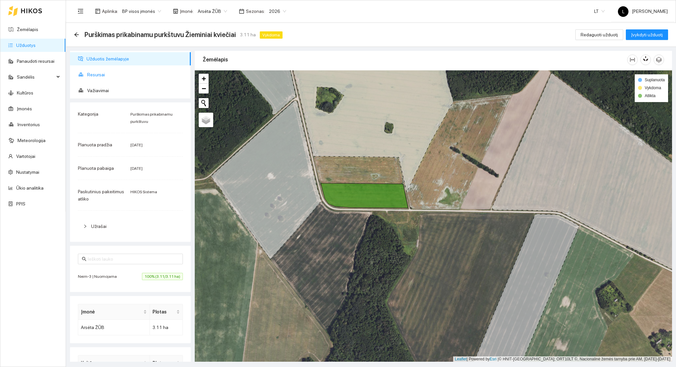
click at [94, 76] on span "Resursai" at bounding box center [136, 74] width 98 height 13
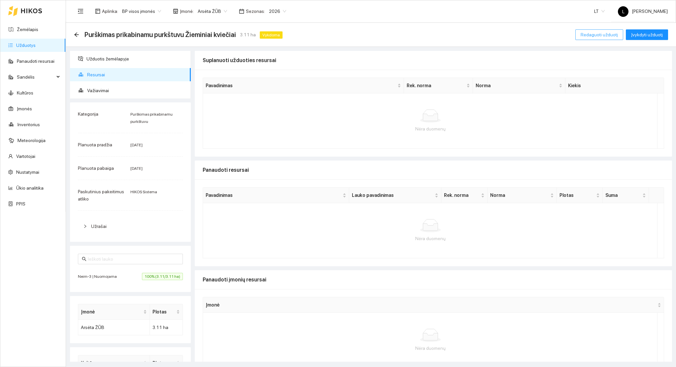
click at [589, 31] on span "Redaguoti užduotį" at bounding box center [599, 34] width 37 height 7
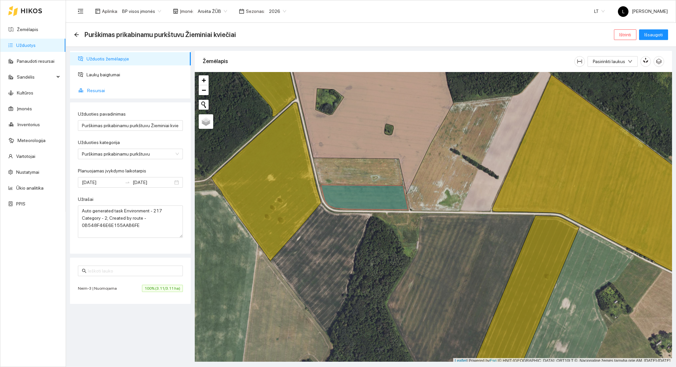
click at [114, 96] on span "Resursai" at bounding box center [136, 90] width 98 height 13
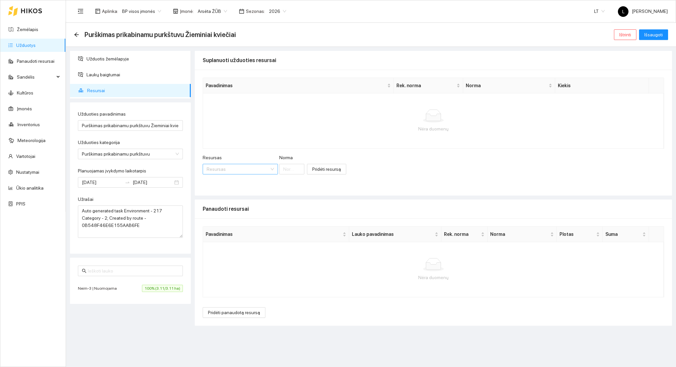
click at [226, 166] on input "Resursas" at bounding box center [238, 169] width 63 height 10
click at [76, 37] on div "Atgal" at bounding box center [76, 35] width 5 height 6
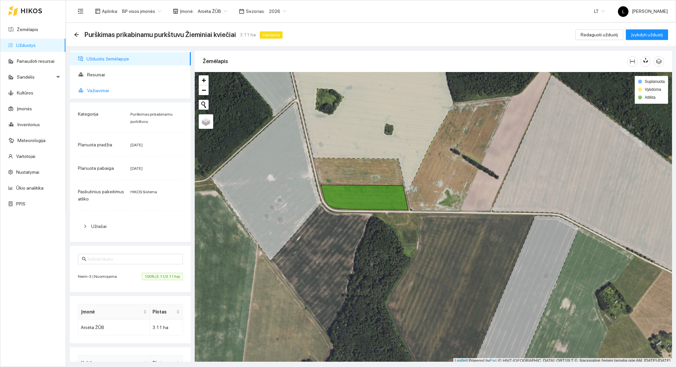
click at [141, 95] on span "Važiavimai" at bounding box center [136, 90] width 98 height 13
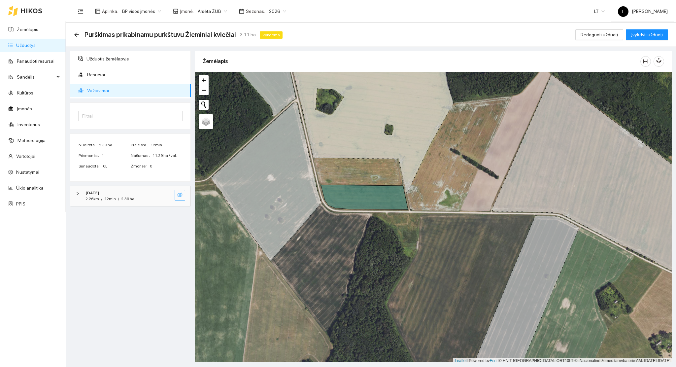
click at [183, 195] on button "button" at bounding box center [180, 195] width 11 height 11
click at [182, 195] on icon "eye" at bounding box center [179, 195] width 5 height 4
click at [107, 77] on span "Resursai" at bounding box center [136, 74] width 98 height 13
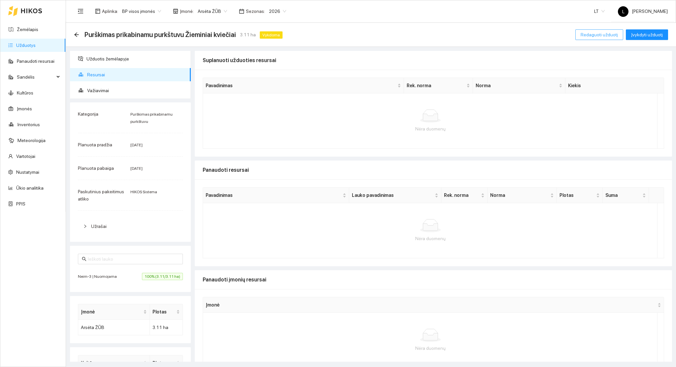
click at [602, 32] on span "Redaguoti užduotį" at bounding box center [599, 34] width 37 height 7
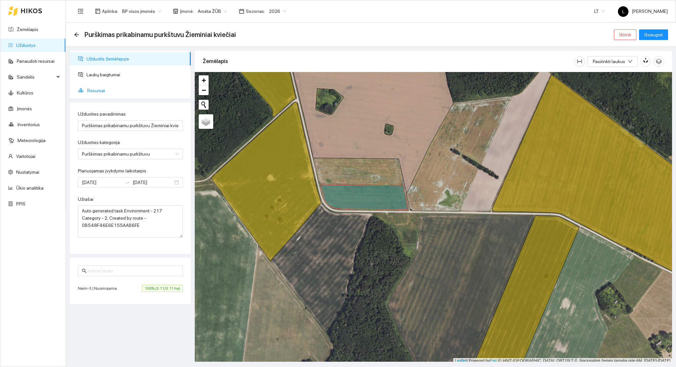
click at [109, 94] on span "Resursai" at bounding box center [136, 90] width 98 height 13
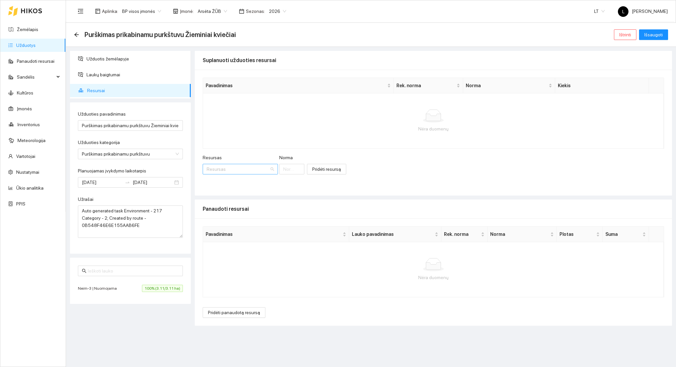
click at [240, 165] on input "Resursas" at bounding box center [238, 169] width 63 height 10
type input "dyzelinas"
click at [276, 185] on span "dyzelinas" at bounding box center [285, 182] width 19 height 5
drag, startPoint x: 311, startPoint y: 172, endPoint x: 265, endPoint y: 172, distance: 45.9
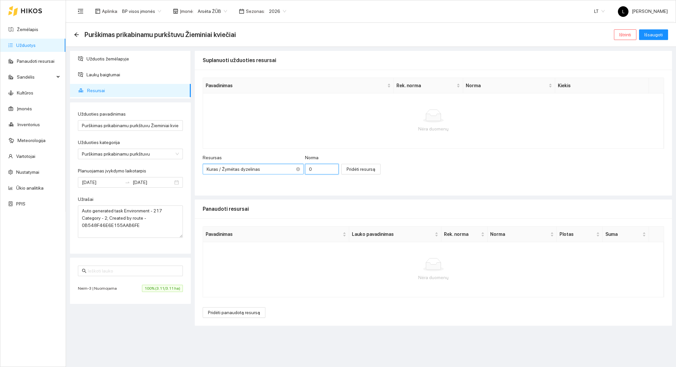
click at [305, 172] on input "0" at bounding box center [322, 169] width 34 height 11
type input "0.8"
click at [358, 168] on span "Pridėti resursą" at bounding box center [361, 168] width 29 height 7
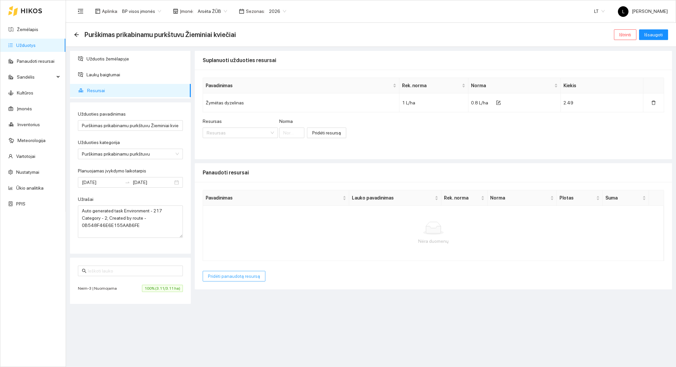
click at [236, 279] on span "Pridėti panaudotą resursą" at bounding box center [234, 275] width 52 height 7
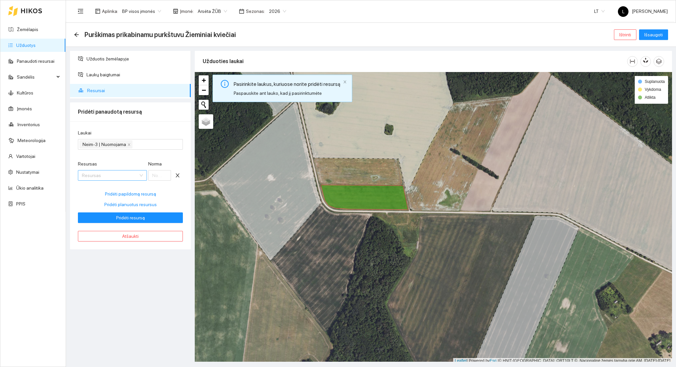
click at [105, 173] on input "Resursas" at bounding box center [110, 175] width 56 height 10
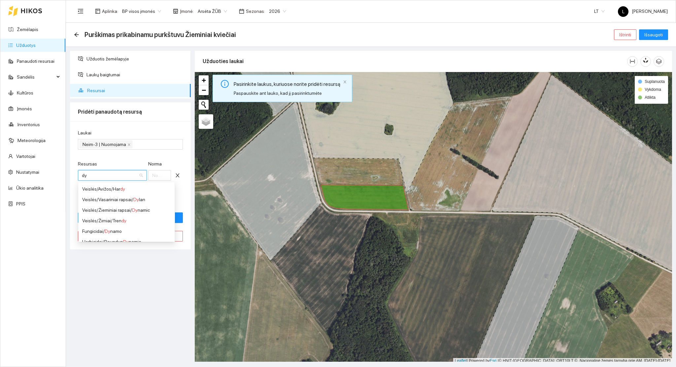
type input "dyz"
click at [111, 185] on div "Kuras / Žymėtas dyz elinas" at bounding box center [126, 188] width 88 height 7
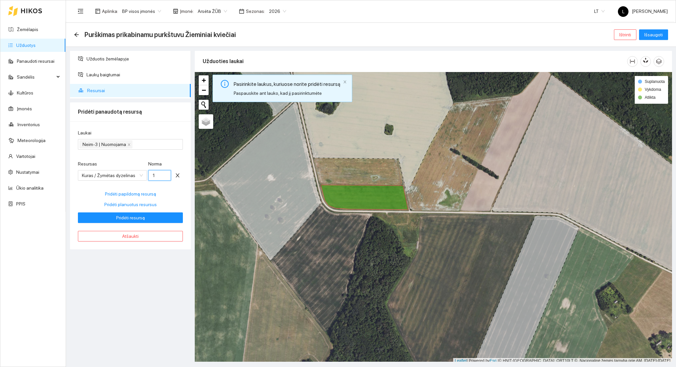
click at [151, 174] on input "1" at bounding box center [159, 175] width 23 height 11
type input "0.8"
click at [141, 217] on span "Pridėti resursą" at bounding box center [130, 217] width 29 height 7
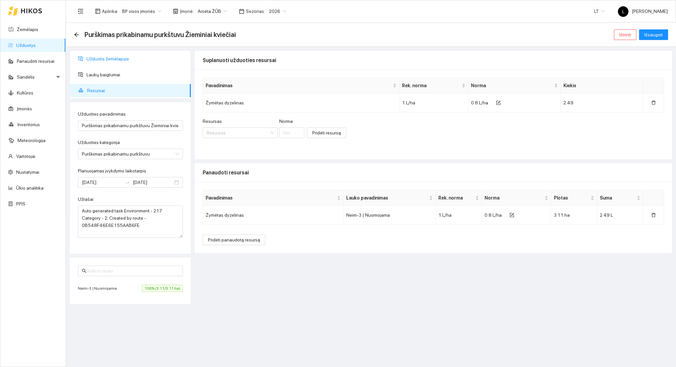
click at [113, 60] on span "Užduotis žemėlapyje" at bounding box center [135, 58] width 99 height 13
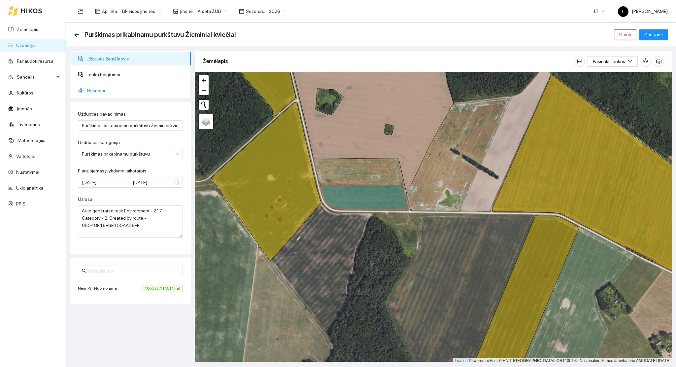
click at [93, 90] on span "Resursai" at bounding box center [136, 90] width 98 height 13
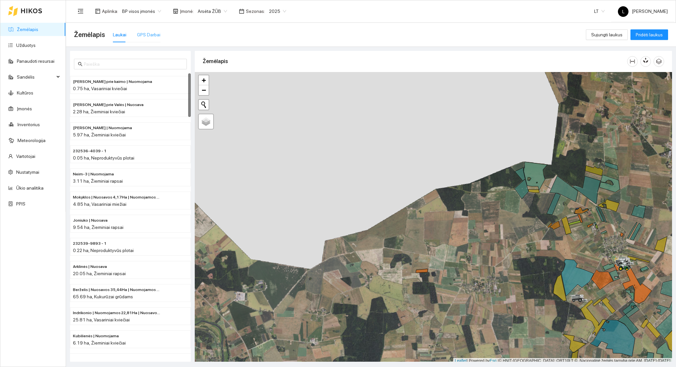
click at [158, 34] on div "Žemėlapis Laukai GPS Darbai" at bounding box center [330, 34] width 512 height 21
click at [155, 35] on div "GPS Darbai" at bounding box center [148, 34] width 23 height 7
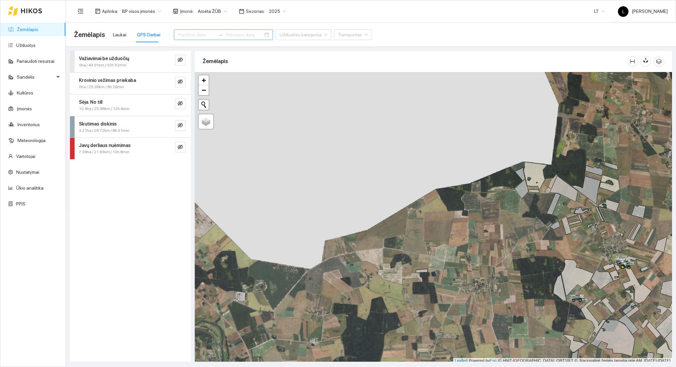
click at [180, 31] on input at bounding box center [196, 34] width 37 height 7
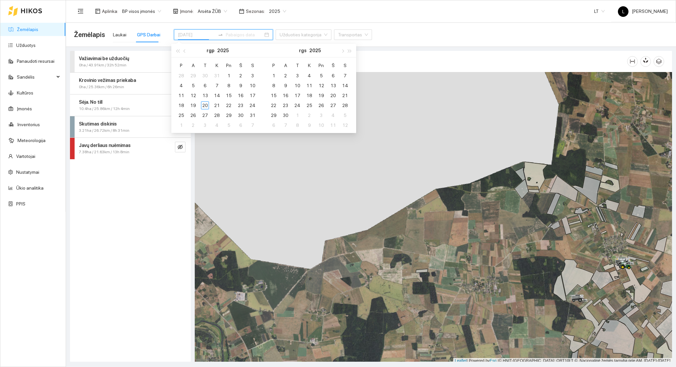
type input "2025-10-06"
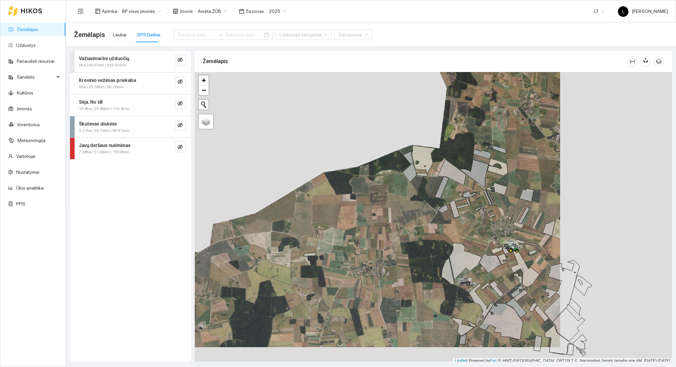
scroll to position [2, 0]
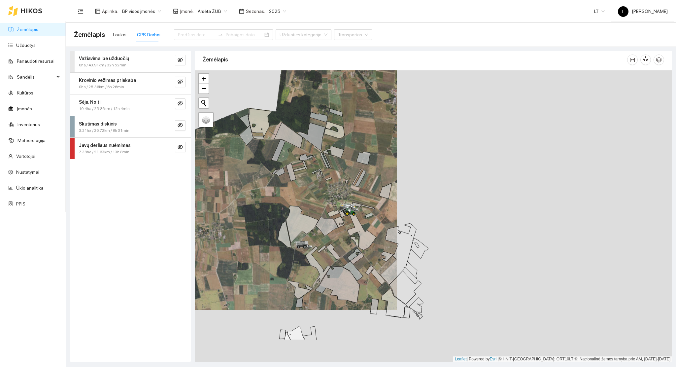
drag, startPoint x: 399, startPoint y: 178, endPoint x: 236, endPoint y: 143, distance: 167.2
click at [236, 143] on div at bounding box center [433, 215] width 477 height 291
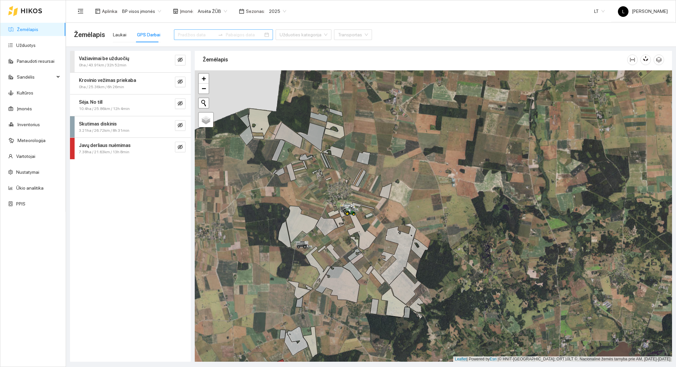
click at [178, 34] on input at bounding box center [196, 34] width 37 height 7
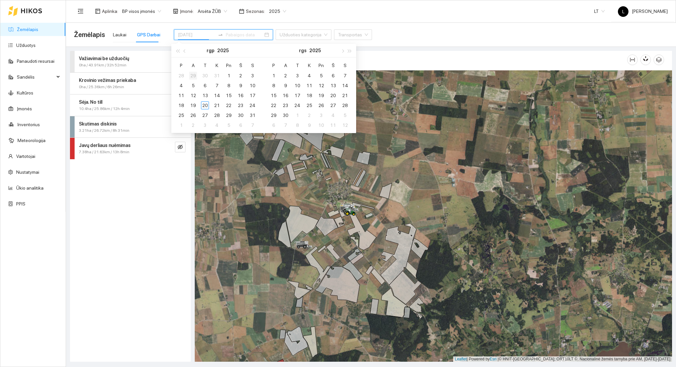
type input "[DATE]"
click at [184, 50] on span "button" at bounding box center [185, 50] width 3 height 3
type input "2025-07-27"
type input "[DATE]"
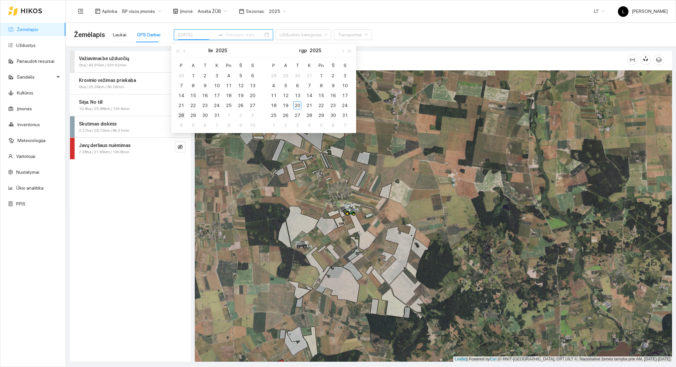
type input "2025-07-28"
click at [178, 116] on div "28" at bounding box center [181, 115] width 8 height 8
type input "[DATE]"
click at [217, 116] on div "31" at bounding box center [217, 115] width 8 height 8
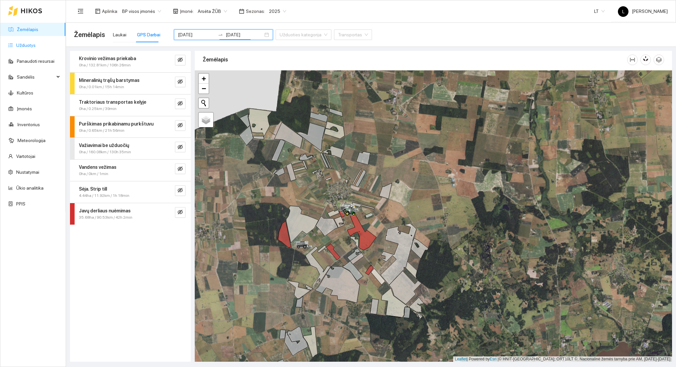
click at [22, 46] on link "Užduotys" at bounding box center [25, 45] width 19 height 5
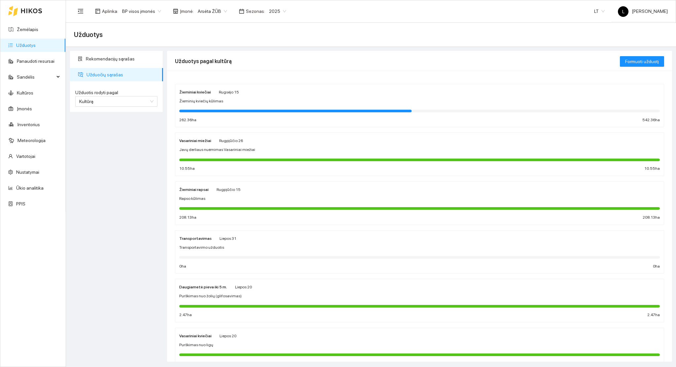
click at [274, 12] on span "2025" at bounding box center [277, 11] width 17 height 10
click at [269, 90] on div "2026" at bounding box center [272, 87] width 17 height 7
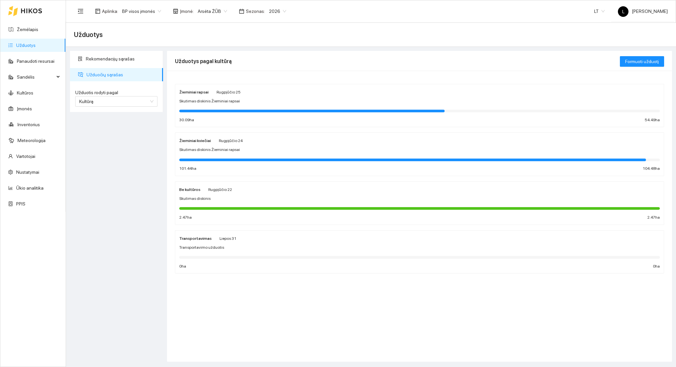
click at [268, 159] on div at bounding box center [412, 159] width 467 height 3
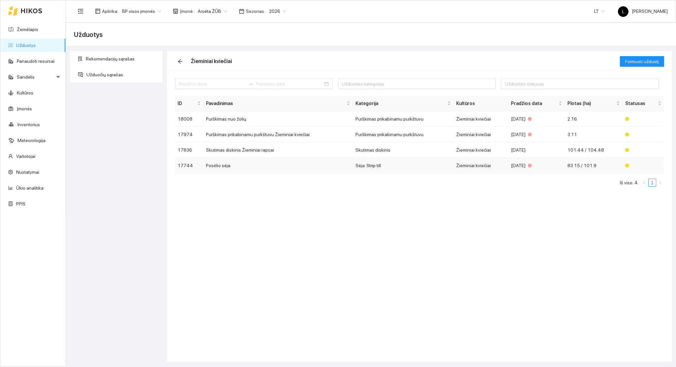
click at [255, 168] on td "Posėlio sėja" at bounding box center [278, 166] width 150 height 16
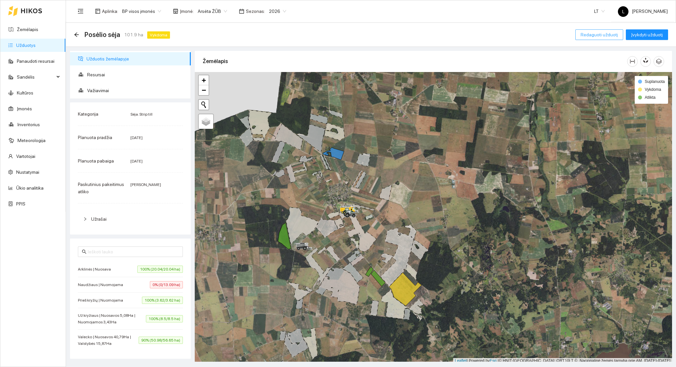
click at [603, 32] on span "Redaguoti užduotį" at bounding box center [599, 34] width 37 height 7
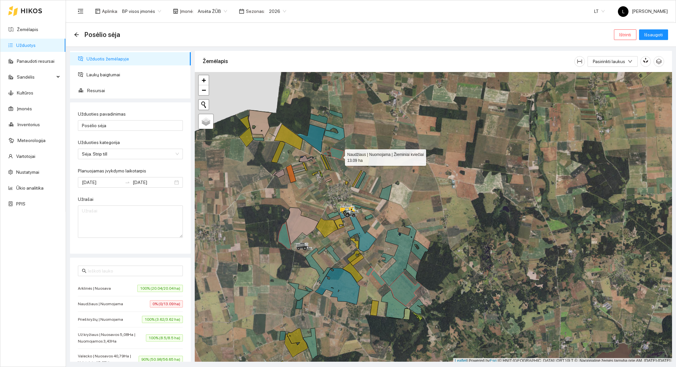
click at [339, 156] on icon at bounding box center [332, 153] width 21 height 13
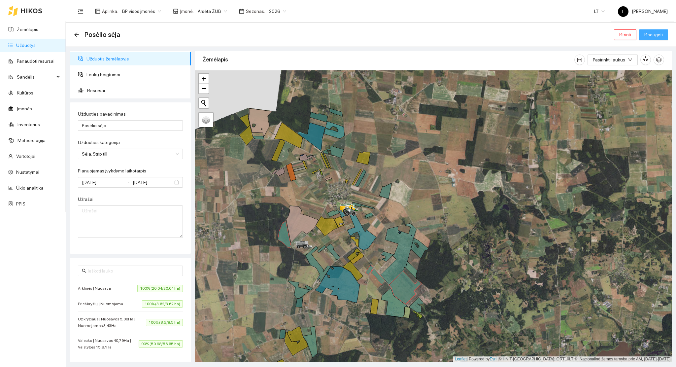
click at [662, 38] on span "Išsaugoti" at bounding box center [653, 34] width 18 height 7
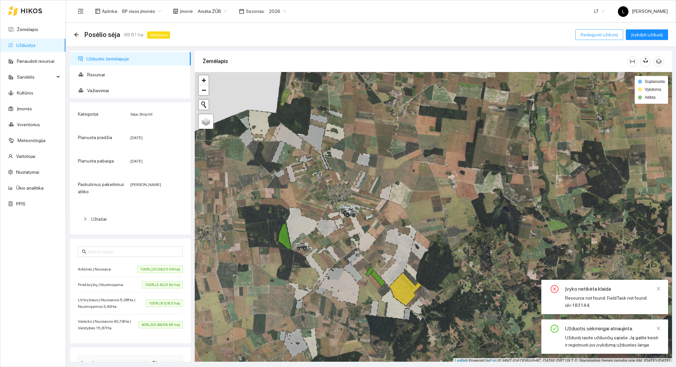
click at [606, 35] on span "Redaguoti užduotį" at bounding box center [599, 34] width 37 height 7
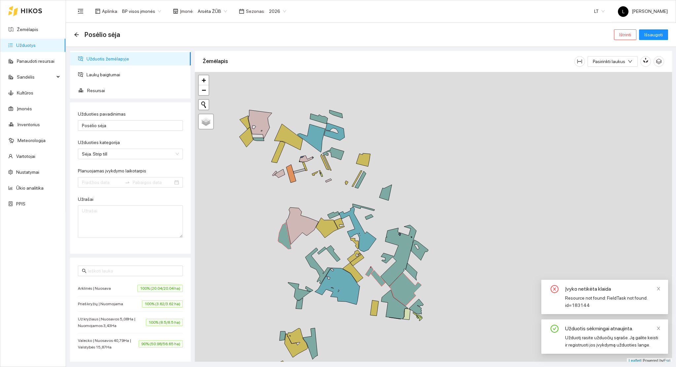
type input "2025-07-29"
type input "2025-08-11"
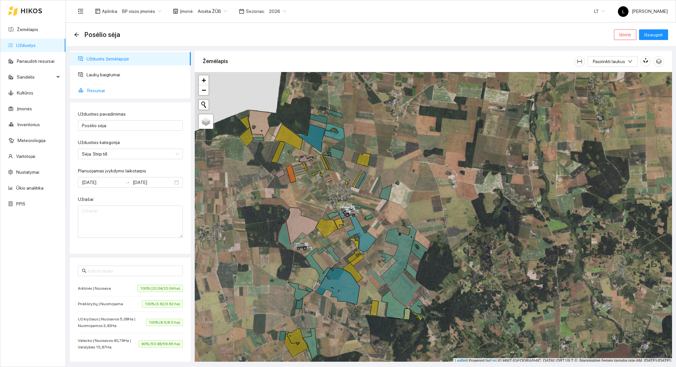
click at [103, 89] on span "Resursai" at bounding box center [136, 90] width 98 height 13
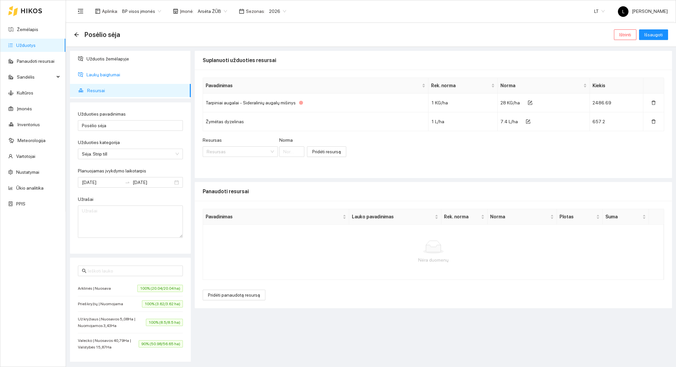
click at [103, 67] on ul "Užduotis žemėlapyje Laukų baigtumai Resursai" at bounding box center [130, 75] width 121 height 48
click at [107, 73] on span "Laukų baigtumai" at bounding box center [135, 74] width 99 height 13
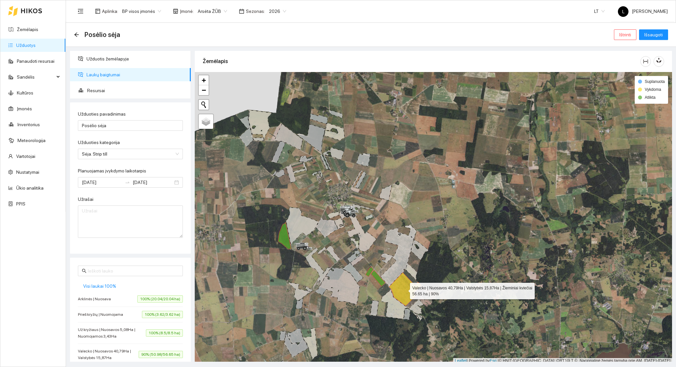
click at [403, 291] on icon at bounding box center [405, 288] width 32 height 33
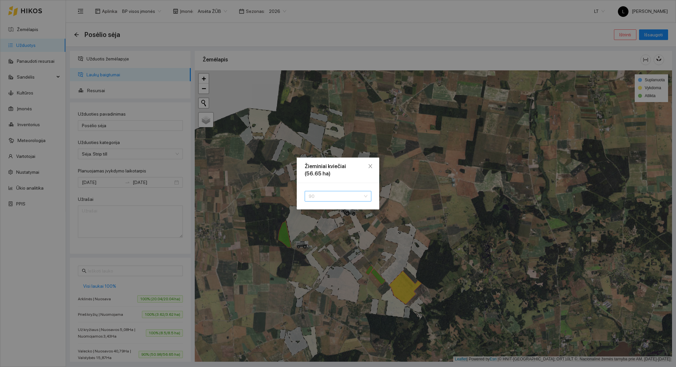
click at [340, 196] on span "90" at bounding box center [338, 196] width 59 height 10
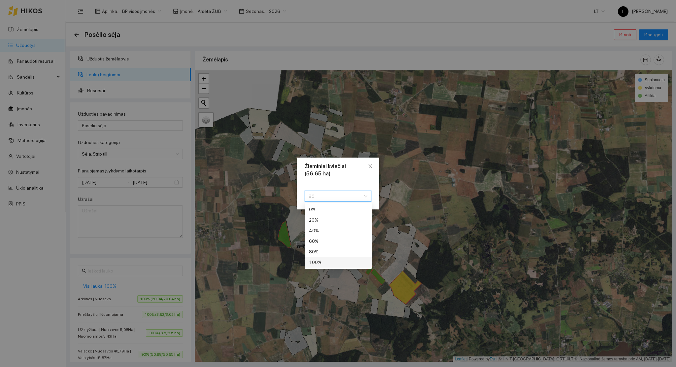
click at [323, 260] on div "100 %" at bounding box center [338, 261] width 59 height 7
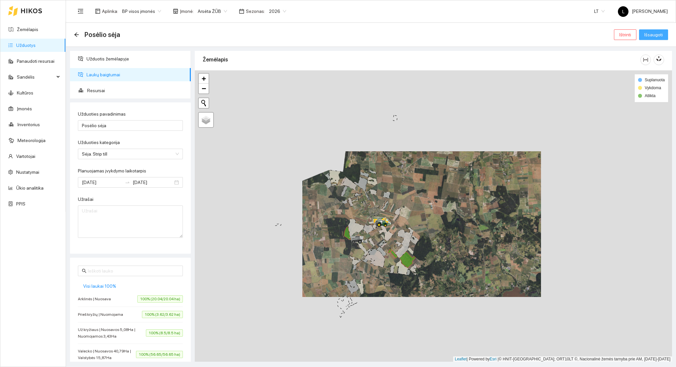
click at [656, 37] on span "Išsaugoti" at bounding box center [653, 34] width 18 height 7
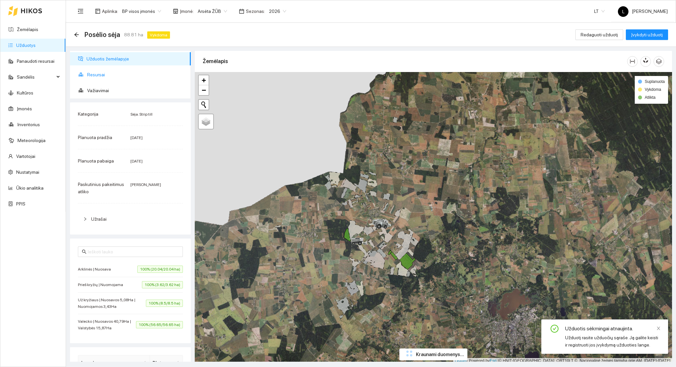
click at [96, 71] on span "Resursai" at bounding box center [136, 74] width 98 height 13
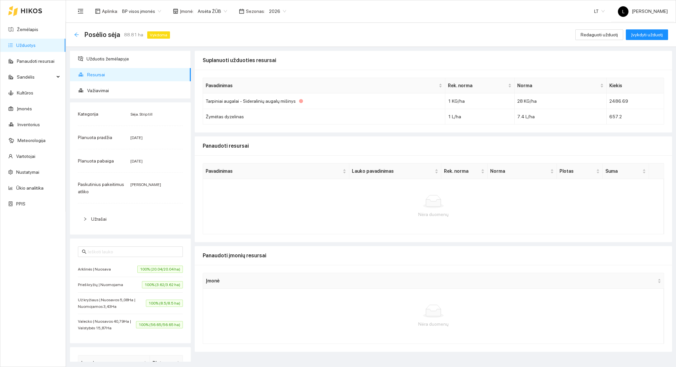
click at [75, 33] on icon "arrow-left" at bounding box center [76, 34] width 5 height 5
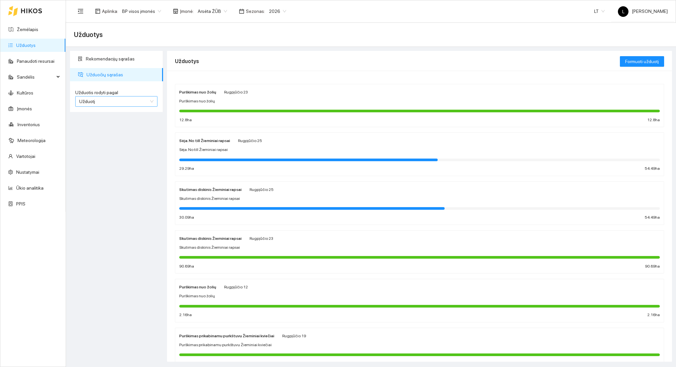
click at [129, 101] on span "Užduotį" at bounding box center [116, 101] width 74 height 10
click at [110, 128] on div "Kultūrą" at bounding box center [117, 125] width 74 height 7
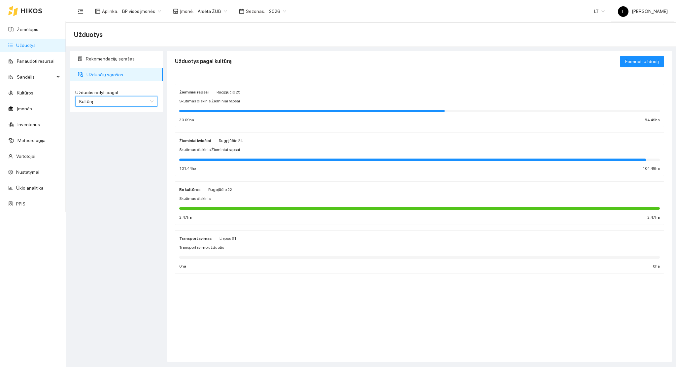
click at [269, 195] on div "Skutimas diskinis" at bounding box center [419, 198] width 481 height 6
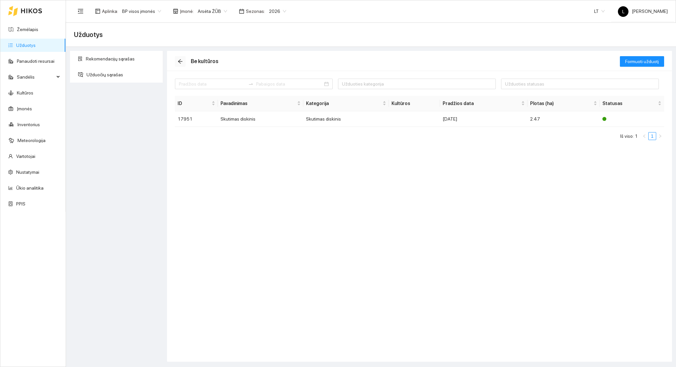
click at [181, 59] on icon "arrow-left" at bounding box center [180, 61] width 5 height 5
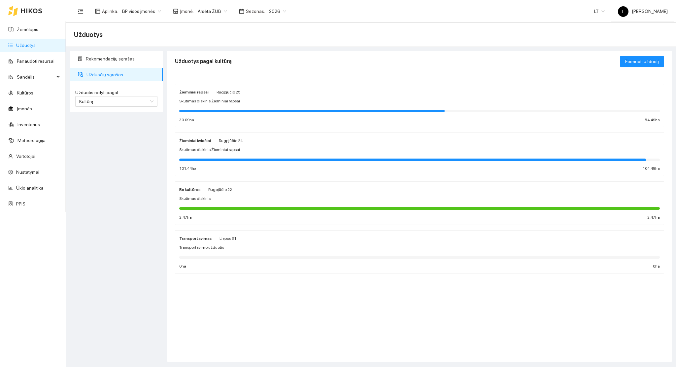
click at [253, 163] on div "Žieminiai kviečiai Rugpjūčio 24 Skutimas diskinis Žieminiai rapsai 101.44 ha 10…" at bounding box center [419, 154] width 481 height 35
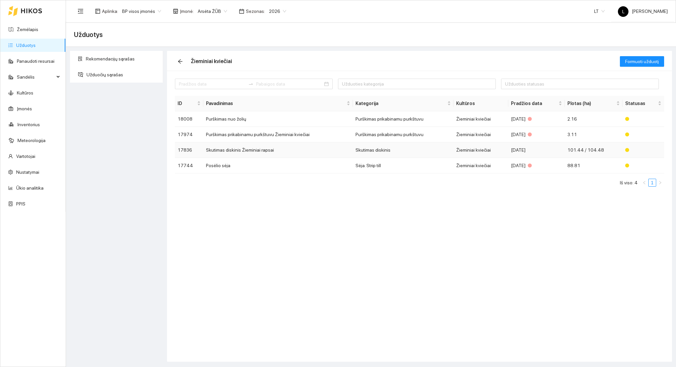
click at [267, 151] on td "Skutimas diskinis Žieminiai rapsai" at bounding box center [278, 150] width 150 height 16
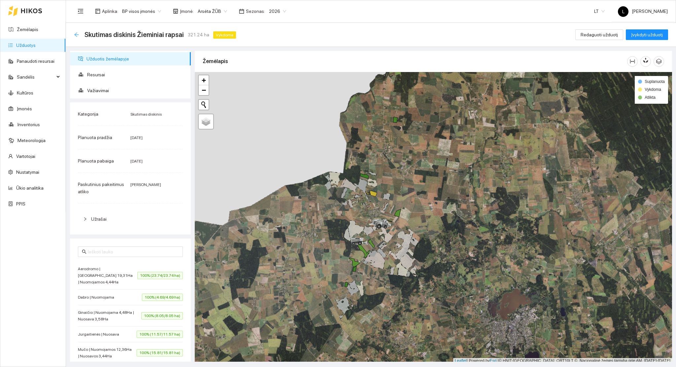
click at [78, 34] on icon "arrow-left" at bounding box center [76, 34] width 4 height 4
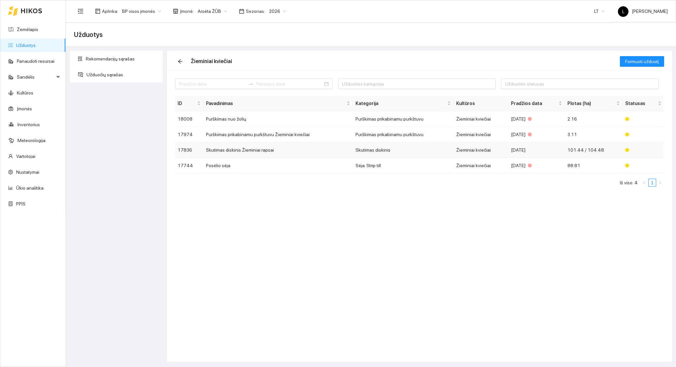
click at [387, 153] on td "Skutimas diskinis" at bounding box center [403, 150] width 101 height 16
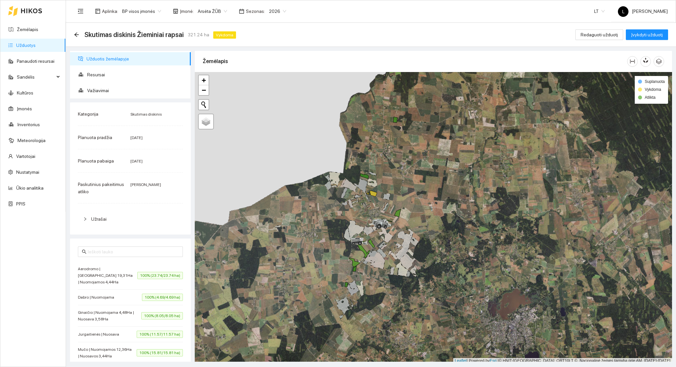
scroll to position [2, 0]
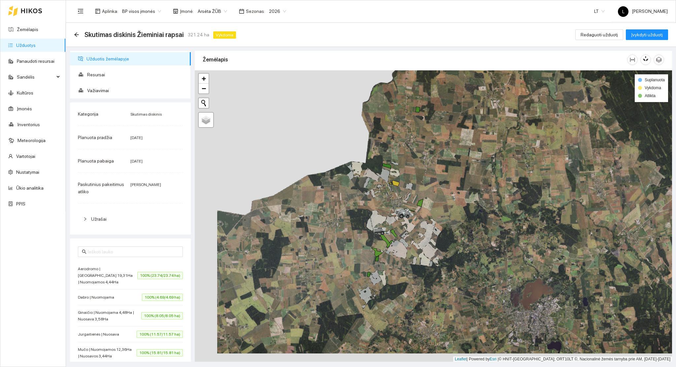
drag, startPoint x: 388, startPoint y: 239, endPoint x: 424, endPoint y: 230, distance: 37.6
click at [416, 230] on icon at bounding box center [406, 221] width 18 height 22
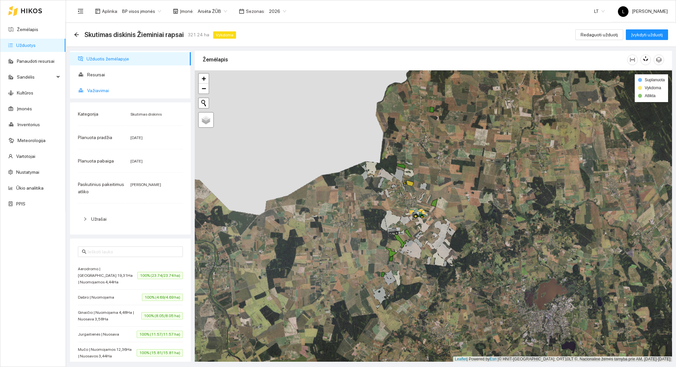
click at [100, 89] on span "Važiavimai" at bounding box center [136, 90] width 98 height 13
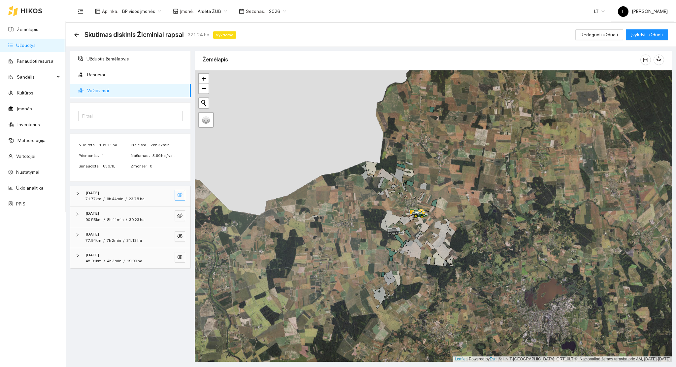
click at [179, 196] on icon "eye-invisible" at bounding box center [179, 194] width 5 height 5
click at [179, 196] on icon "eye" at bounding box center [179, 194] width 5 height 5
click at [179, 213] on icon "eye-invisible" at bounding box center [179, 215] width 5 height 5
click at [179, 213] on icon "eye" at bounding box center [179, 215] width 5 height 5
click at [178, 238] on icon "eye-invisible" at bounding box center [179, 235] width 5 height 5
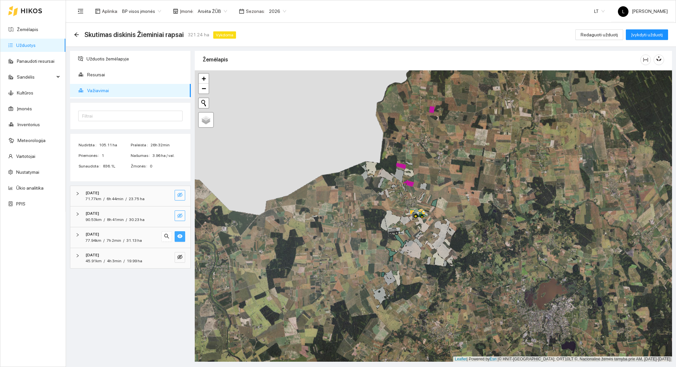
click at [178, 238] on icon "eye" at bounding box center [179, 235] width 5 height 5
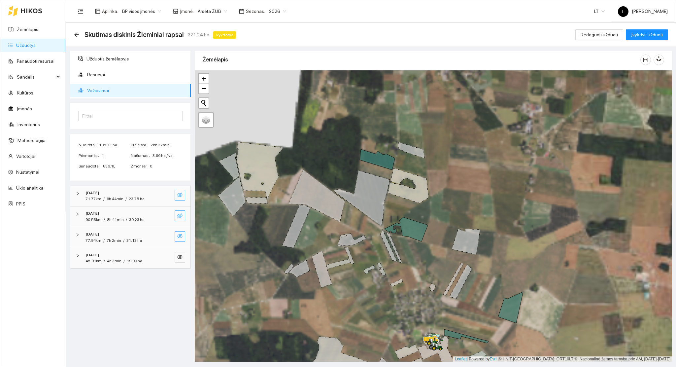
drag, startPoint x: 360, startPoint y: 213, endPoint x: 417, endPoint y: 230, distance: 59.4
click at [417, 230] on icon at bounding box center [406, 229] width 44 height 24
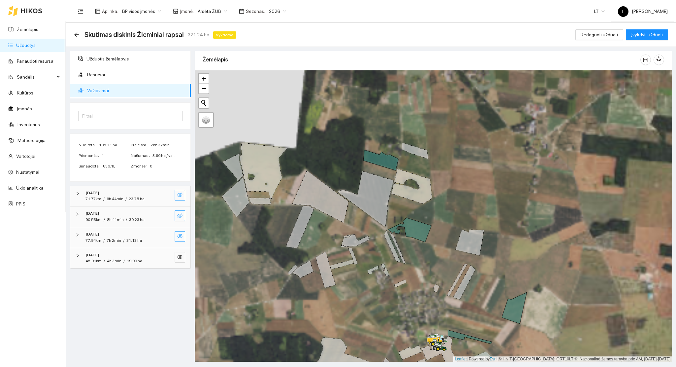
click at [179, 238] on icon "eye-invisible" at bounding box center [179, 235] width 5 height 5
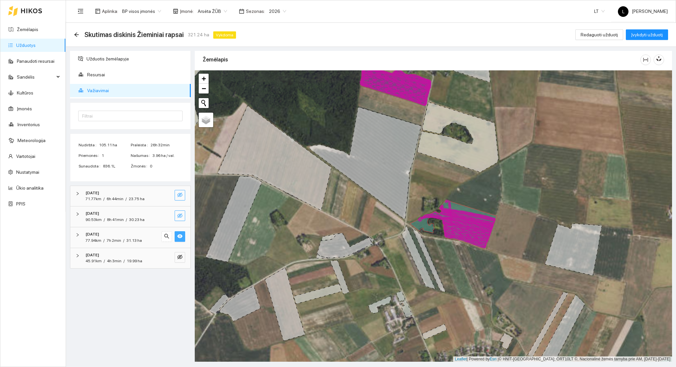
drag, startPoint x: 463, startPoint y: 255, endPoint x: 409, endPoint y: 258, distance: 53.5
click at [411, 258] on div at bounding box center [433, 215] width 477 height 291
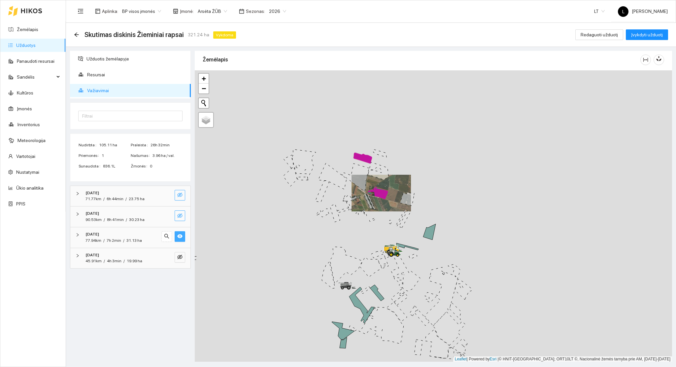
drag, startPoint x: 353, startPoint y: 217, endPoint x: 373, endPoint y: 202, distance: 25.5
click at [373, 202] on div at bounding box center [433, 215] width 477 height 291
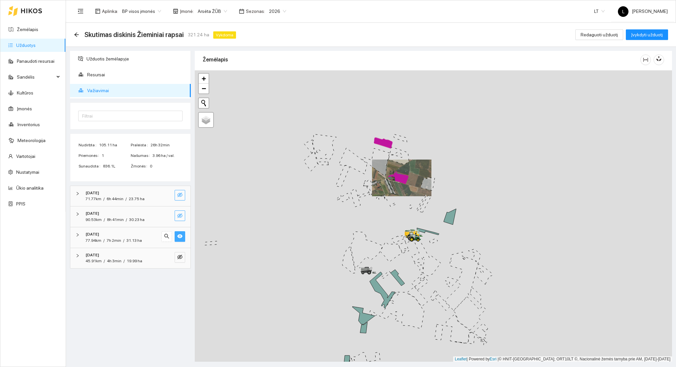
click at [397, 179] on icon at bounding box center [398, 178] width 18 height 12
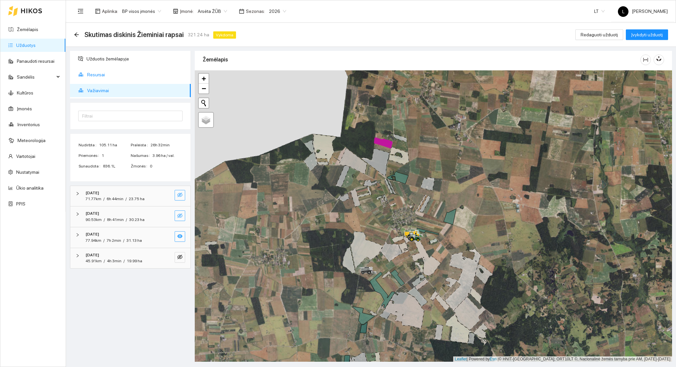
click at [97, 73] on span "Resursai" at bounding box center [136, 74] width 98 height 13
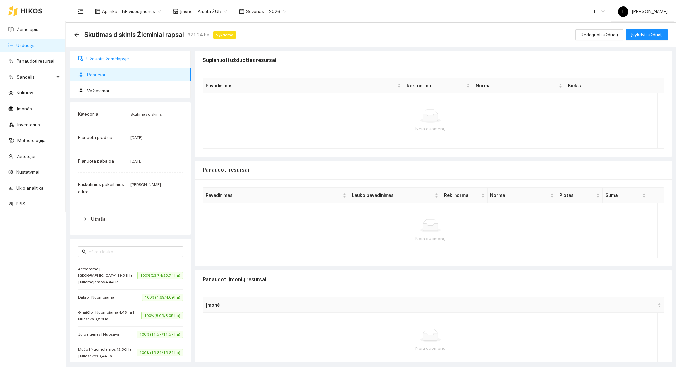
click at [107, 60] on span "Užduotis žemėlapyje" at bounding box center [135, 58] width 99 height 13
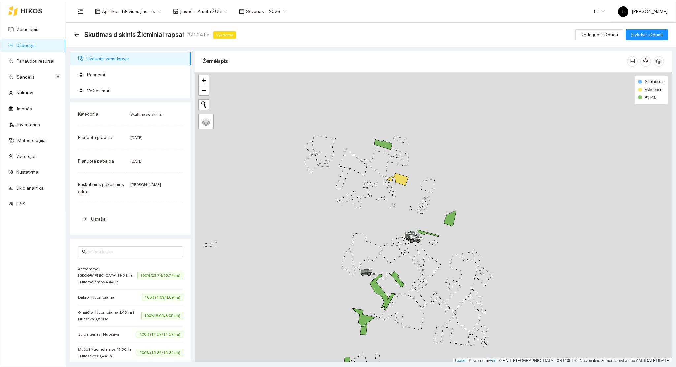
scroll to position [2, 0]
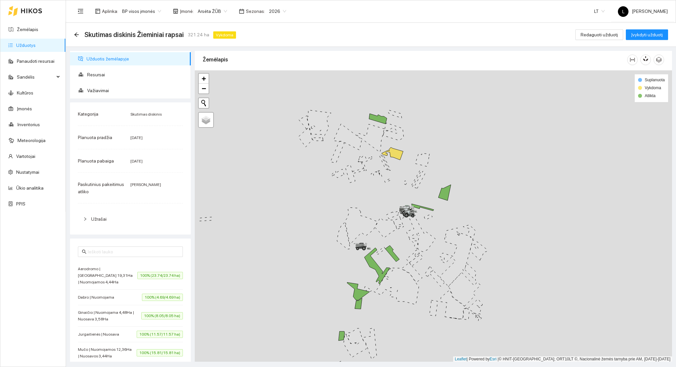
click at [399, 187] on div at bounding box center [433, 215] width 477 height 291
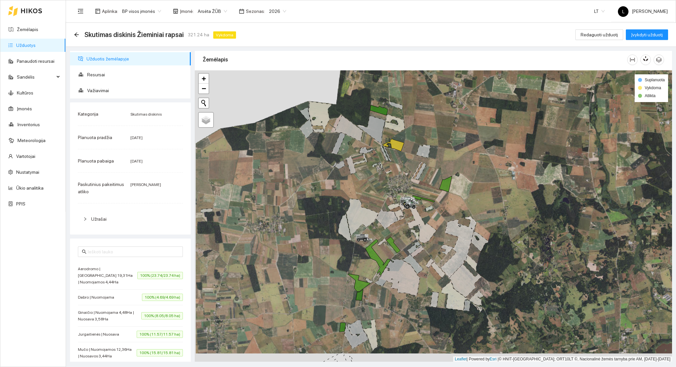
drag, startPoint x: 401, startPoint y: 280, endPoint x: 466, endPoint y: 161, distance: 135.3
click at [397, 259] on icon at bounding box center [397, 277] width 45 height 37
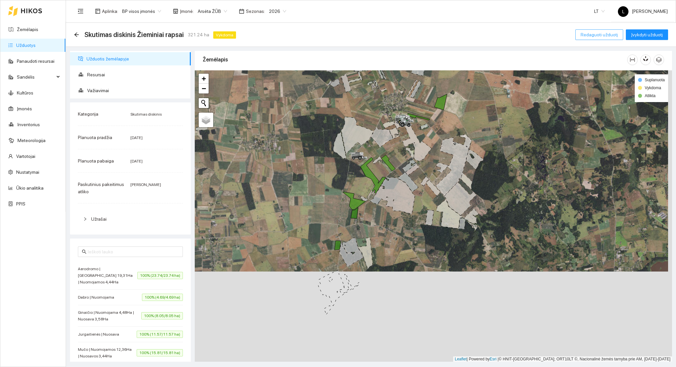
click at [602, 36] on span "Redaguoti užduotį" at bounding box center [599, 34] width 37 height 7
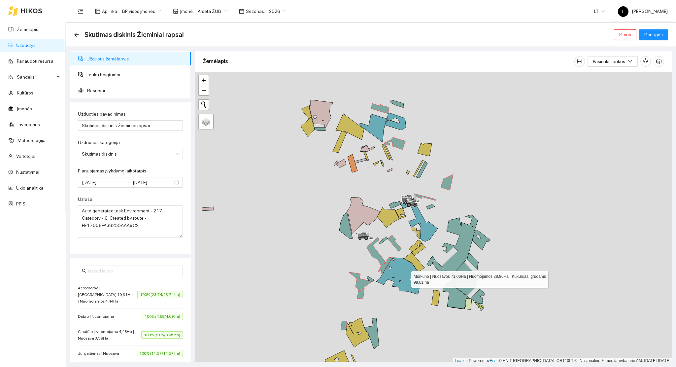
scroll to position [2, 0]
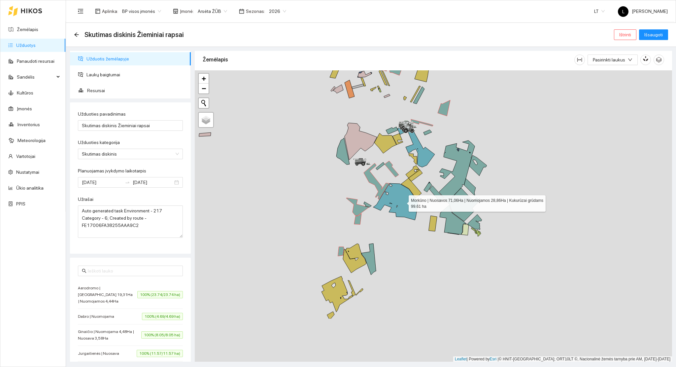
drag, startPoint x: 405, startPoint y: 278, endPoint x: 403, endPoint y: 182, distance: 95.4
click at [403, 183] on icon at bounding box center [395, 201] width 45 height 37
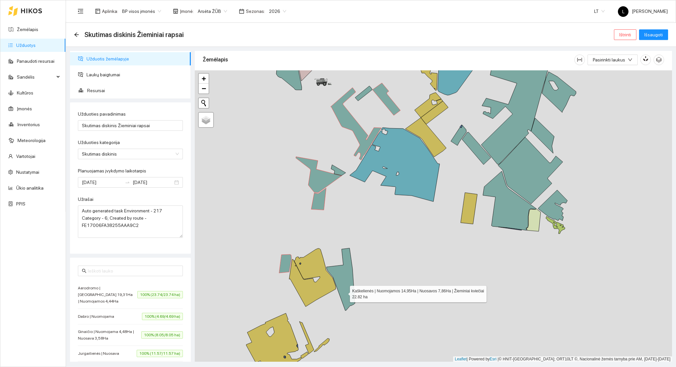
drag, startPoint x: 340, startPoint y: 298, endPoint x: 393, endPoint y: 216, distance: 98.3
click at [355, 248] on icon at bounding box center [340, 279] width 29 height 62
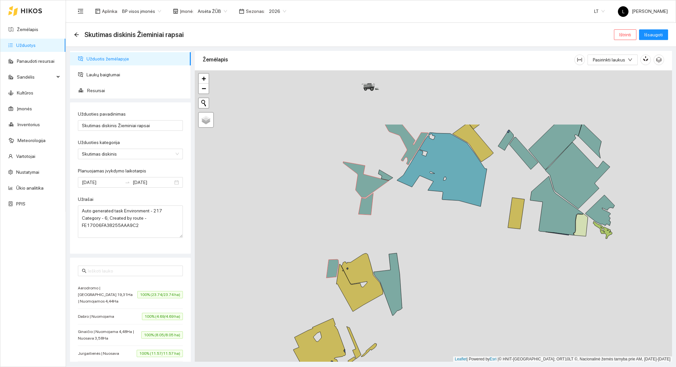
drag, startPoint x: 375, startPoint y: 214, endPoint x: 394, endPoint y: 293, distance: 81.7
click at [370, 311] on icon at bounding box center [359, 282] width 47 height 58
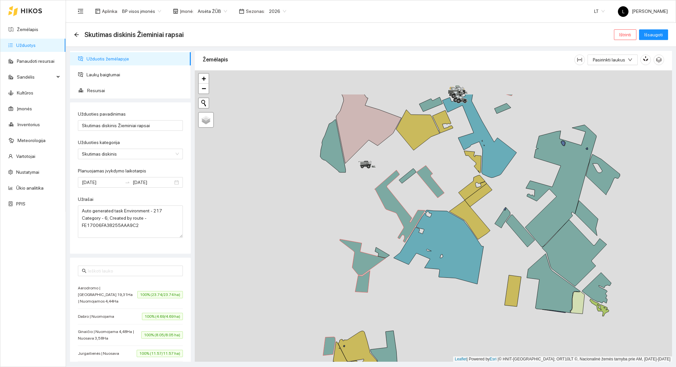
drag, startPoint x: 437, startPoint y: 285, endPoint x: 453, endPoint y: 270, distance: 21.5
click at [432, 309] on div at bounding box center [433, 215] width 477 height 291
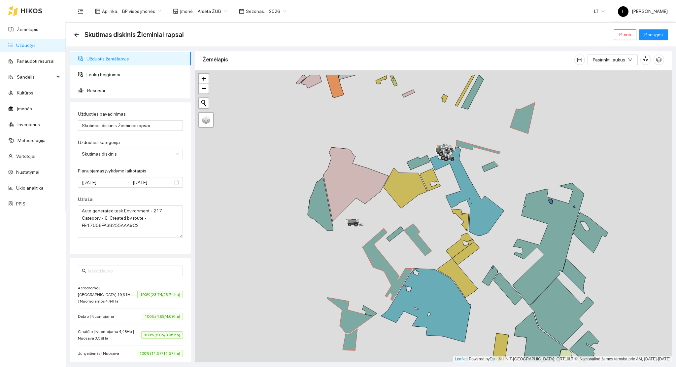
drag, startPoint x: 492, startPoint y: 222, endPoint x: 460, endPoint y: 297, distance: 81.3
click at [460, 236] on icon at bounding box center [467, 191] width 74 height 89
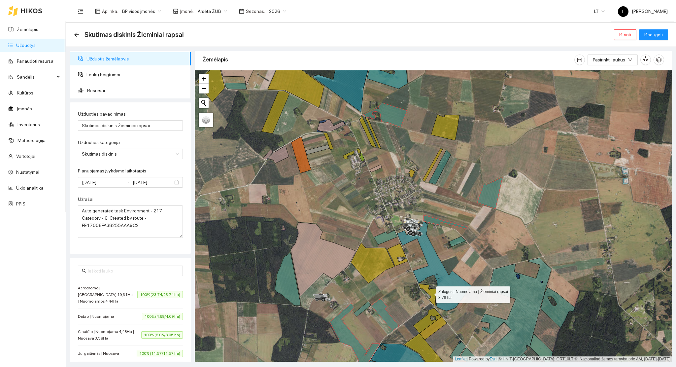
drag, startPoint x: 433, startPoint y: 303, endPoint x: 426, endPoint y: 187, distance: 116.8
click at [426, 284] on icon at bounding box center [427, 295] width 17 height 22
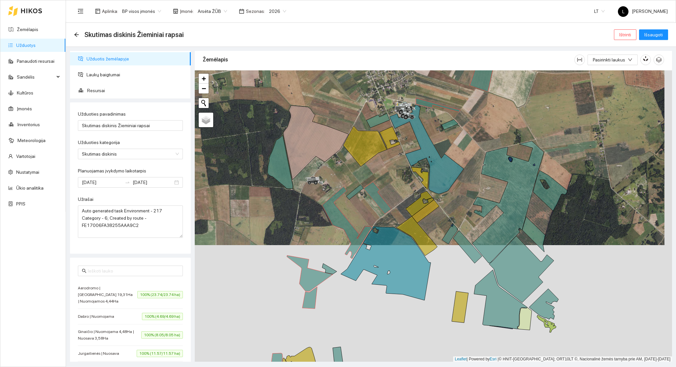
drag, startPoint x: 442, startPoint y: 273, endPoint x: 431, endPoint y: 159, distance: 114.4
click at [431, 159] on div at bounding box center [433, 215] width 477 height 291
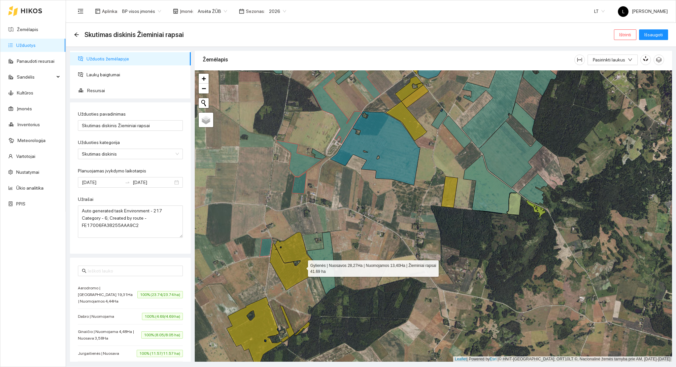
click at [300, 266] on icon at bounding box center [293, 261] width 47 height 58
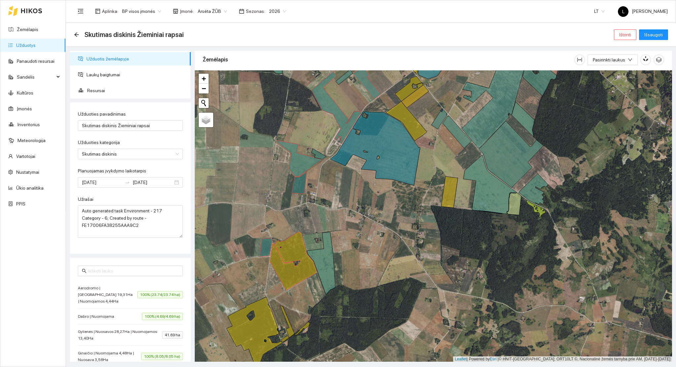
drag, startPoint x: 313, startPoint y: 198, endPoint x: 345, endPoint y: 384, distance: 187.9
click at [345, 366] on html "Žemėlapis Užduotys Panaudoti resursai Sandėlis Kultūros Įmonės Inventorius Mete…" at bounding box center [338, 183] width 676 height 367
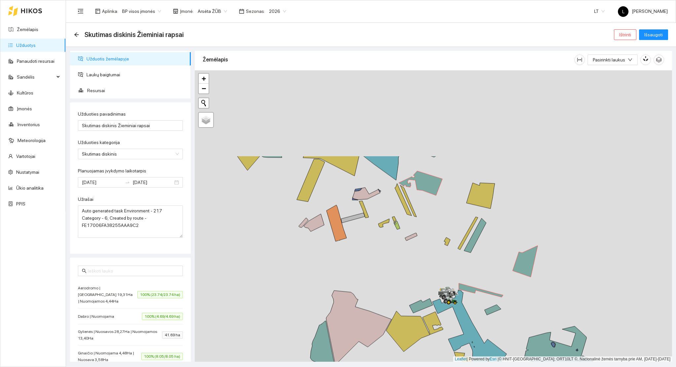
drag, startPoint x: 349, startPoint y: 239, endPoint x: 367, endPoint y: 343, distance: 105.6
click at [367, 344] on div at bounding box center [433, 215] width 477 height 291
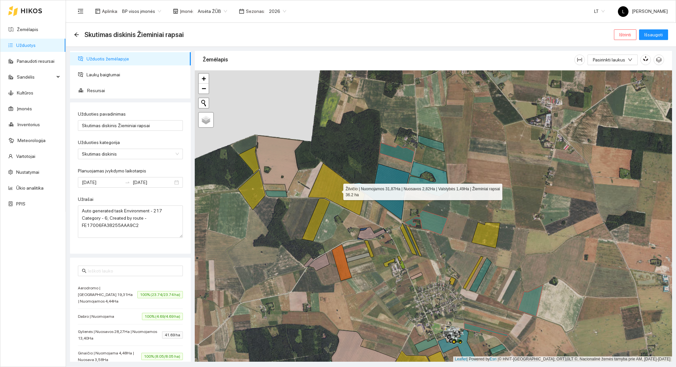
click at [321, 185] on icon at bounding box center [336, 189] width 56 height 52
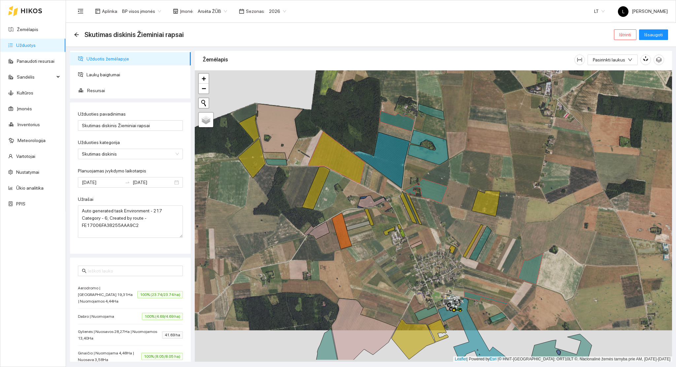
drag, startPoint x: 388, startPoint y: 249, endPoint x: 388, endPoint y: 229, distance: 20.5
click at [388, 229] on div at bounding box center [433, 215] width 477 height 291
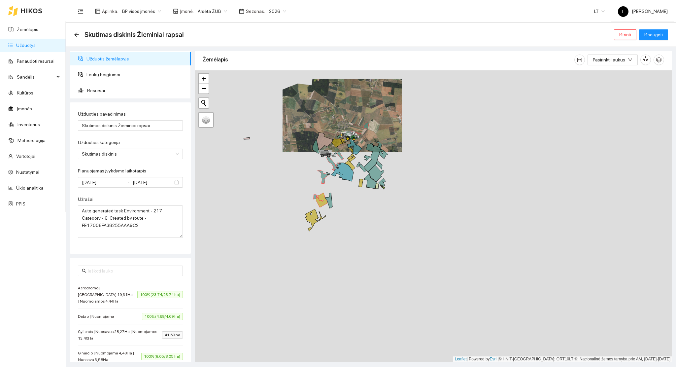
drag, startPoint x: 331, startPoint y: 185, endPoint x: 335, endPoint y: 174, distance: 12.0
click at [339, 221] on div at bounding box center [433, 215] width 477 height 291
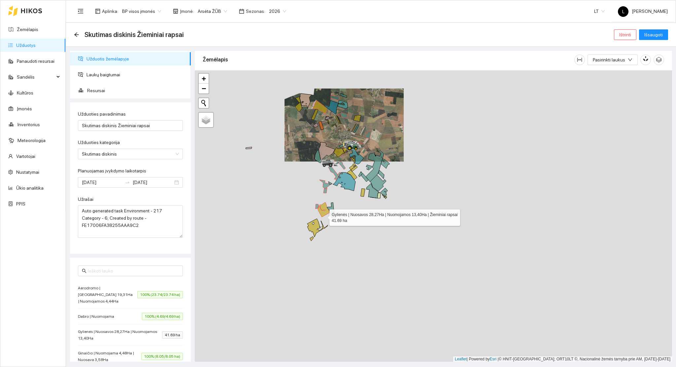
click at [323, 214] on icon at bounding box center [324, 209] width 12 height 15
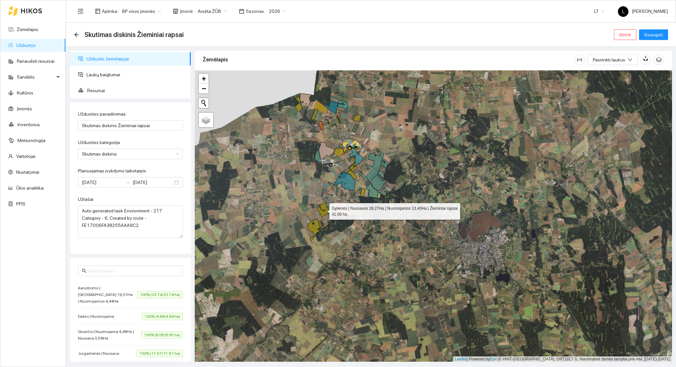
click at [34, 48] on link "Užduotys" at bounding box center [25, 45] width 19 height 5
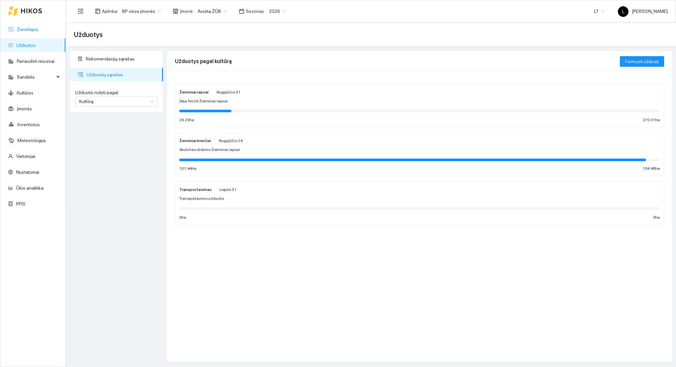
click at [36, 29] on link "Žemėlapis" at bounding box center [27, 29] width 21 height 5
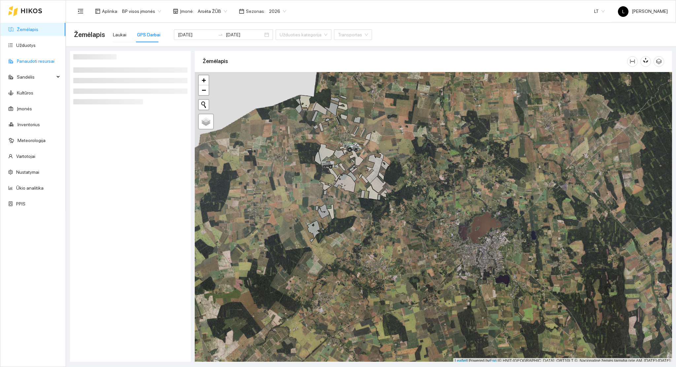
click at [34, 64] on link "Panaudoti resursai" at bounding box center [36, 60] width 38 height 5
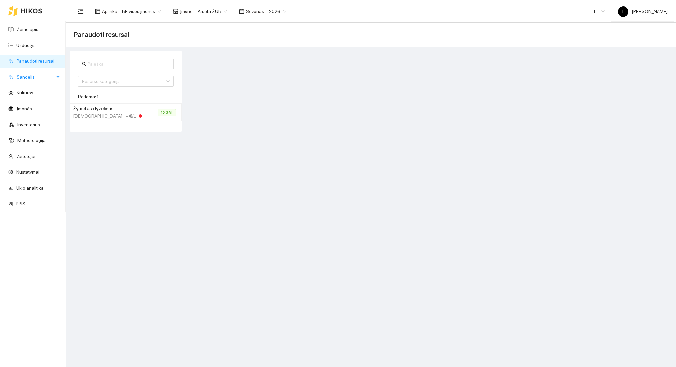
click at [49, 74] on span "Sandėlis" at bounding box center [36, 76] width 38 height 13
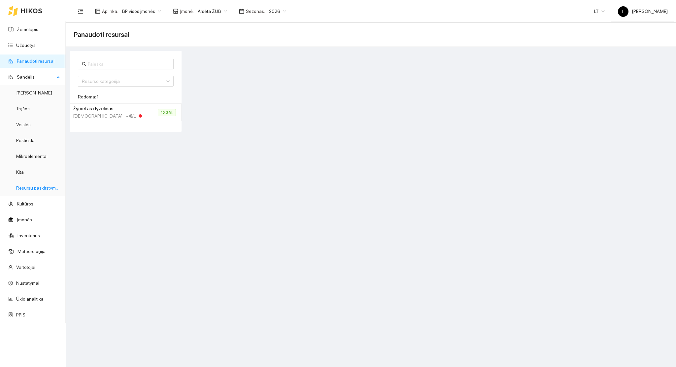
click at [39, 189] on link "Resursų paskirstymas" at bounding box center [38, 187] width 45 height 5
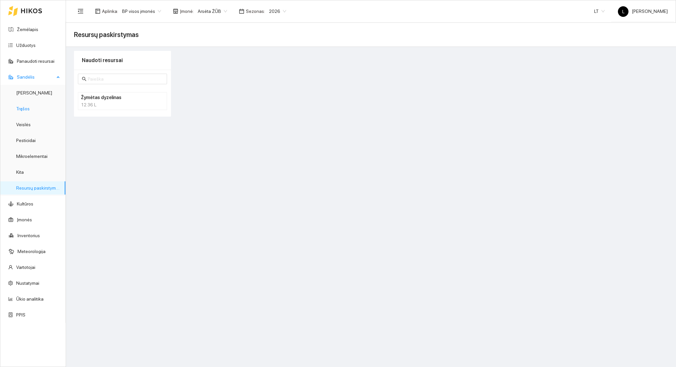
click at [29, 111] on link "Trąšos" at bounding box center [23, 108] width 14 height 5
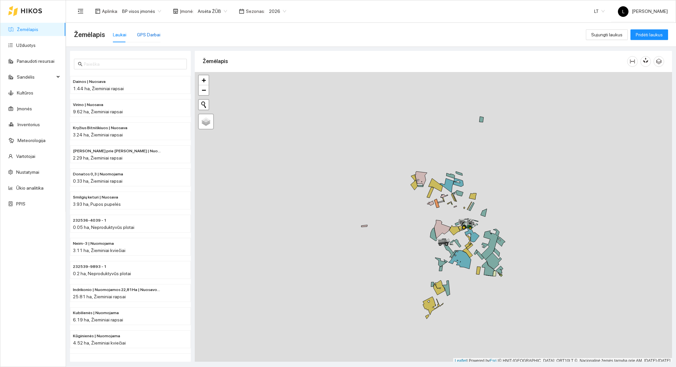
click at [154, 36] on div "GPS Darbai" at bounding box center [148, 34] width 23 height 7
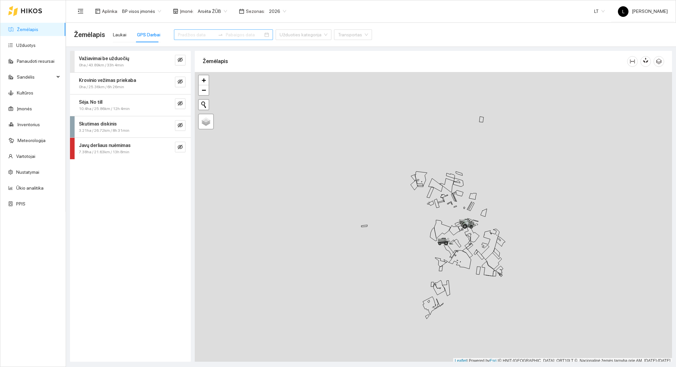
click at [200, 38] on input at bounding box center [196, 34] width 37 height 7
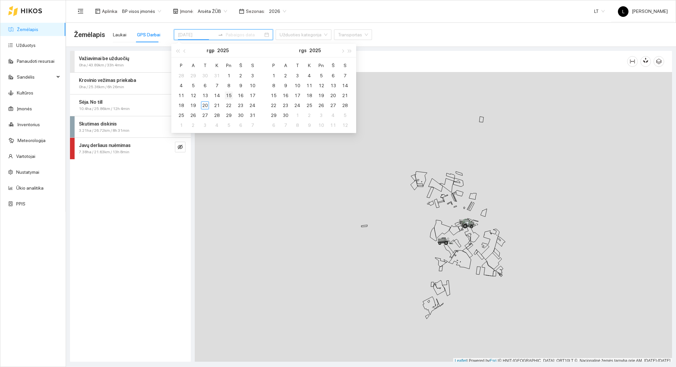
type input "[DATE]"
click at [223, 94] on td "15" at bounding box center [229, 95] width 12 height 10
click at [226, 95] on div "15" at bounding box center [229, 95] width 8 height 8
type input "[DATE]"
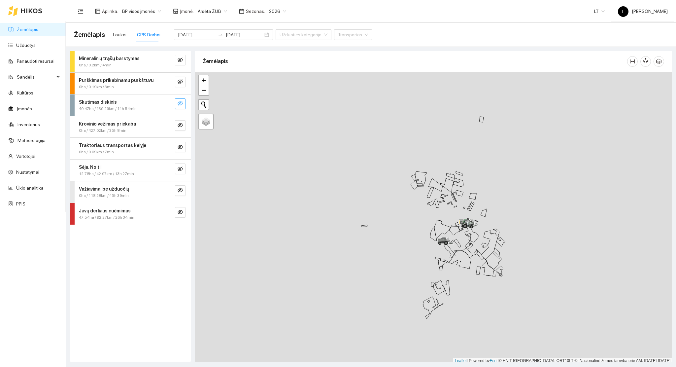
click at [182, 104] on icon "eye-invisible" at bounding box center [180, 103] width 5 height 5
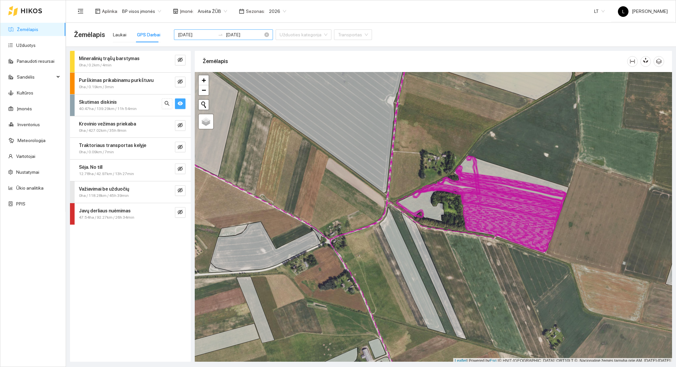
click at [184, 37] on input "[DATE]" at bounding box center [196, 34] width 37 height 7
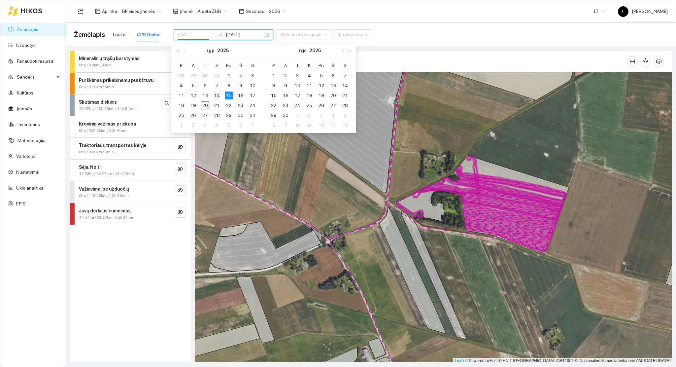
type input "2025-08-14"
click at [215, 95] on div "14" at bounding box center [217, 95] width 8 height 8
type input "[DATE]"
click at [241, 94] on div "16" at bounding box center [241, 95] width 8 height 8
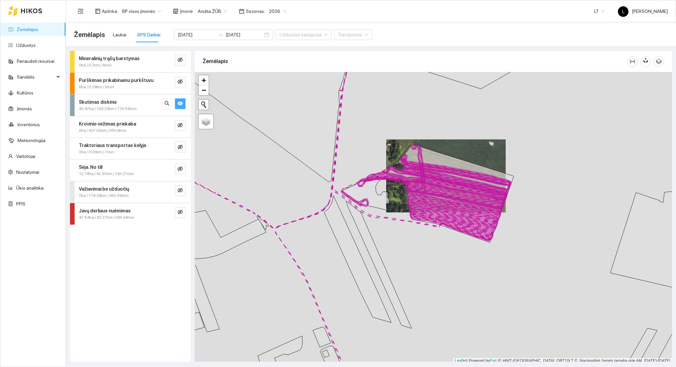
click at [180, 105] on icon "eye" at bounding box center [180, 103] width 5 height 5
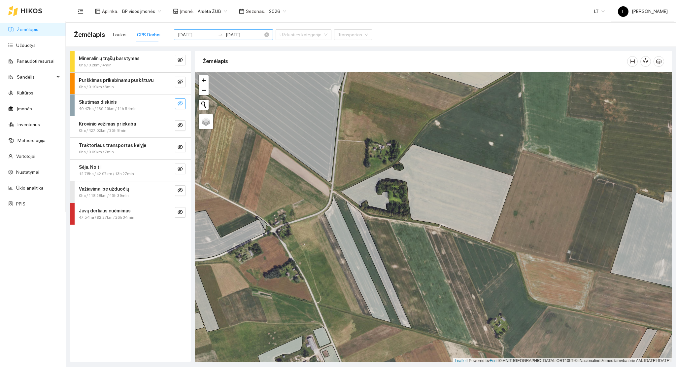
click at [194, 39] on div "2025-08-14 2025-08-16" at bounding box center [223, 34] width 99 height 11
click at [198, 35] on input "2025-08-14" at bounding box center [196, 34] width 37 height 7
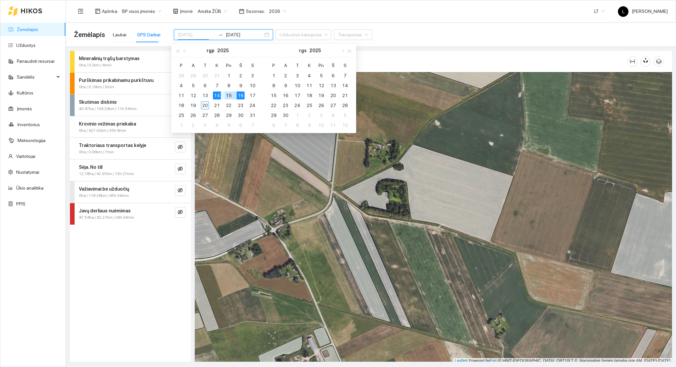
type input "2025-08-14"
click at [216, 94] on div "14" at bounding box center [217, 95] width 8 height 8
type input "[DATE]"
click at [240, 96] on div "16" at bounding box center [241, 95] width 8 height 8
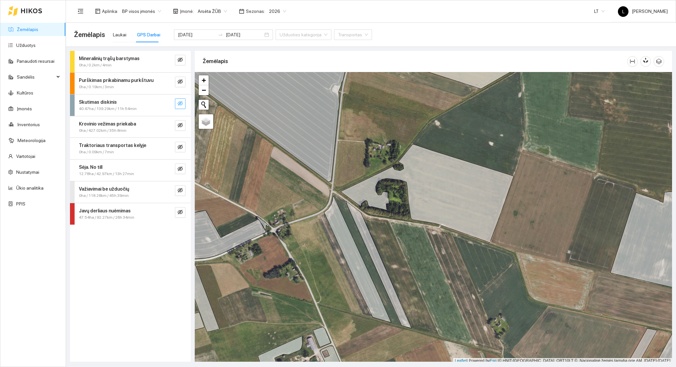
click at [180, 105] on icon "eye-invisible" at bounding box center [180, 103] width 5 height 5
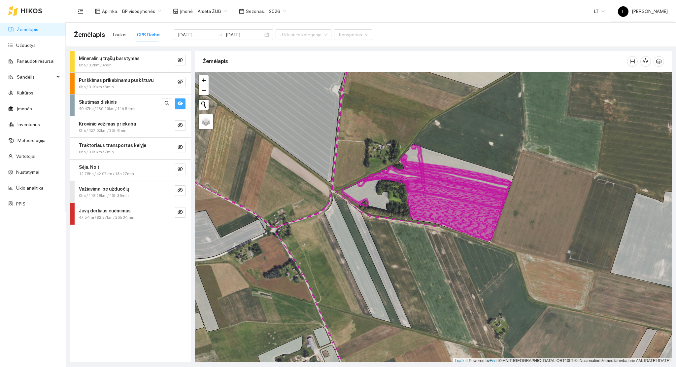
click at [180, 105] on icon "eye" at bounding box center [180, 103] width 5 height 4
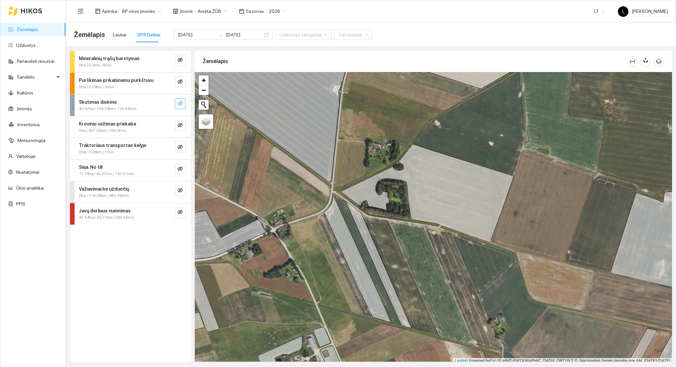
click at [140, 82] on strong "Purškimas prikabinamu purkštuvu" at bounding box center [116, 80] width 75 height 5
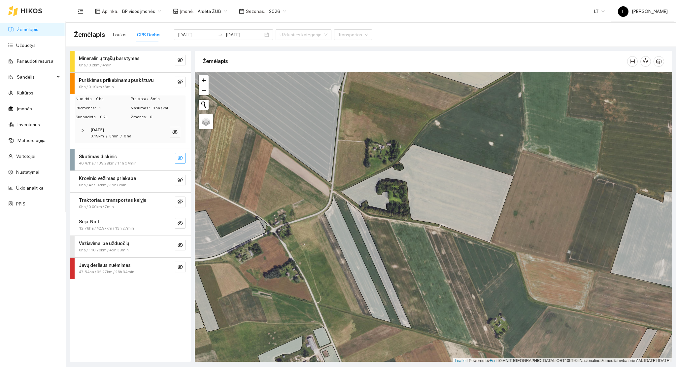
click at [119, 132] on div "[DATE]" at bounding box center [121, 130] width 62 height 6
click at [119, 130] on div "[DATE]" at bounding box center [121, 130] width 62 height 6
click at [91, 129] on strong "[DATE]" at bounding box center [97, 129] width 14 height 5
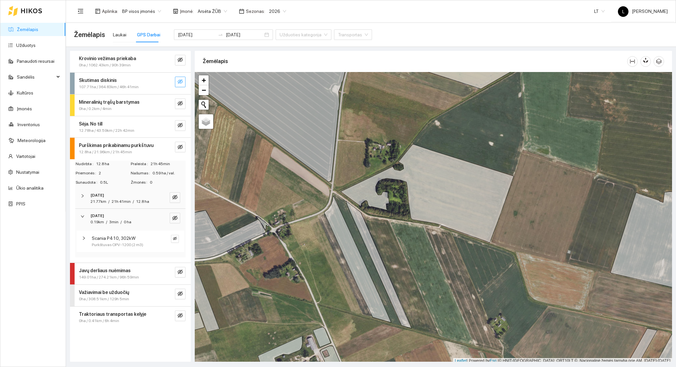
click at [183, 82] on button "button" at bounding box center [180, 82] width 11 height 11
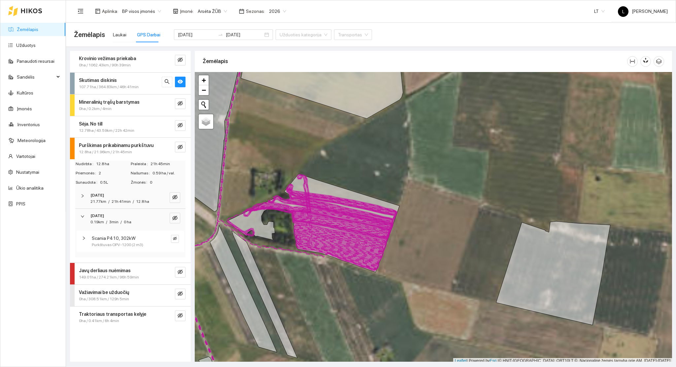
scroll to position [2, 0]
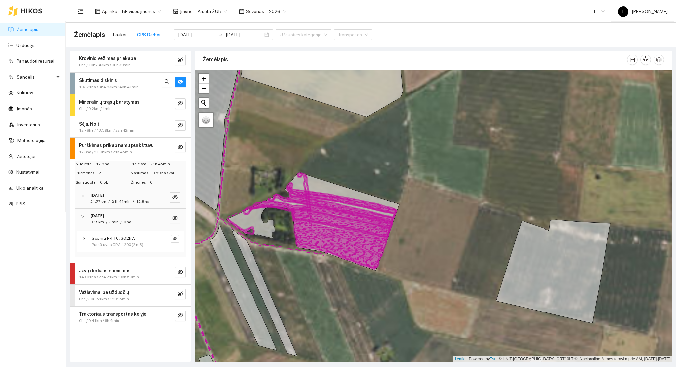
drag, startPoint x: 296, startPoint y: 202, endPoint x: 338, endPoint y: 210, distance: 42.3
click at [337, 210] on icon at bounding box center [332, 212] width 129 height 61
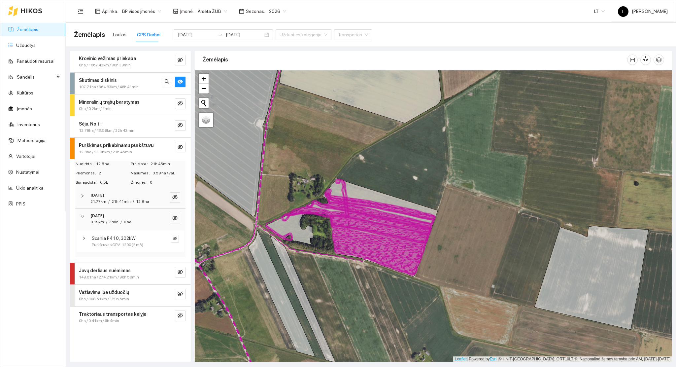
click at [20, 28] on link "Žemėlapis" at bounding box center [27, 29] width 21 height 5
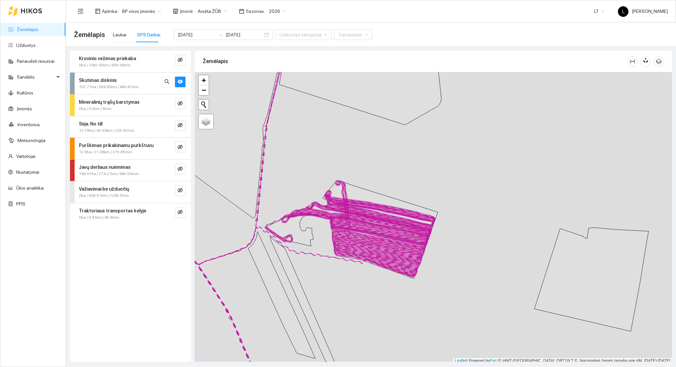
click at [125, 35] on div "Laukai GPS Darbai" at bounding box center [137, 34] width 48 height 15
click at [119, 33] on div "Laukai" at bounding box center [120, 34] width 14 height 7
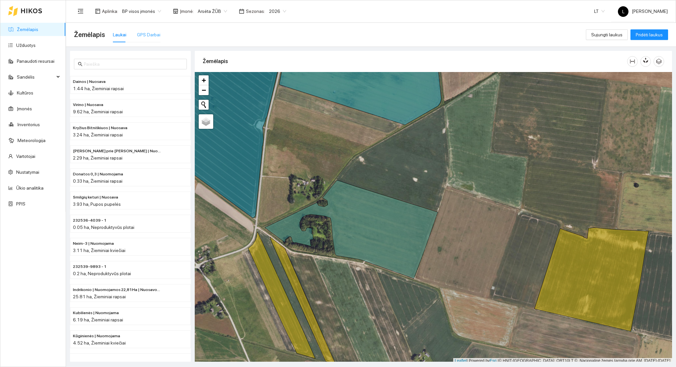
click at [149, 27] on div "GPS Darbai" at bounding box center [148, 34] width 23 height 15
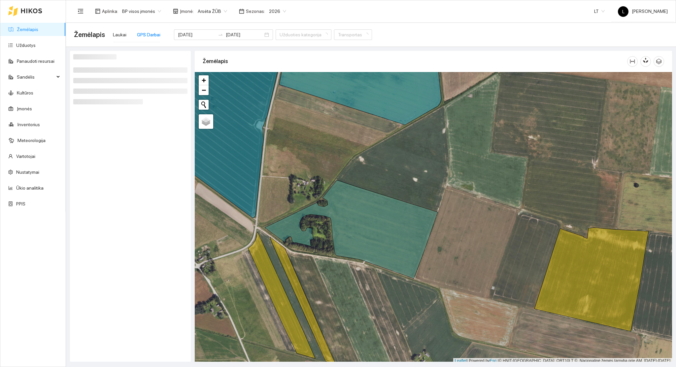
click at [148, 29] on div "GPS Darbai" at bounding box center [148, 34] width 23 height 15
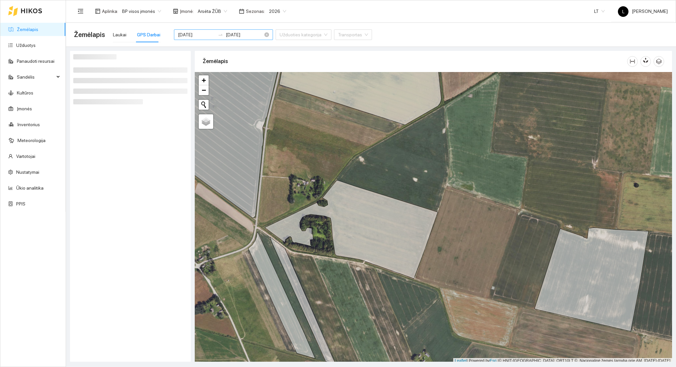
click at [194, 37] on input "2025-08-14" at bounding box center [196, 34] width 37 height 7
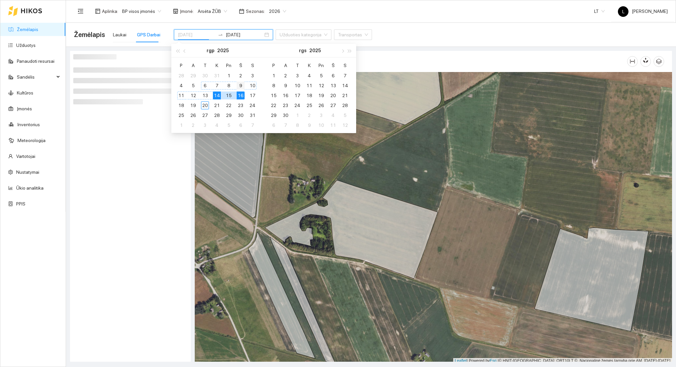
type input "[DATE]"
click at [237, 85] on div "9" at bounding box center [241, 86] width 8 height 8
click at [241, 87] on div "9" at bounding box center [241, 86] width 8 height 8
click at [243, 83] on div "9" at bounding box center [241, 86] width 8 height 8
type input "[DATE]"
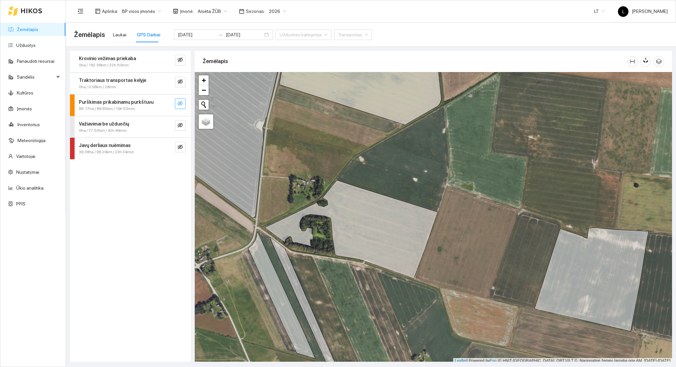
click at [178, 103] on icon "eye-invisible" at bounding box center [180, 103] width 5 height 5
click at [168, 105] on icon "search" at bounding box center [166, 103] width 5 height 5
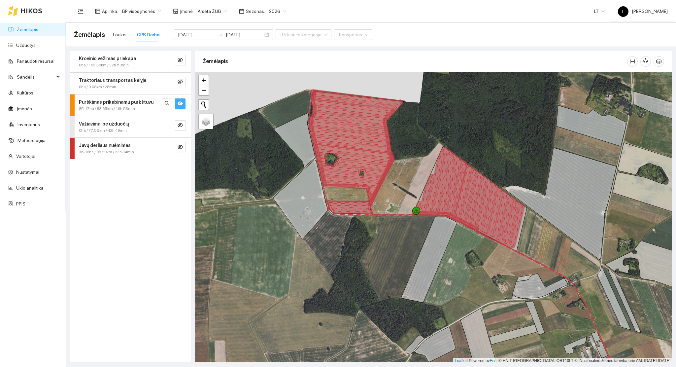
click at [137, 102] on strong "Purškimas prikabinamu purkštuvu" at bounding box center [116, 101] width 75 height 5
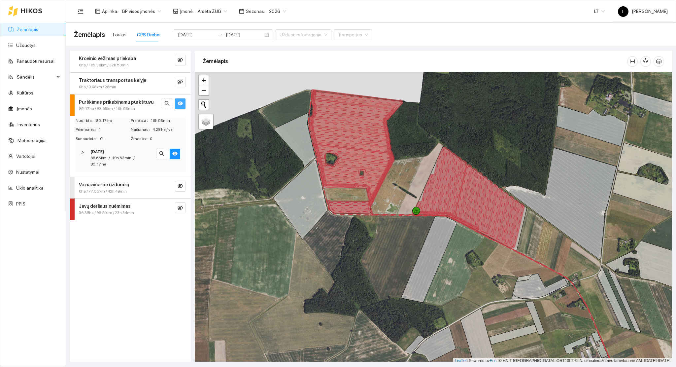
click at [139, 107] on div "85.17ha / 88.65km / 19h 53min" at bounding box center [119, 109] width 81 height 6
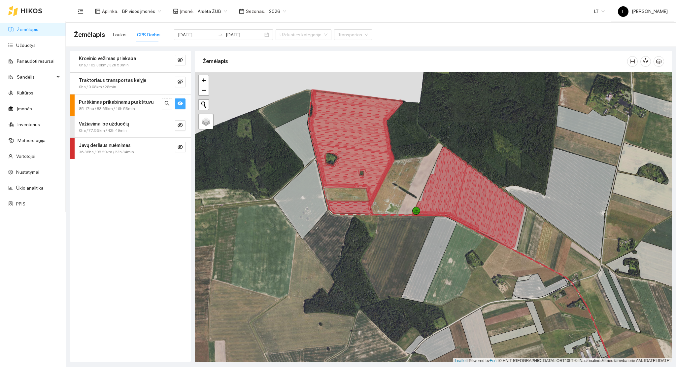
click at [134, 109] on div "85.17ha / 88.65km / 19h 53min" at bounding box center [119, 109] width 81 height 6
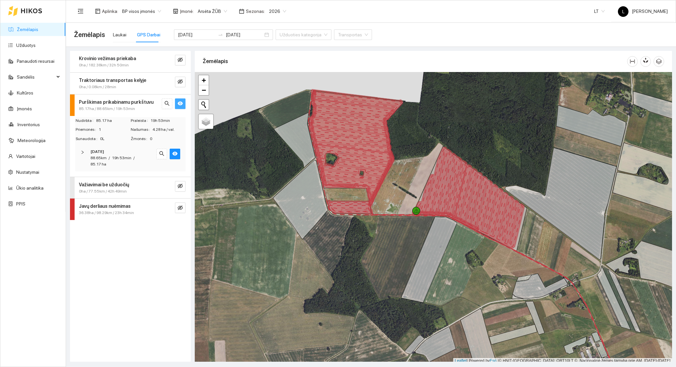
click at [124, 158] on span "19h 53min" at bounding box center [121, 157] width 19 height 5
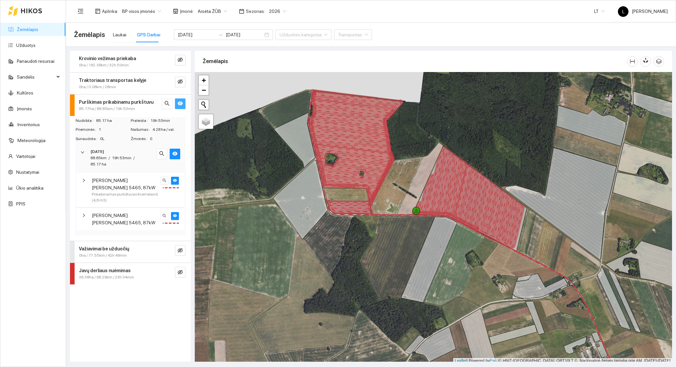
click at [125, 212] on span "Massey Ferguson 5465, 87kW" at bounding box center [125, 219] width 66 height 15
click at [175, 214] on icon "eye" at bounding box center [175, 216] width 4 height 4
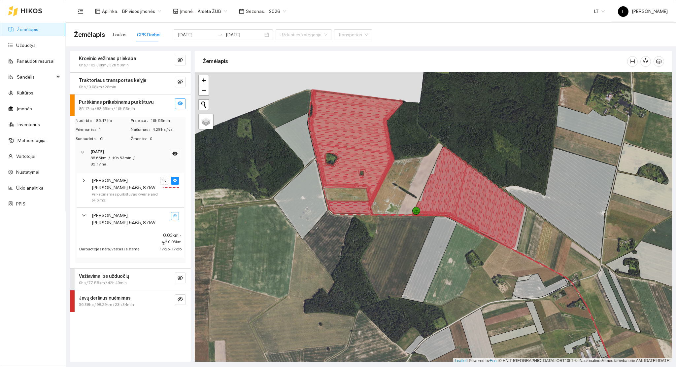
click at [175, 214] on icon "eye-invisible" at bounding box center [175, 215] width 4 height 3
click at [177, 178] on icon "eye" at bounding box center [175, 180] width 4 height 4
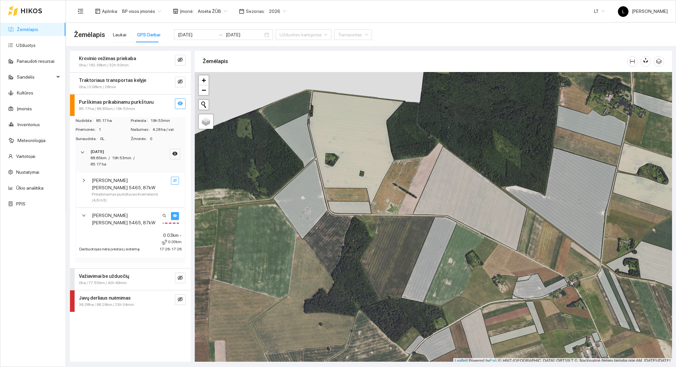
click at [176, 178] on icon "eye-invisible" at bounding box center [175, 180] width 4 height 4
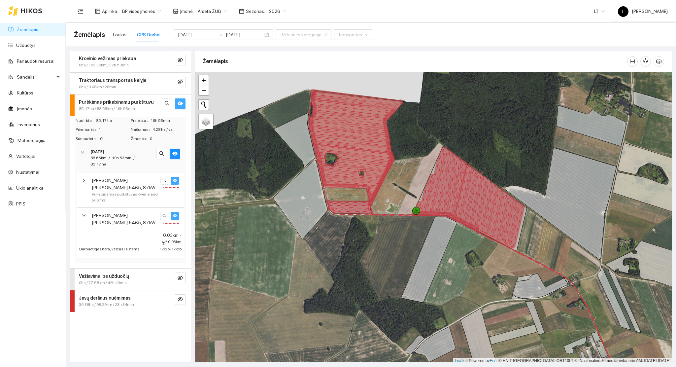
click at [85, 178] on icon "right" at bounding box center [84, 180] width 4 height 4
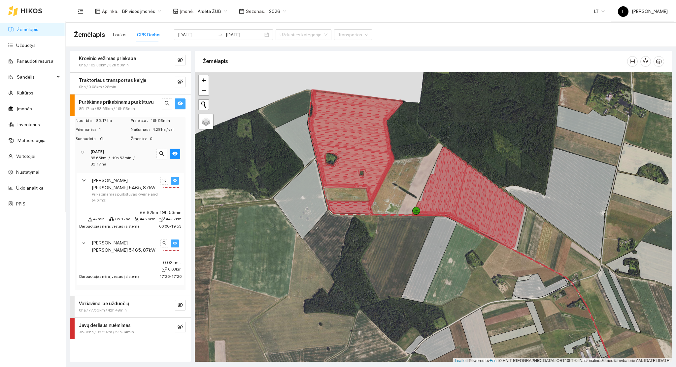
click at [175, 178] on span "eye" at bounding box center [175, 180] width 4 height 5
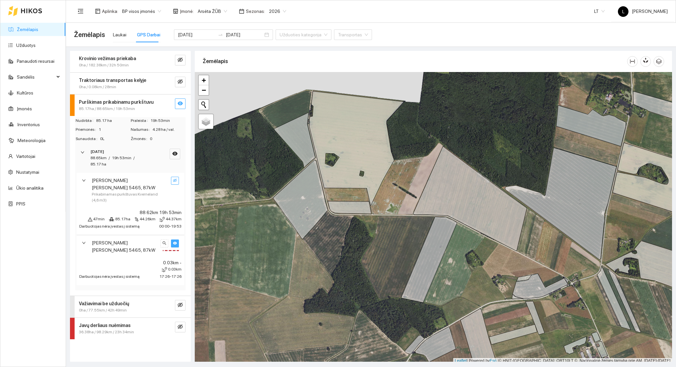
click at [175, 178] on span "eye-invisible" at bounding box center [175, 180] width 4 height 5
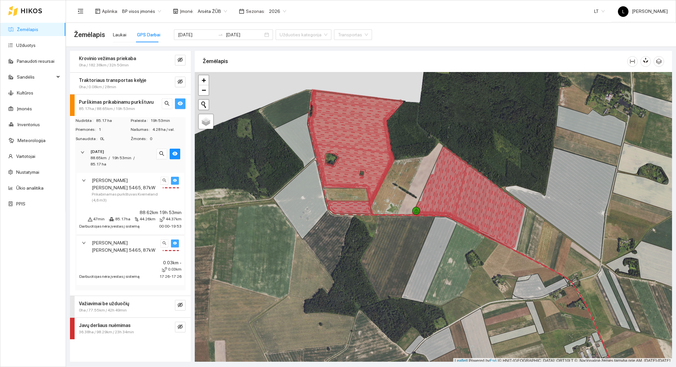
click at [134, 177] on span "Massey Ferguson 5465, 87kW" at bounding box center [125, 184] width 66 height 15
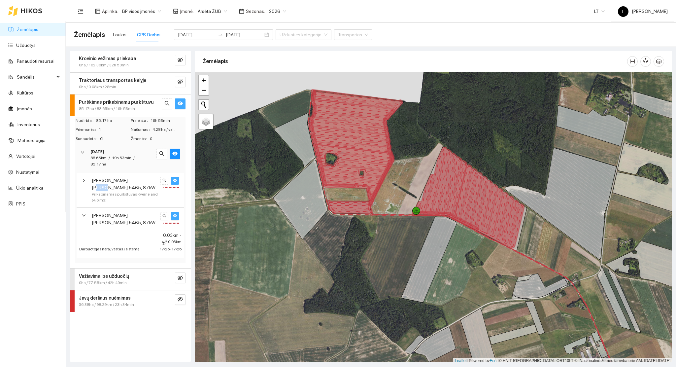
click at [134, 177] on span "Massey Ferguson 5465, 87kW" at bounding box center [125, 184] width 66 height 15
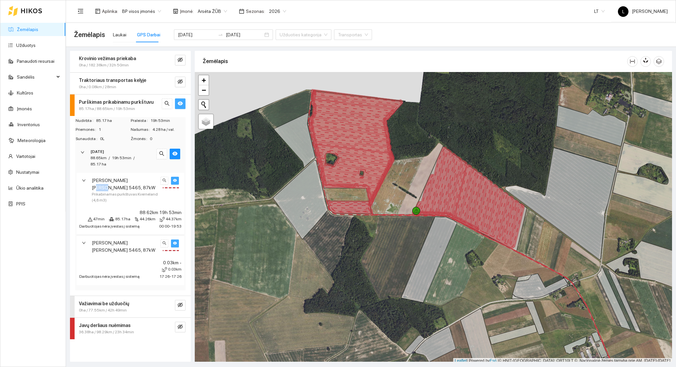
click at [171, 177] on button "button" at bounding box center [175, 181] width 8 height 8
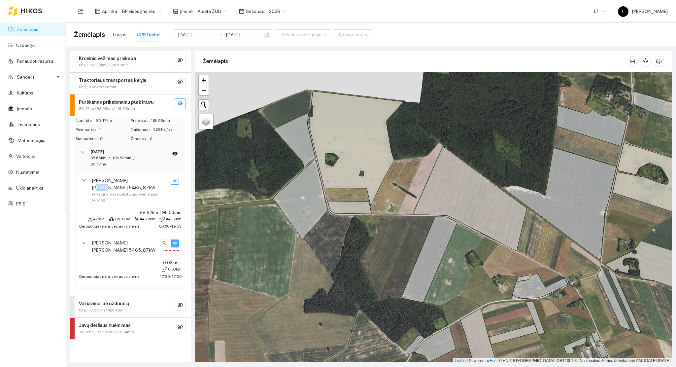
click at [173, 178] on icon "eye-invisible" at bounding box center [175, 180] width 4 height 4
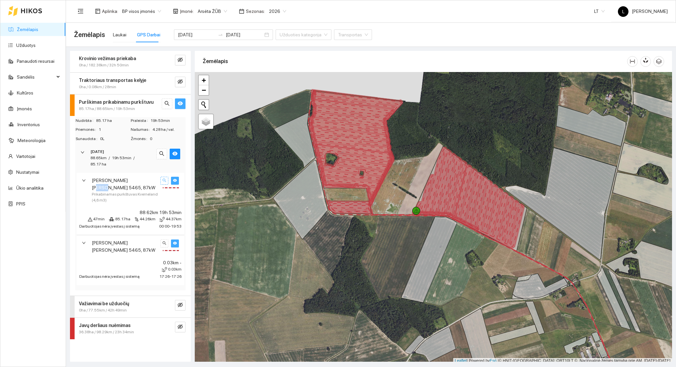
click at [166, 177] on button "button" at bounding box center [164, 181] width 8 height 8
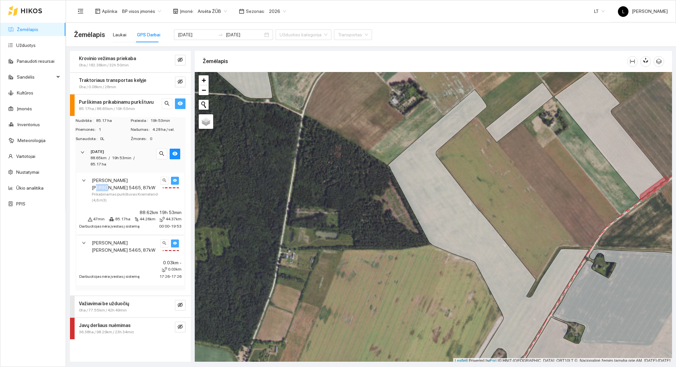
scroll to position [2, 0]
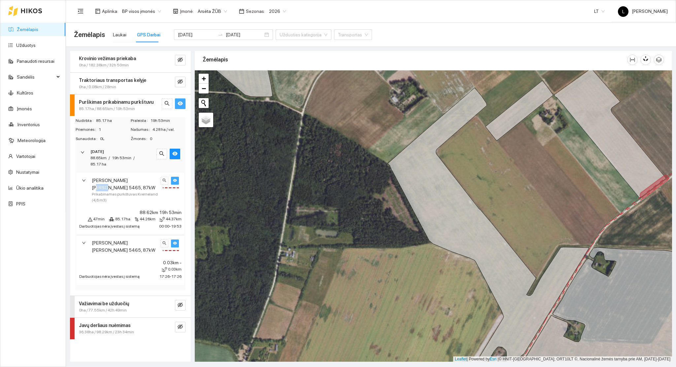
drag, startPoint x: 458, startPoint y: 216, endPoint x: 444, endPoint y: 281, distance: 66.6
click at [444, 281] on div at bounding box center [433, 215] width 477 height 291
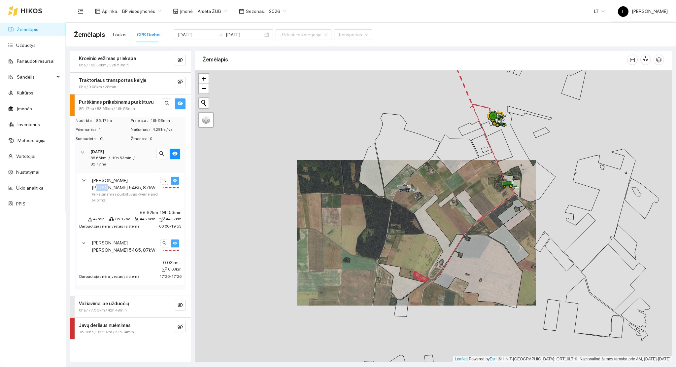
drag, startPoint x: 431, startPoint y: 163, endPoint x: 432, endPoint y: 254, distance: 91.8
click at [433, 263] on div at bounding box center [433, 215] width 477 height 291
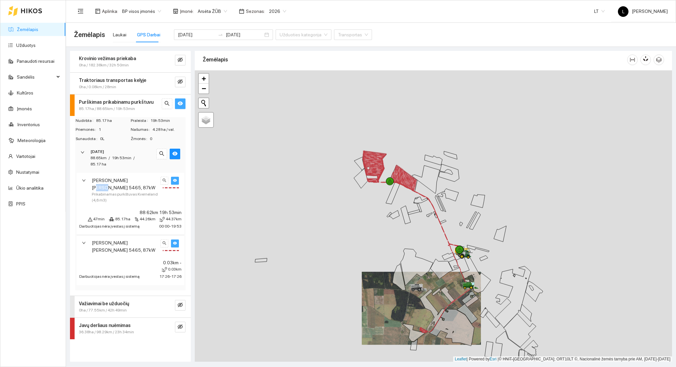
drag, startPoint x: 414, startPoint y: 156, endPoint x: 407, endPoint y: 220, distance: 63.8
click at [418, 237] on div at bounding box center [433, 215] width 477 height 291
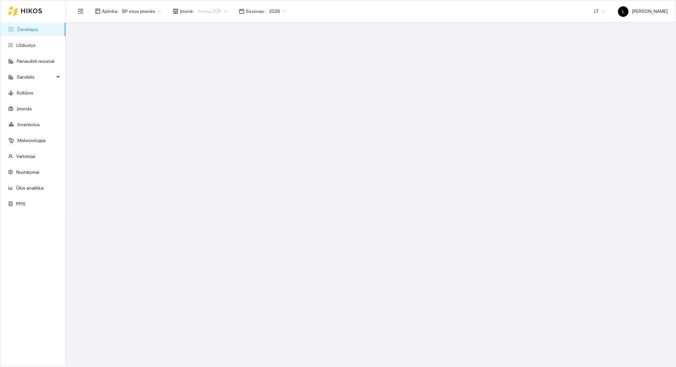
click at [206, 13] on span "Arsėta ŽŪB" at bounding box center [212, 11] width 29 height 10
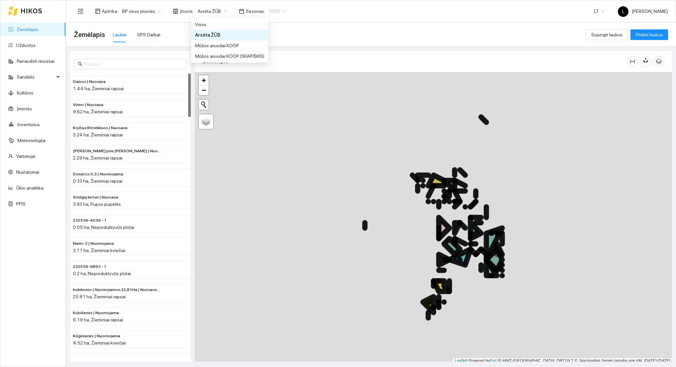
click at [271, 11] on span "2026" at bounding box center [277, 11] width 17 height 10
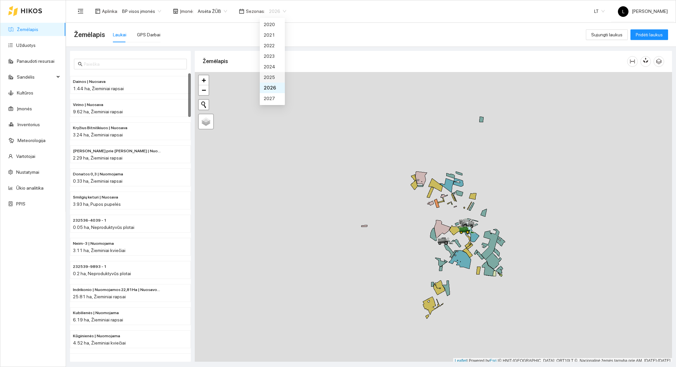
click at [272, 74] on div "2025" at bounding box center [272, 77] width 17 height 7
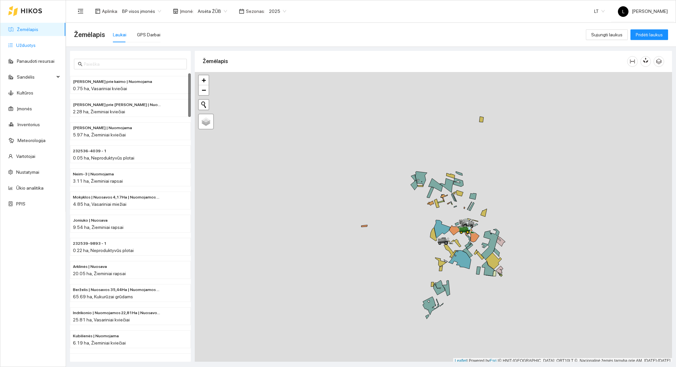
click at [31, 44] on link "Užduotys" at bounding box center [25, 45] width 19 height 5
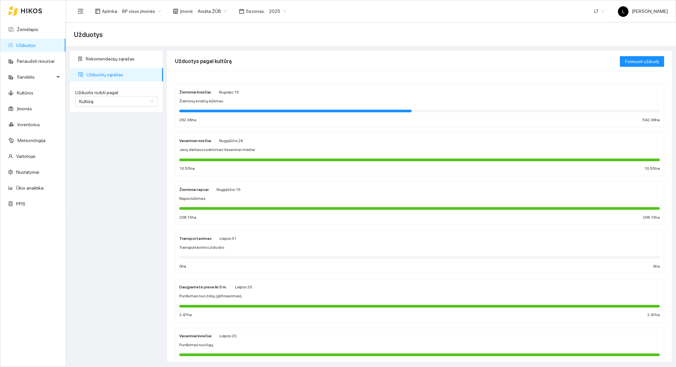
click at [248, 107] on div at bounding box center [419, 110] width 481 height 7
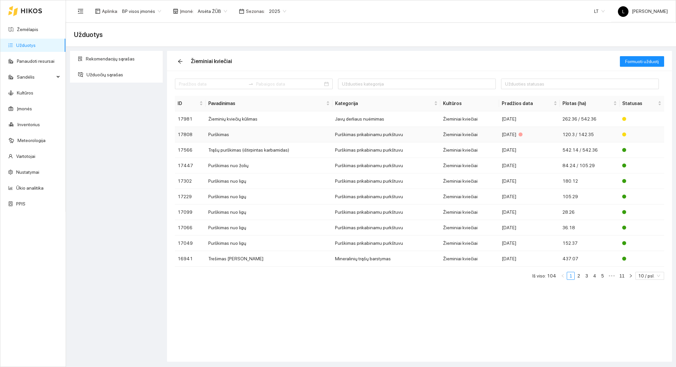
click at [387, 131] on td "Purškimas prikabinamu purkštuvu" at bounding box center [386, 135] width 108 height 16
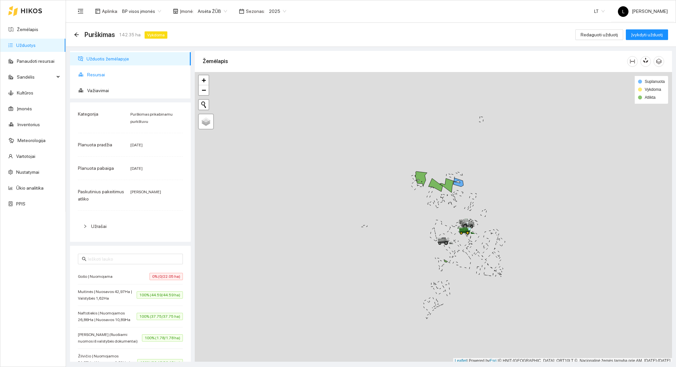
click at [107, 75] on span "Resursai" at bounding box center [136, 74] width 98 height 13
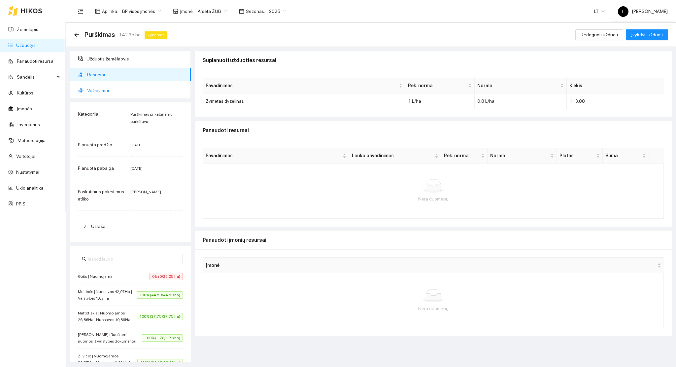
drag, startPoint x: 104, startPoint y: 91, endPoint x: 110, endPoint y: 95, distance: 7.7
click at [104, 91] on span "Važiavimai" at bounding box center [136, 90] width 98 height 13
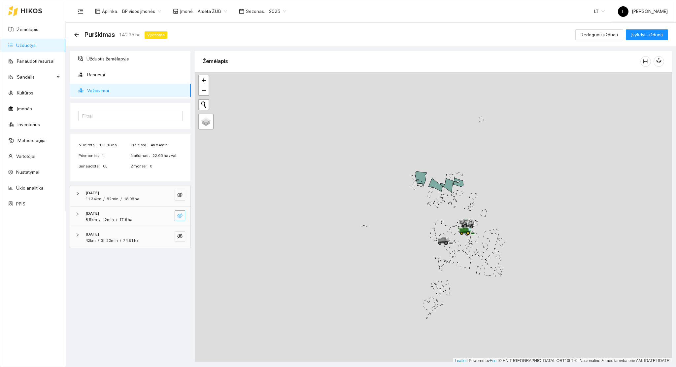
click at [179, 216] on icon "eye-invisible" at bounding box center [179, 215] width 5 height 5
click at [144, 221] on div "8.5km / 42min / 17.6 ha" at bounding box center [121, 220] width 72 height 6
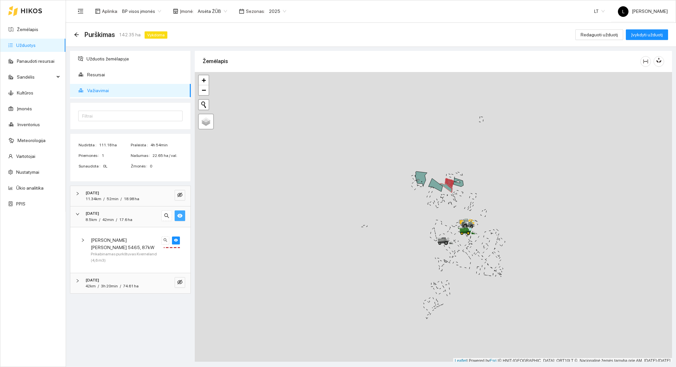
click at [144, 219] on div "8.5km / 42min / 17.6 ha" at bounding box center [121, 220] width 72 height 6
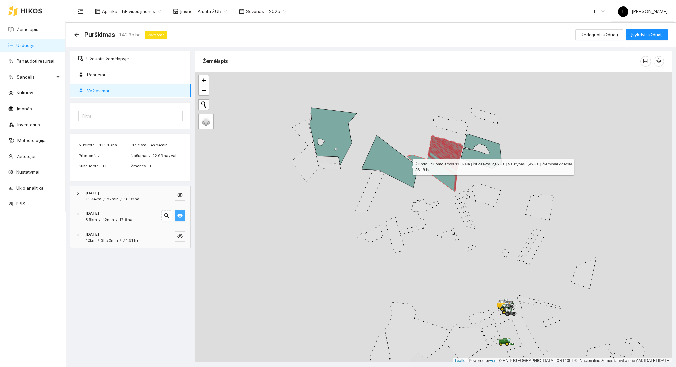
scroll to position [2, 0]
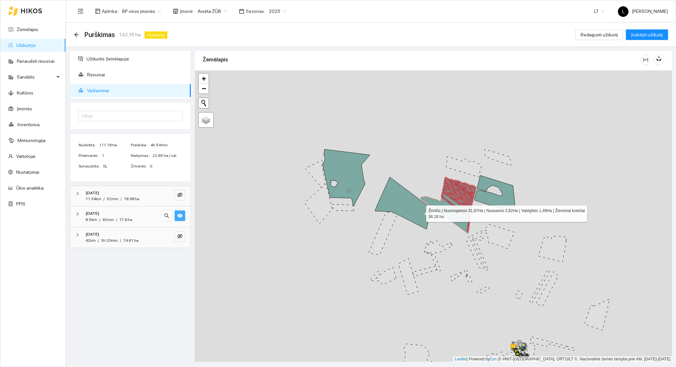
drag, startPoint x: 420, startPoint y: 206, endPoint x: 421, endPoint y: 215, distance: 9.2
click at [421, 214] on icon at bounding box center [403, 203] width 56 height 52
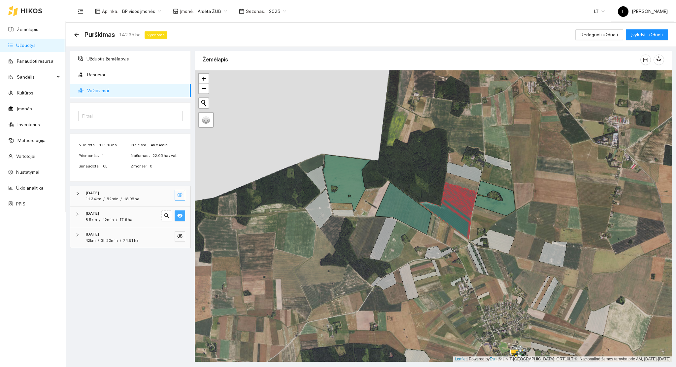
click at [180, 195] on icon "eye-invisible" at bounding box center [179, 194] width 5 height 5
click at [182, 237] on icon "eye-invisible" at bounding box center [179, 235] width 5 height 5
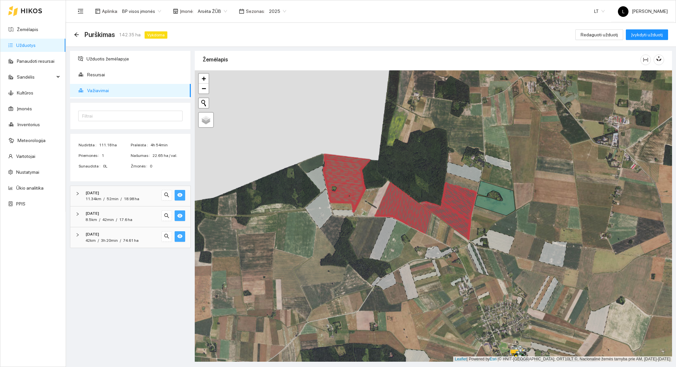
click at [182, 237] on icon "eye" at bounding box center [179, 235] width 5 height 5
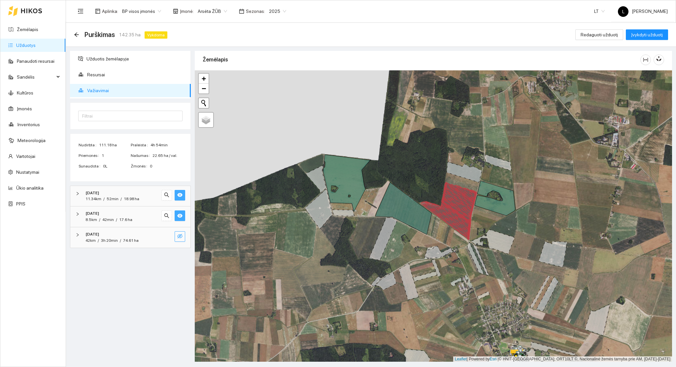
click at [180, 237] on icon "eye-invisible" at bounding box center [180, 236] width 1 height 1
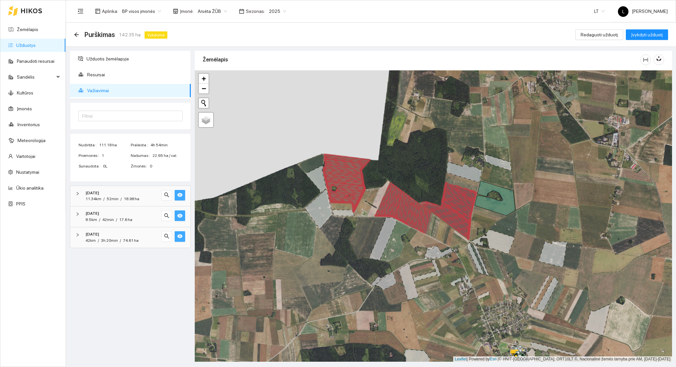
click at [180, 237] on icon "eye" at bounding box center [179, 235] width 5 height 5
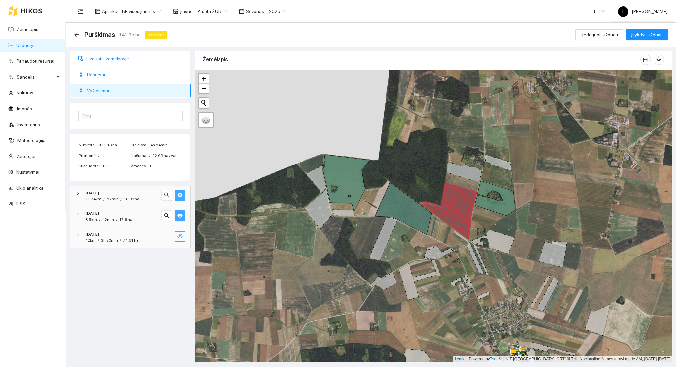
click at [106, 73] on span "Resursai" at bounding box center [136, 74] width 98 height 13
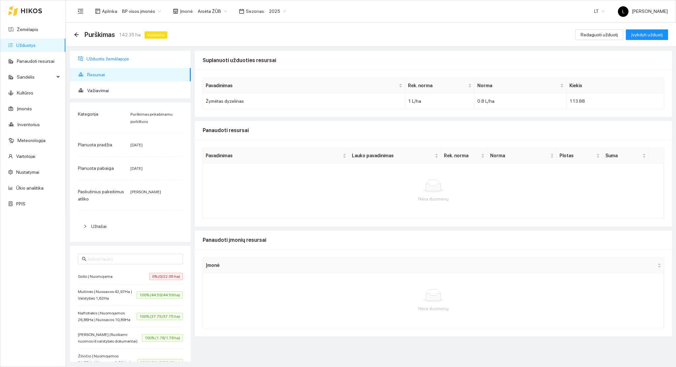
click at [106, 61] on span "Užduotis žemėlapyje" at bounding box center [135, 58] width 99 height 13
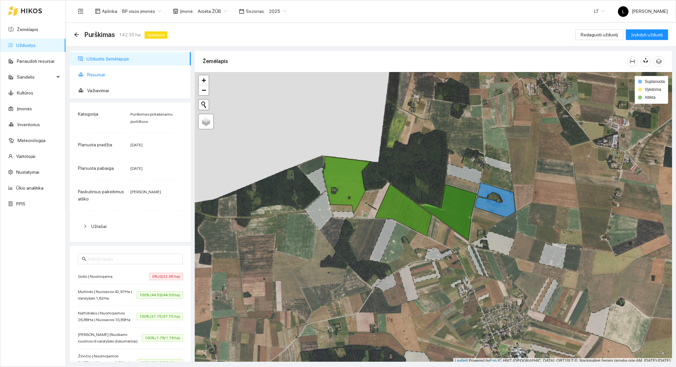
click at [119, 77] on span "Resursai" at bounding box center [136, 74] width 98 height 13
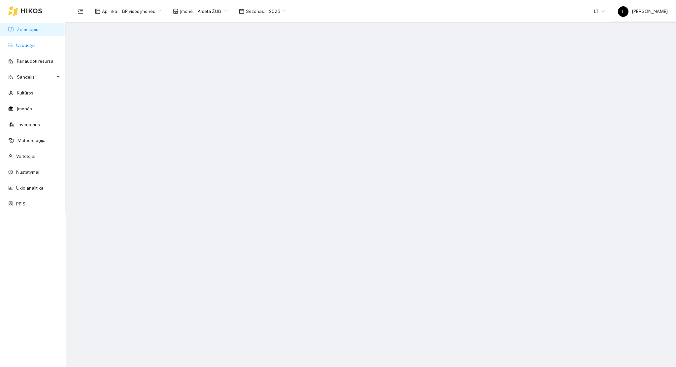
click at [16, 43] on link "Užduotys" at bounding box center [25, 45] width 19 height 5
